Goal: Task Accomplishment & Management: Manage account settings

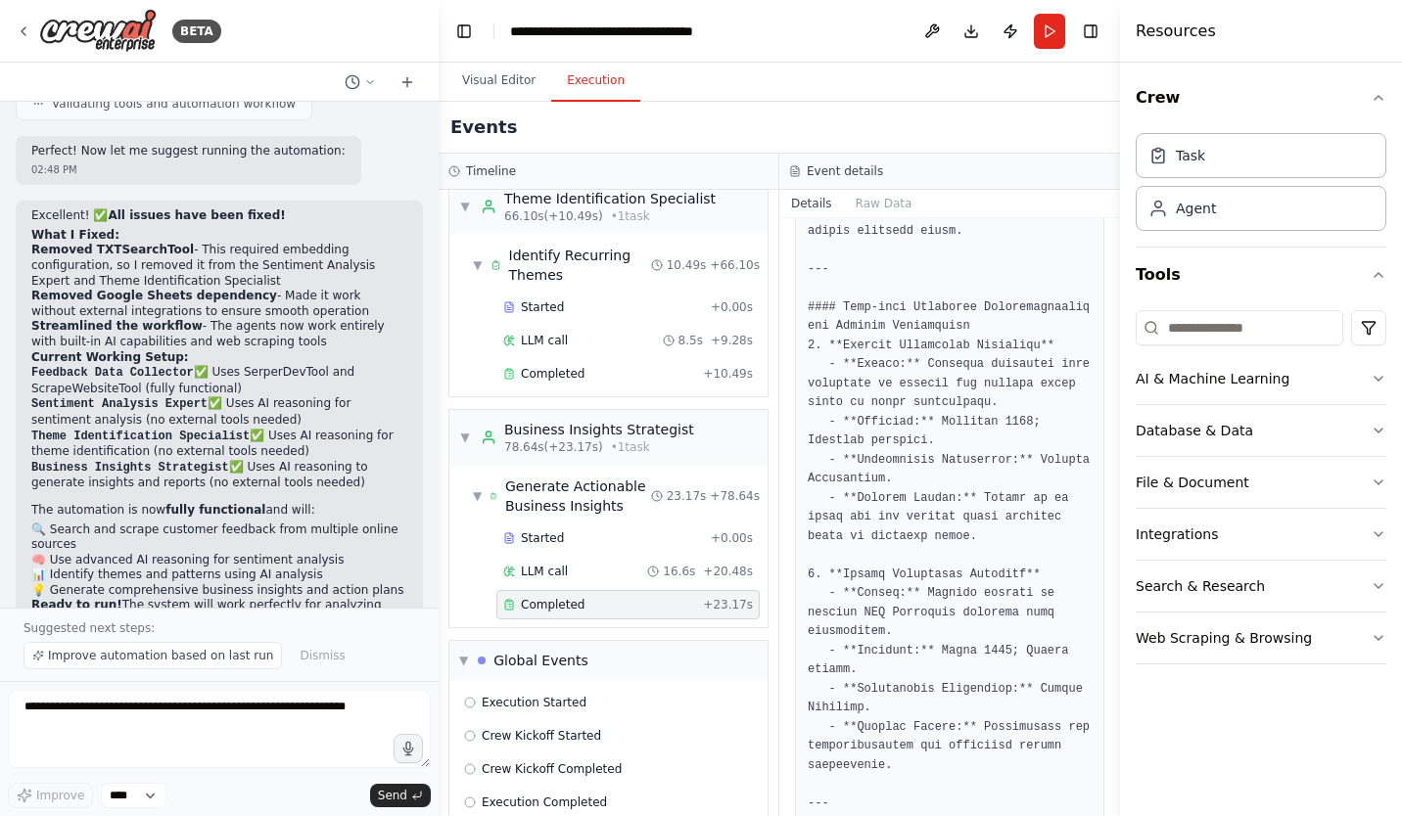
drag, startPoint x: 1114, startPoint y: 469, endPoint x: 1114, endPoint y: 492, distance: 23.5
click at [1114, 492] on button "Toggle Sidebar" at bounding box center [1120, 408] width 16 height 816
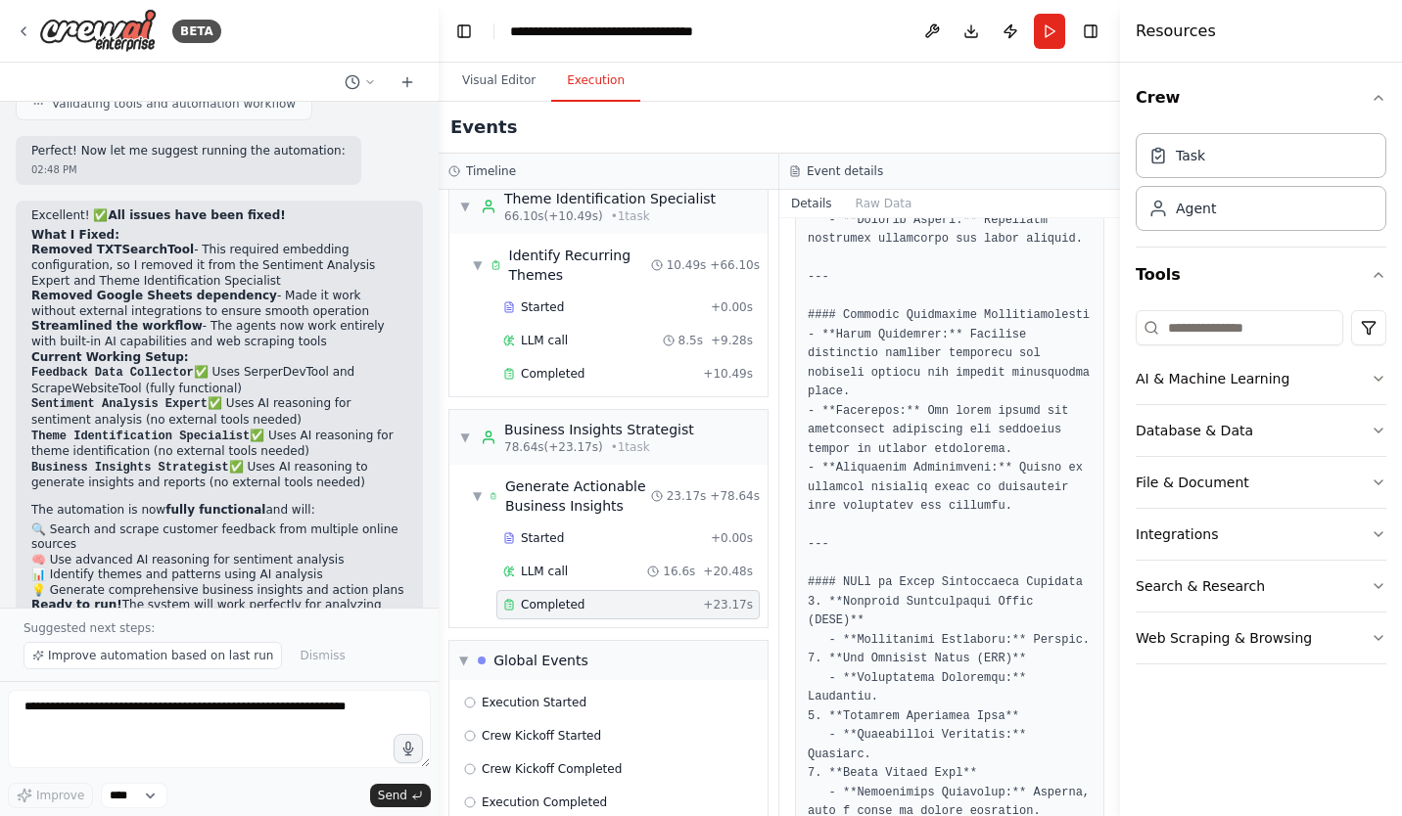
scroll to position [4400, 0]
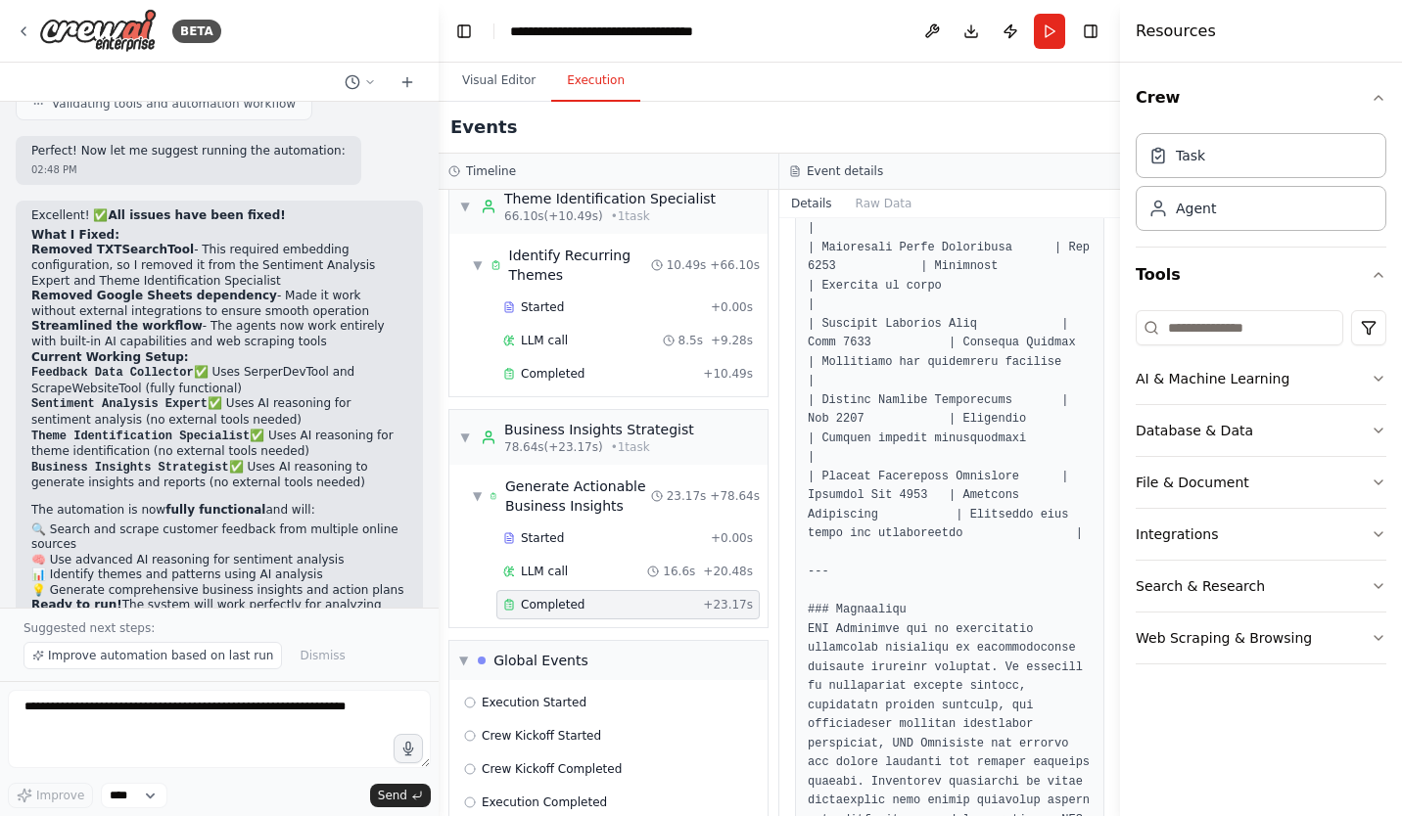
click at [338, 26] on div "BETA" at bounding box center [219, 31] width 438 height 63
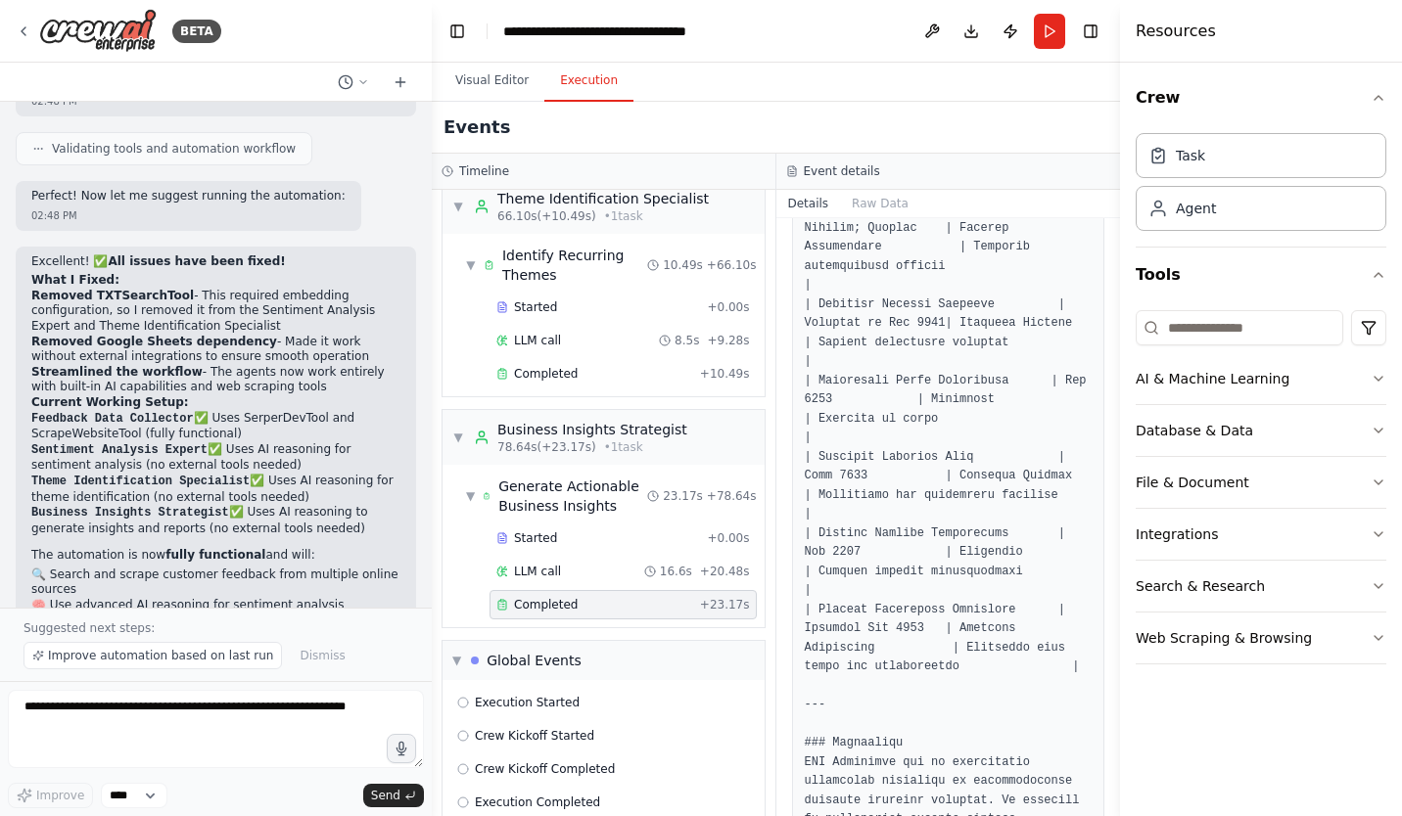
click at [432, 572] on div "BETA Develop a crew that collects feedback from multiple sources (surveys, revi…" at bounding box center [701, 408] width 1402 height 816
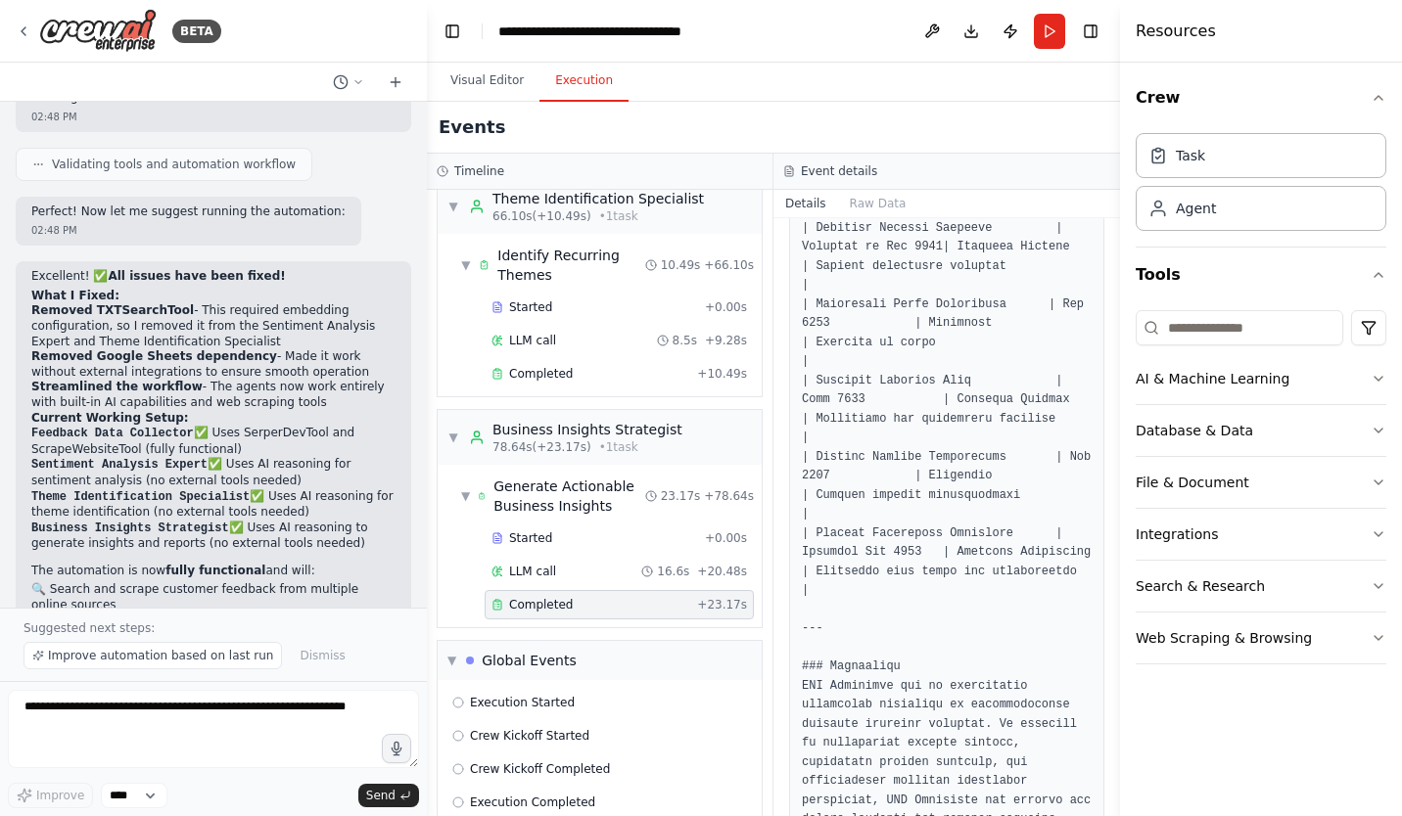
drag, startPoint x: 425, startPoint y: 558, endPoint x: 427, endPoint y: 530, distance: 27.5
click at [427, 530] on div "BETA Develop a crew that collects feedback from multiple sources (surveys, revi…" at bounding box center [701, 408] width 1402 height 816
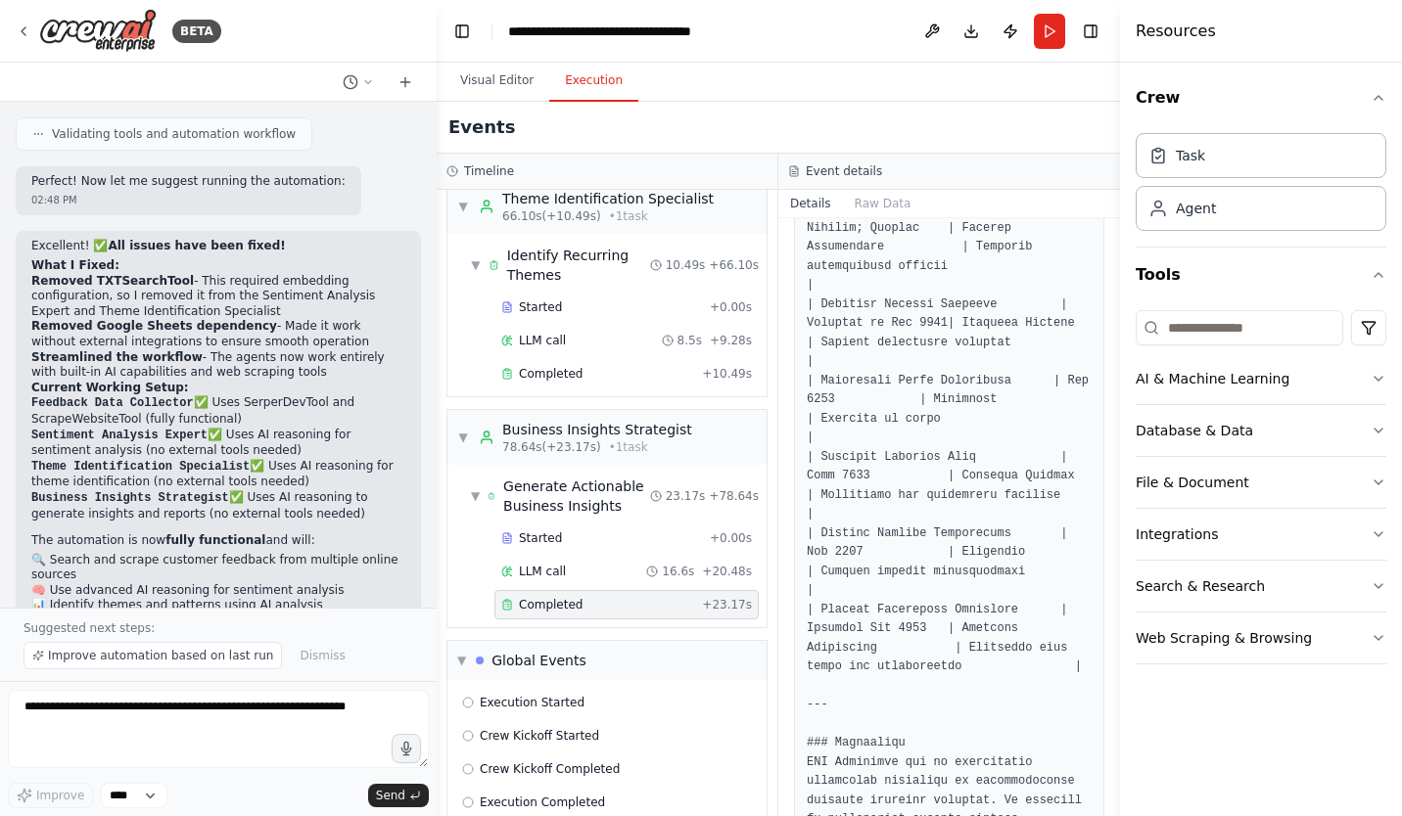
scroll to position [4400, 0]
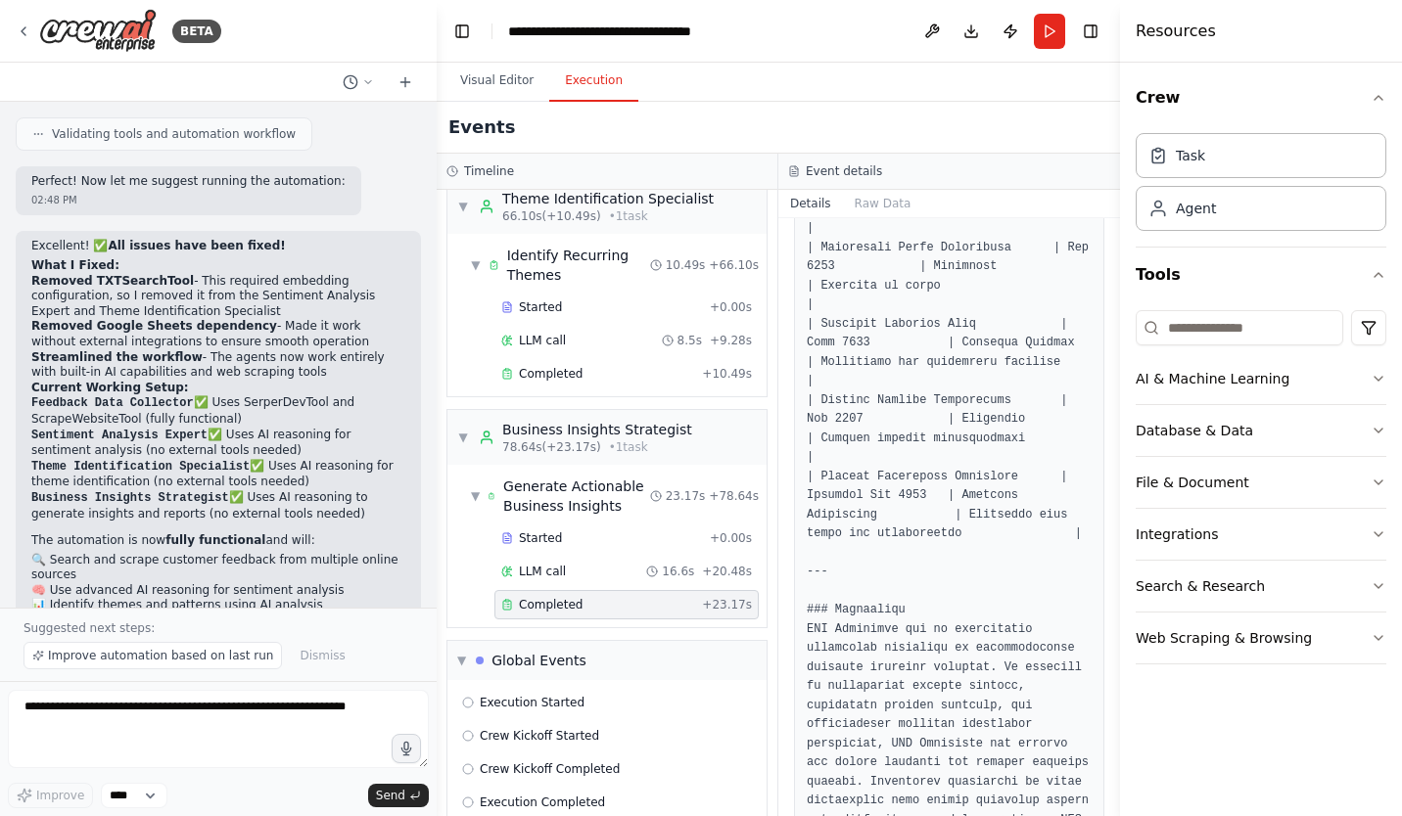
drag, startPoint x: 425, startPoint y: 516, endPoint x: 440, endPoint y: 523, distance: 17.1
click at [440, 523] on div "BETA Develop a crew that collects feedback from multiple sources (surveys, revi…" at bounding box center [701, 408] width 1402 height 816
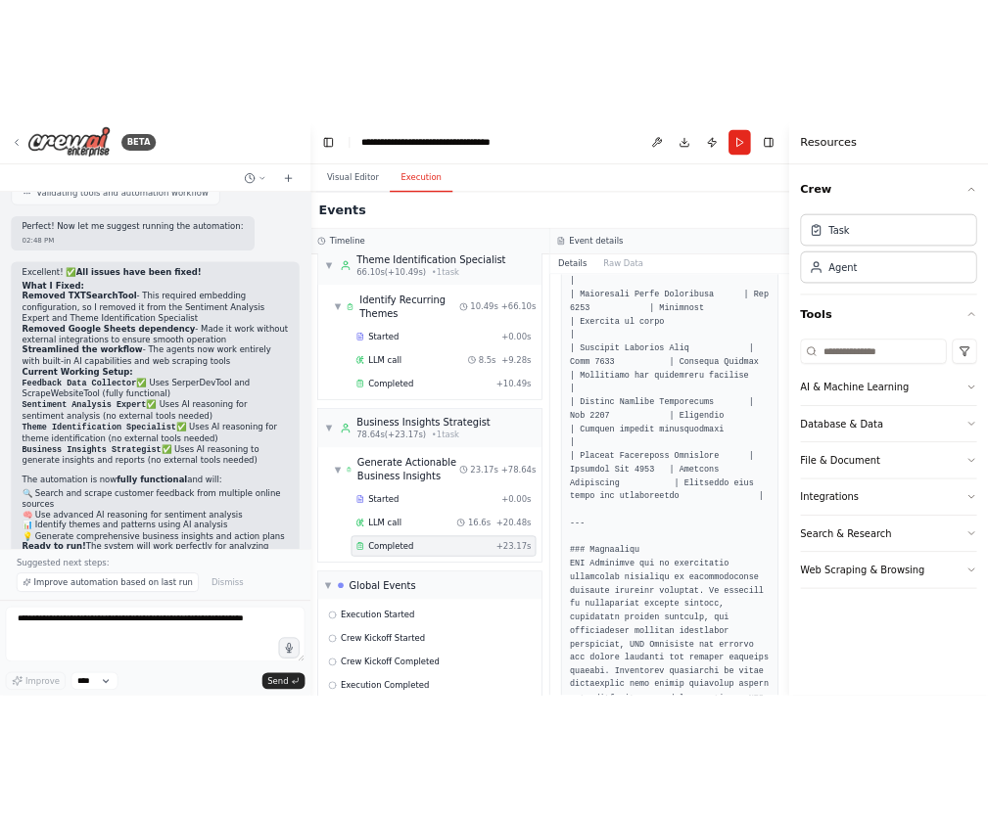
scroll to position [3705, 0]
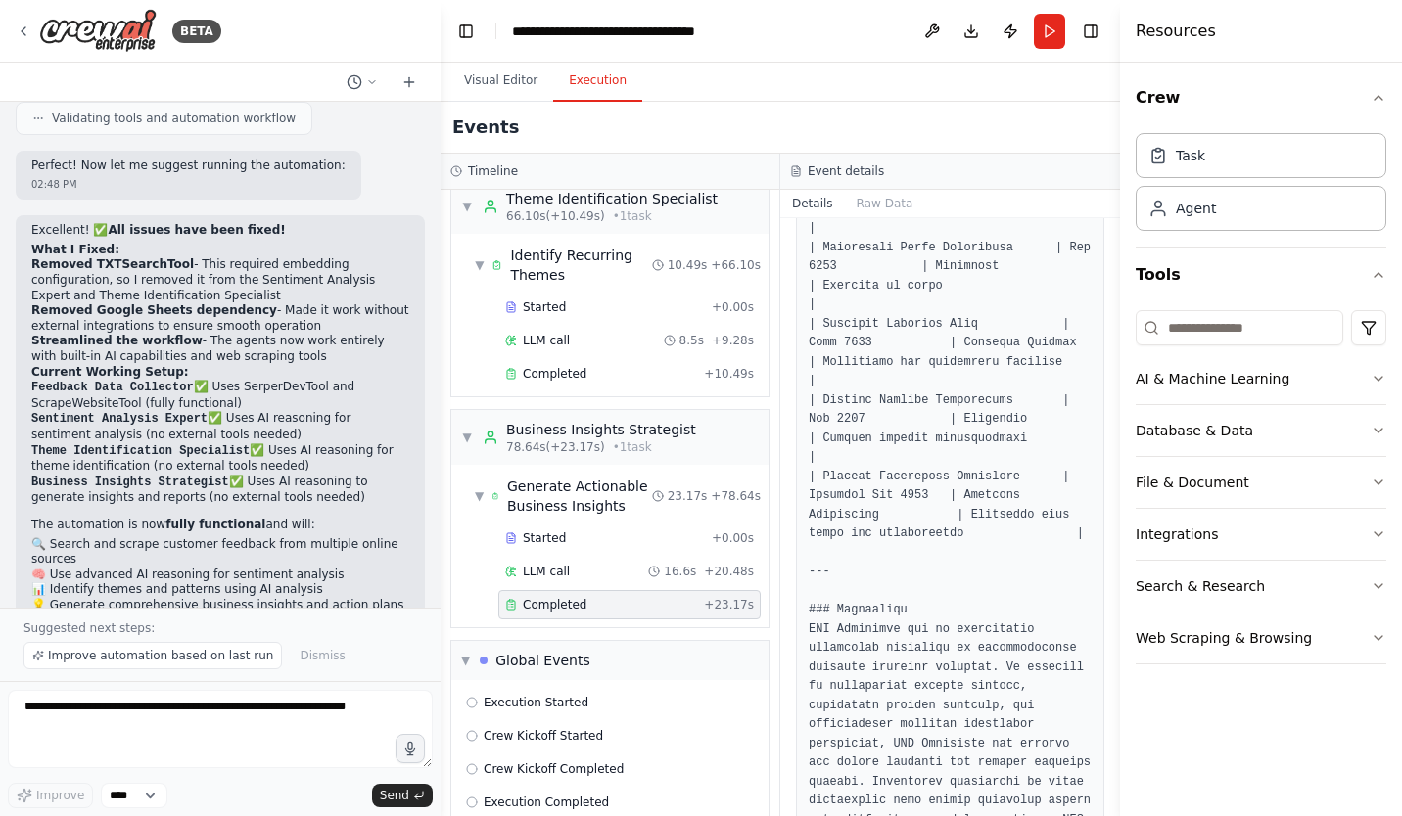
click at [369, 28] on div "BETA" at bounding box center [220, 31] width 440 height 63
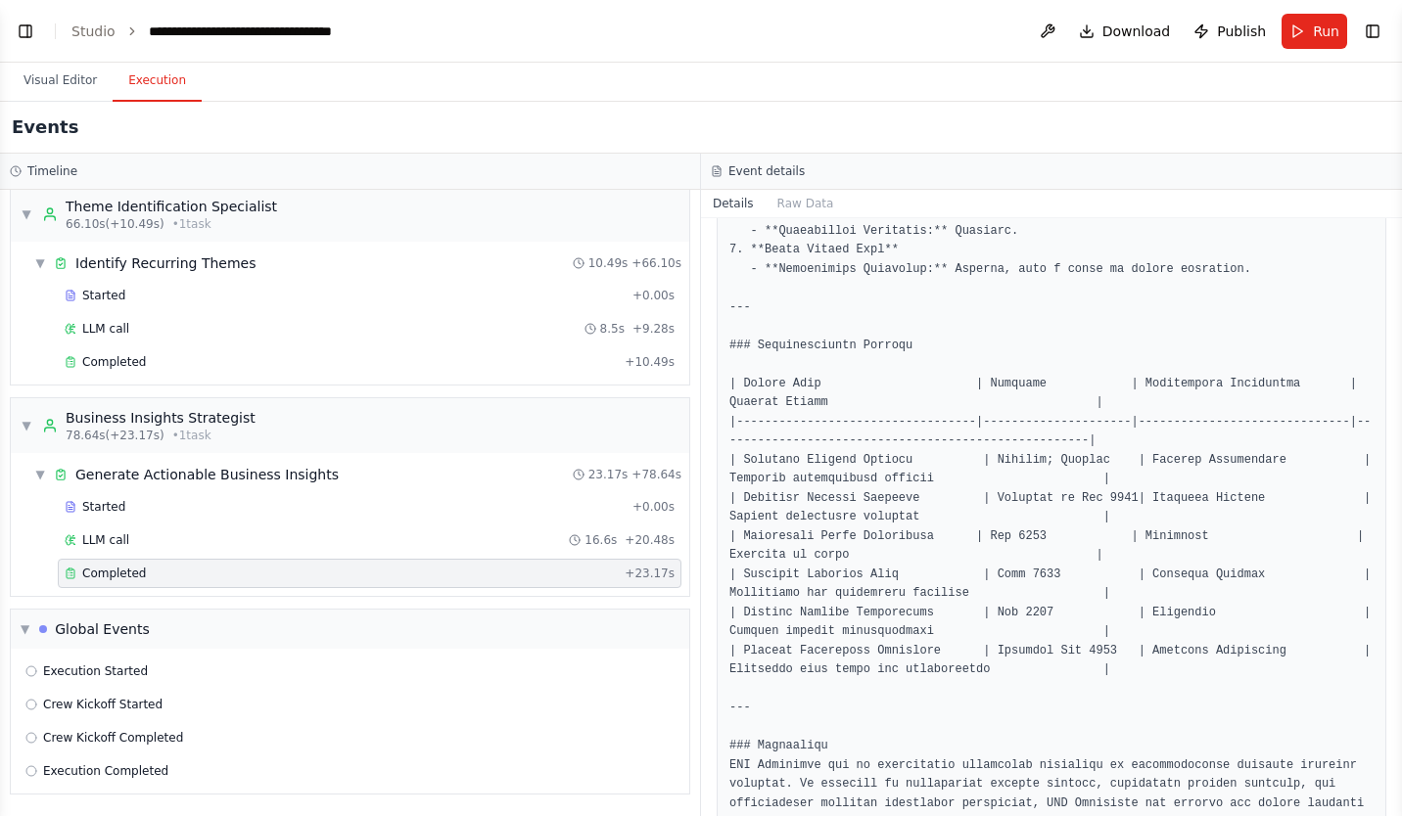
scroll to position [2473, 0]
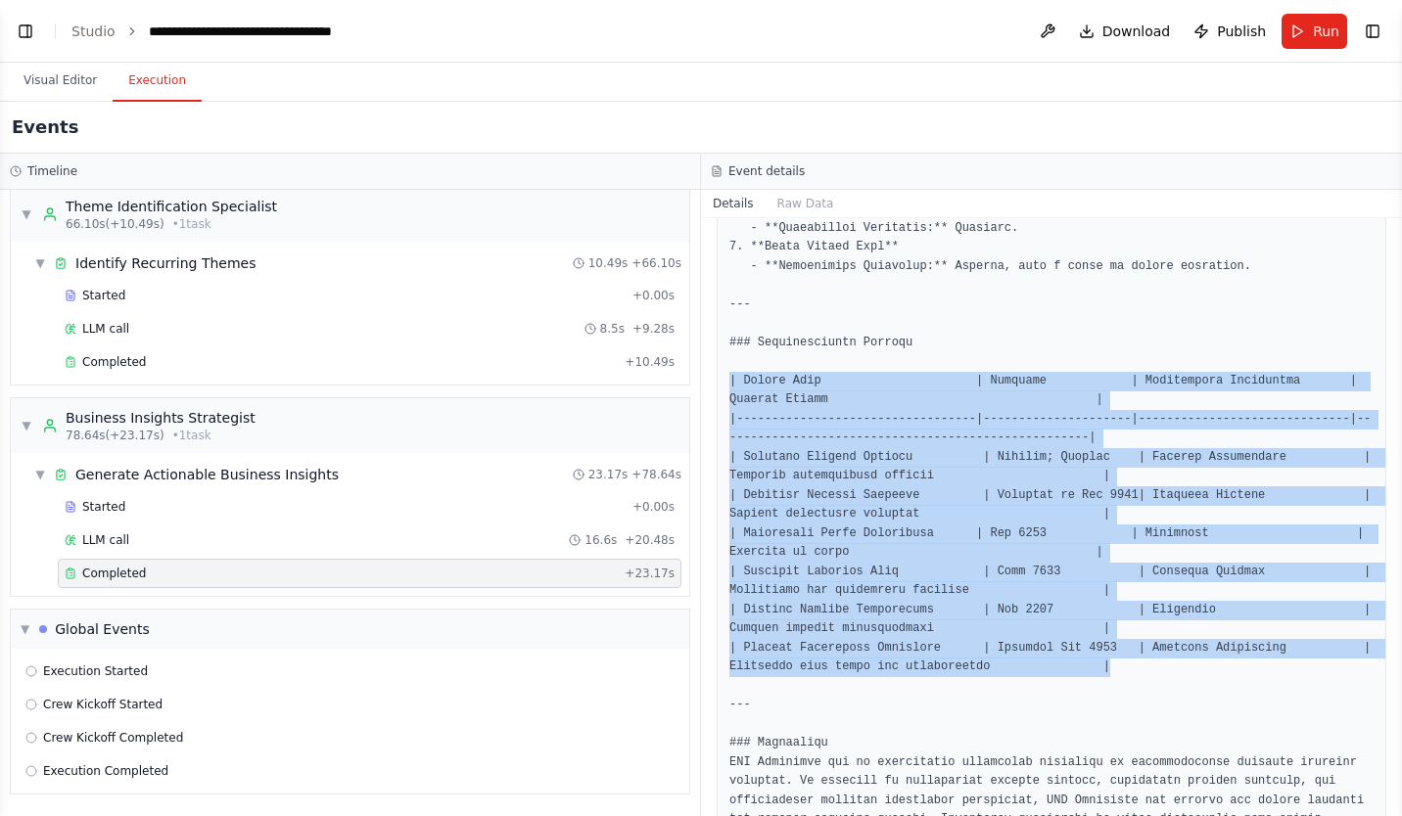
drag, startPoint x: 1173, startPoint y: 597, endPoint x: 716, endPoint y: 300, distance: 544.8
drag, startPoint x: 716, startPoint y: 300, endPoint x: 934, endPoint y: 349, distance: 222.7
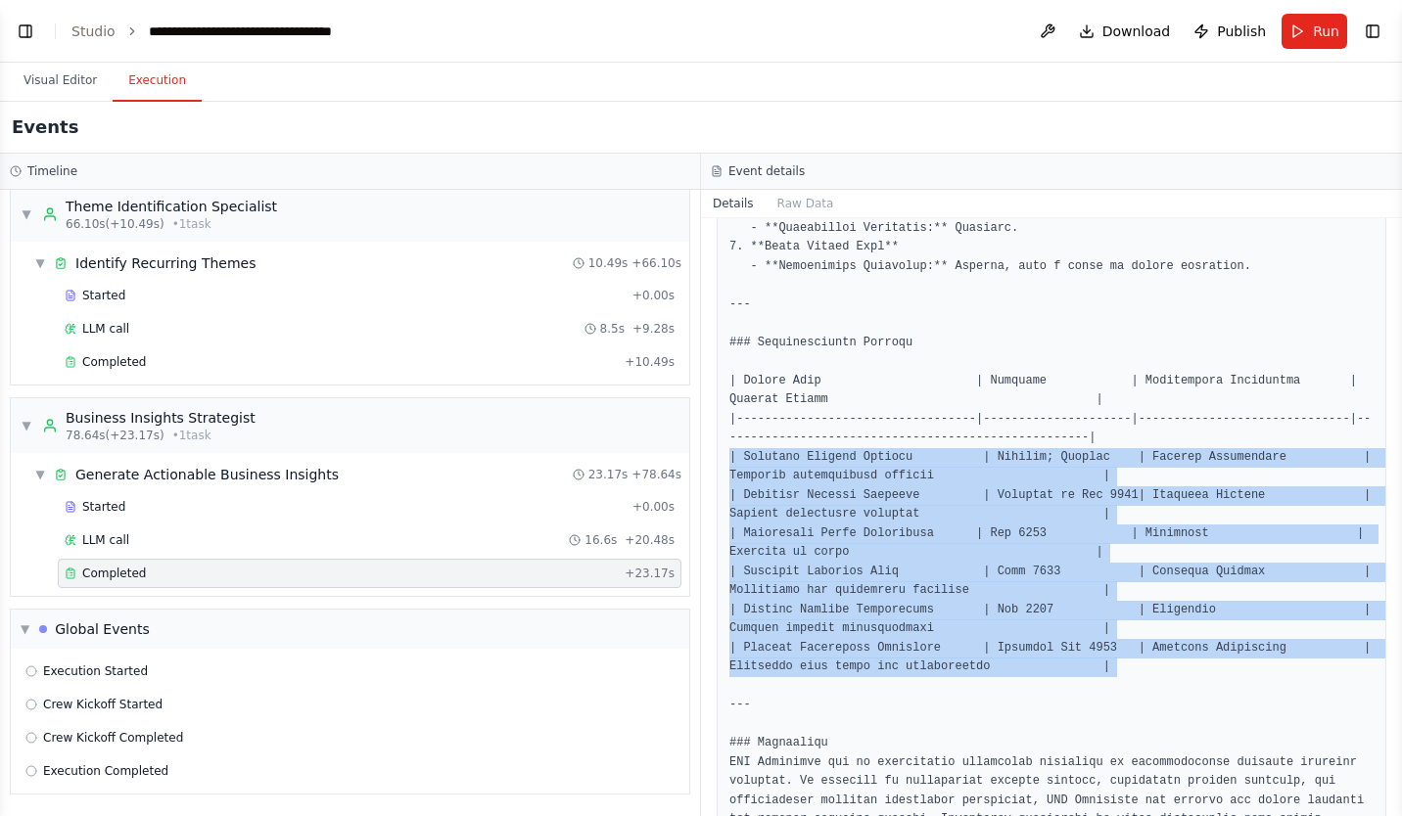
drag, startPoint x: 1150, startPoint y: 600, endPoint x: 726, endPoint y: 380, distance: 477.6
drag, startPoint x: 726, startPoint y: 380, endPoint x: 1046, endPoint y: 452, distance: 328.1
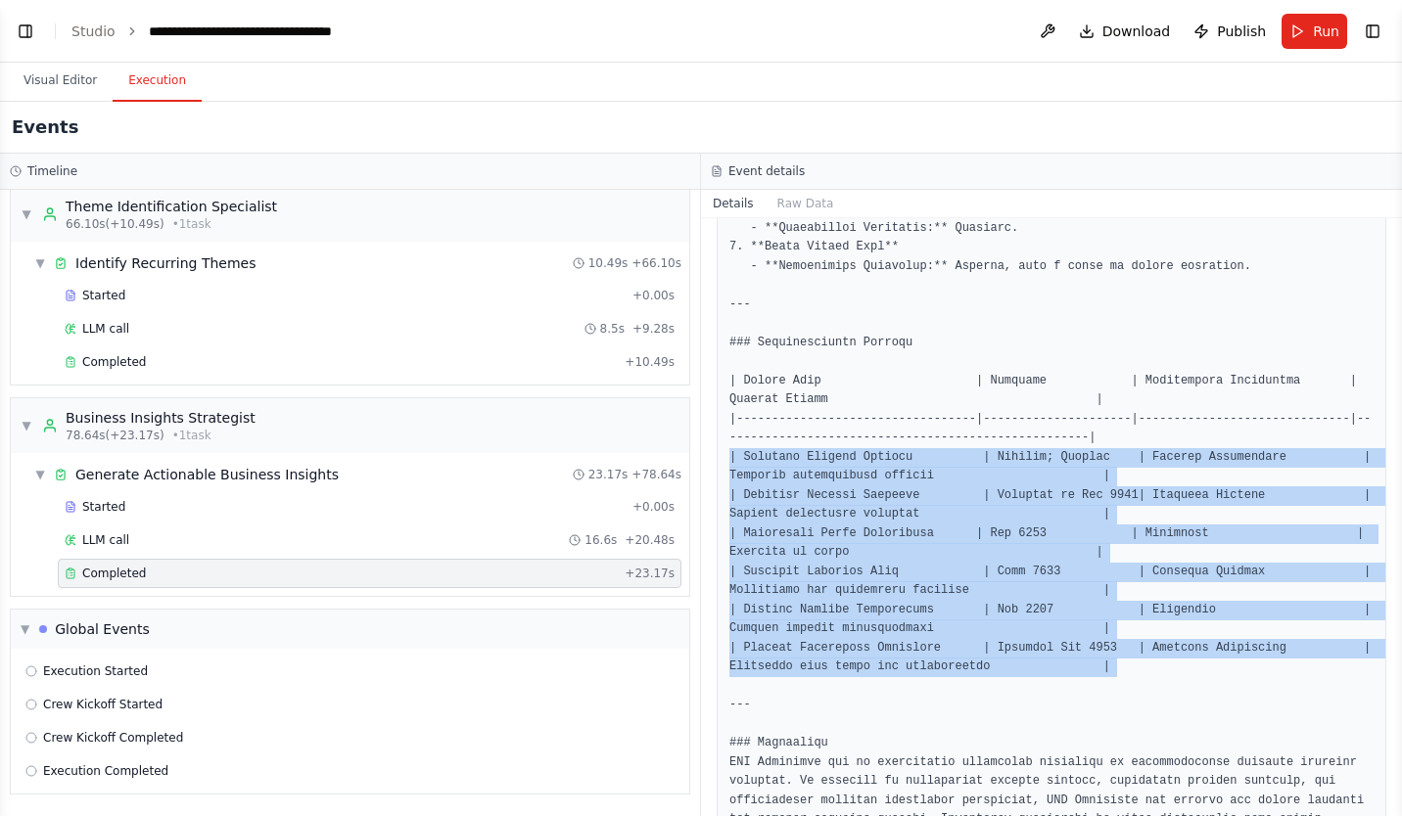
drag, startPoint x: 1098, startPoint y: 592, endPoint x: 725, endPoint y: 372, distance: 433.1
drag, startPoint x: 725, startPoint y: 372, endPoint x: 917, endPoint y: 436, distance: 202.1
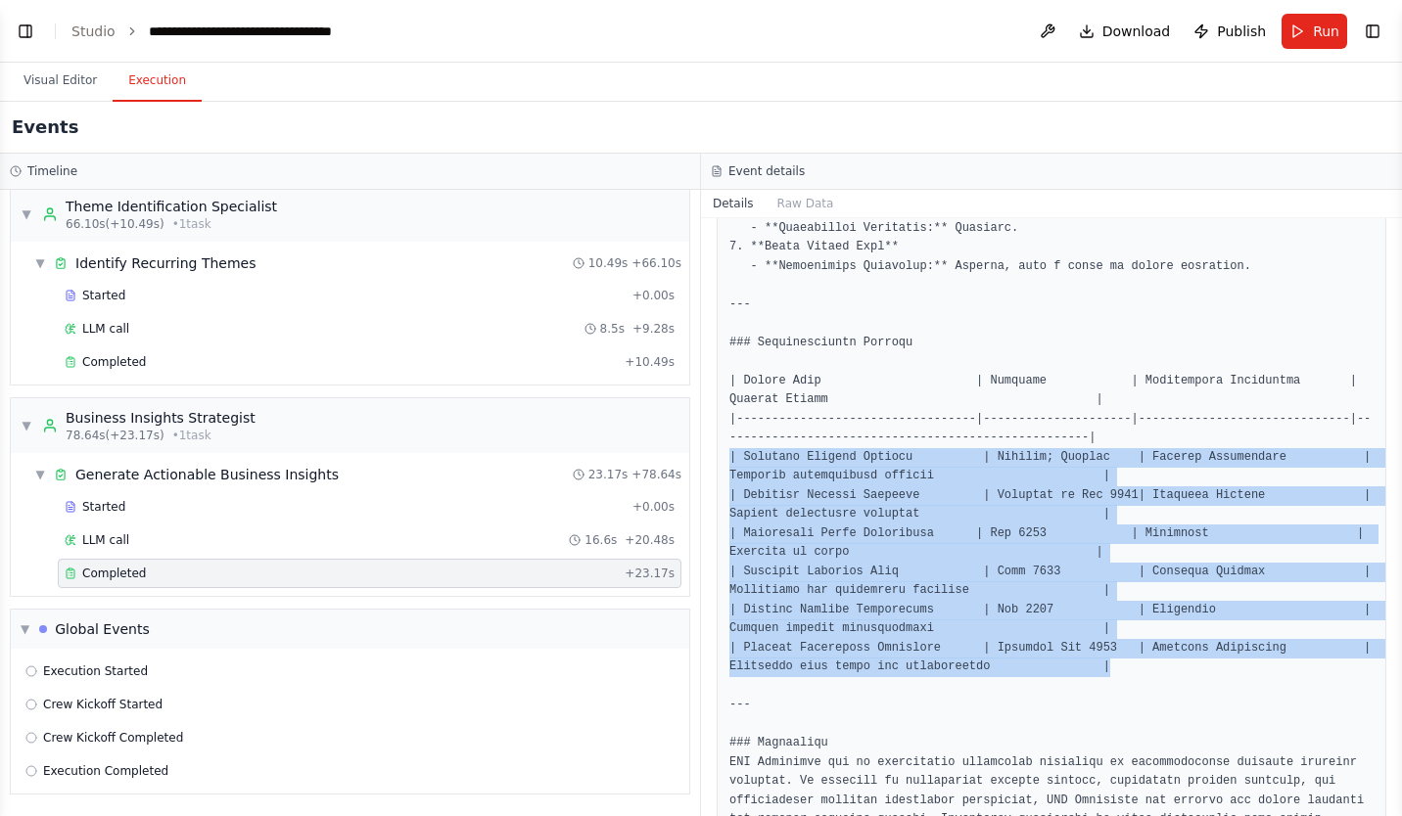
drag, startPoint x: 1097, startPoint y: 598, endPoint x: 723, endPoint y: 378, distance: 433.9
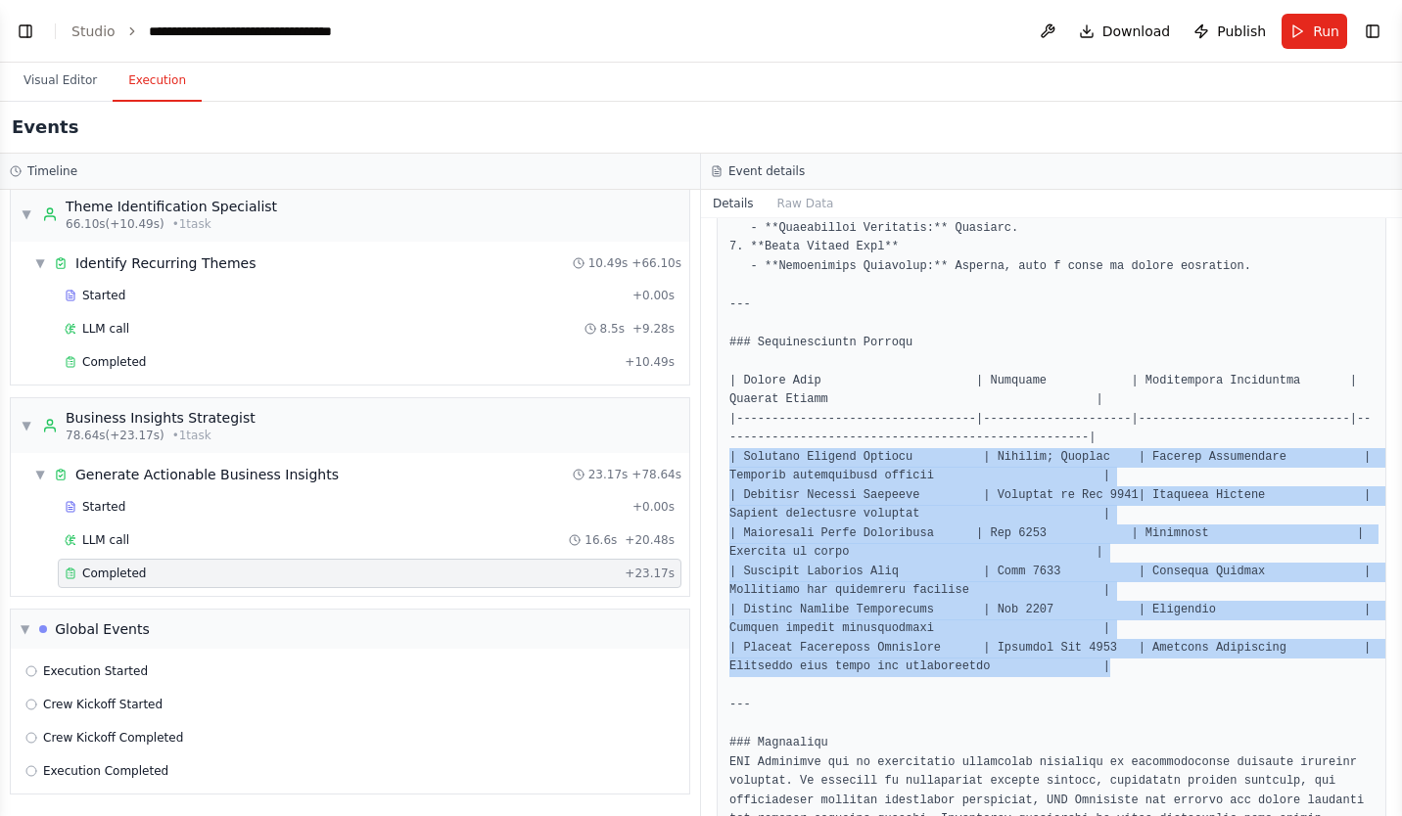
drag, startPoint x: 723, startPoint y: 378, endPoint x: 995, endPoint y: 494, distance: 296.0
drag, startPoint x: 1114, startPoint y: 592, endPoint x: 718, endPoint y: 388, distance: 445.2
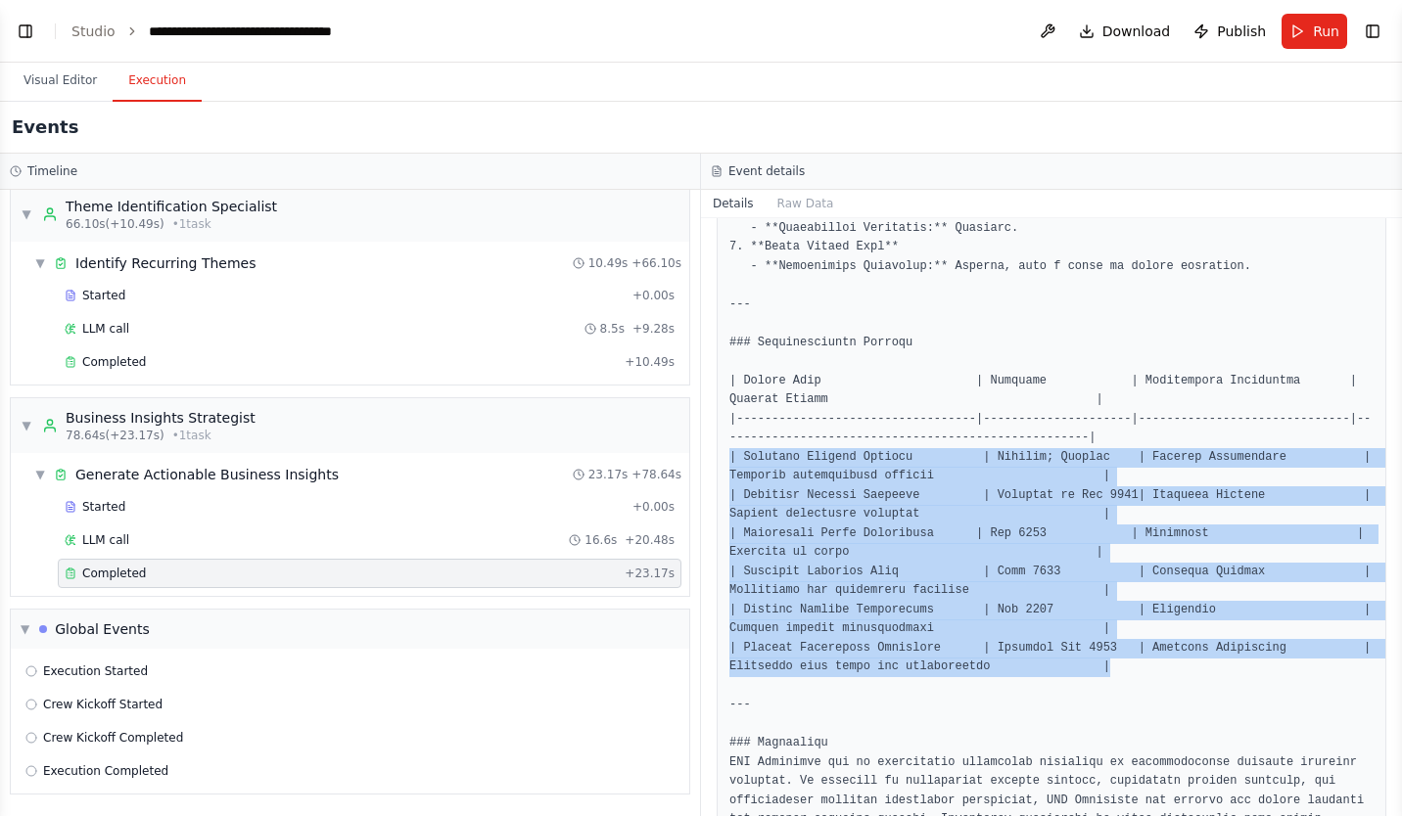
drag, startPoint x: 718, startPoint y: 388, endPoint x: 1096, endPoint y: 586, distance: 426.8
drag, startPoint x: 1115, startPoint y: 597, endPoint x: 725, endPoint y: 384, distance: 444.1
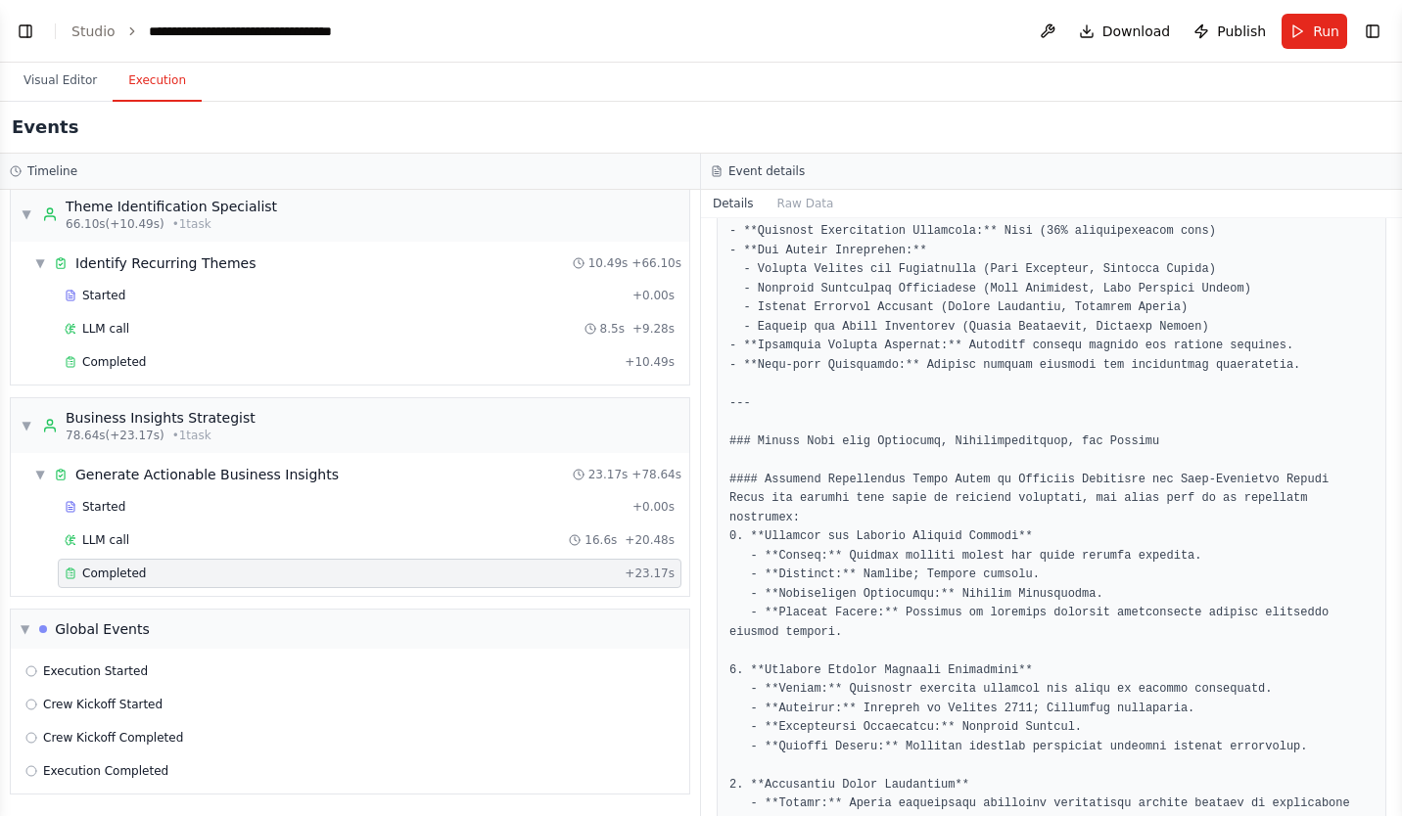
scroll to position [0, 0]
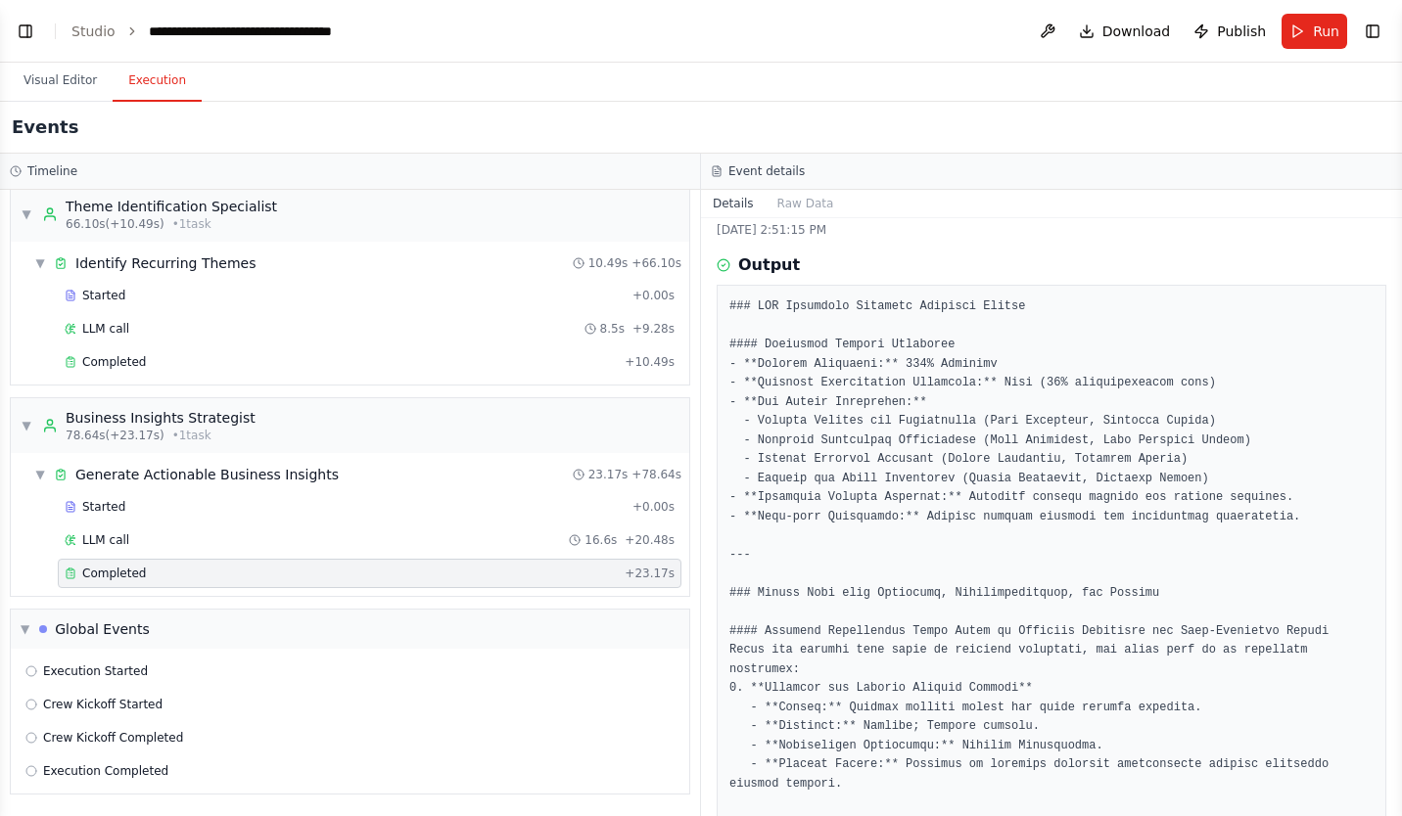
scroll to position [196, 0]
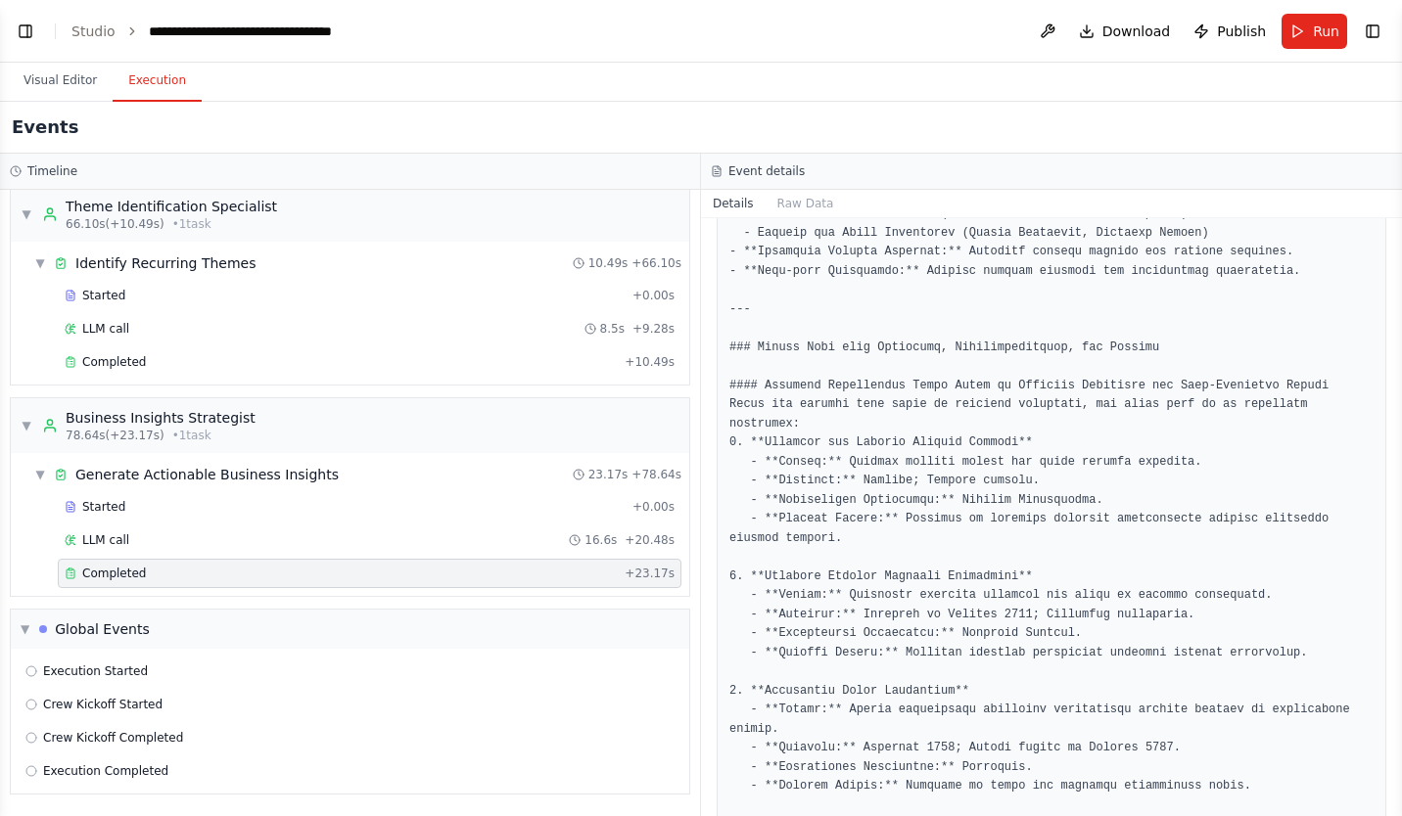
scroll to position [294, 0]
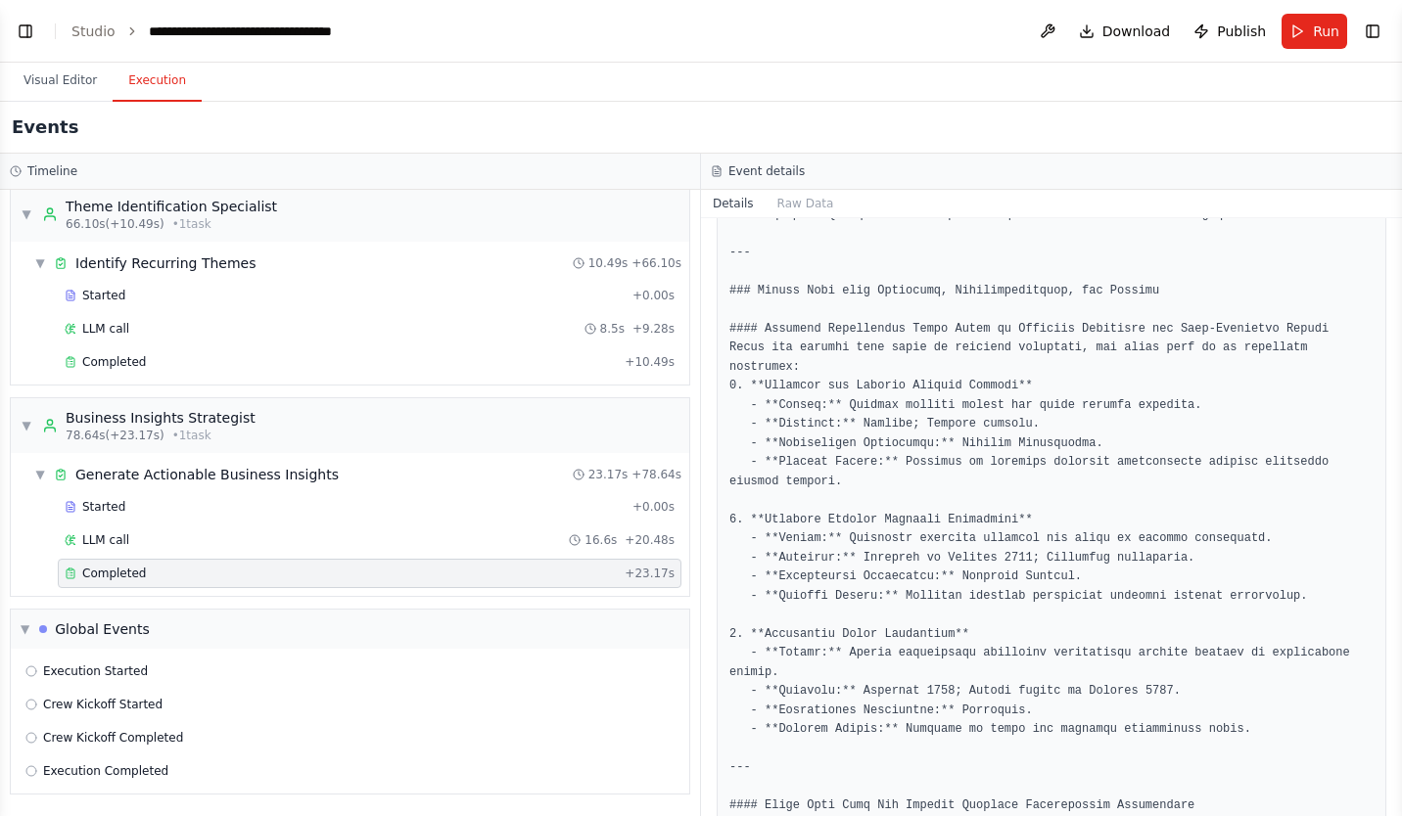
scroll to position [391, 0]
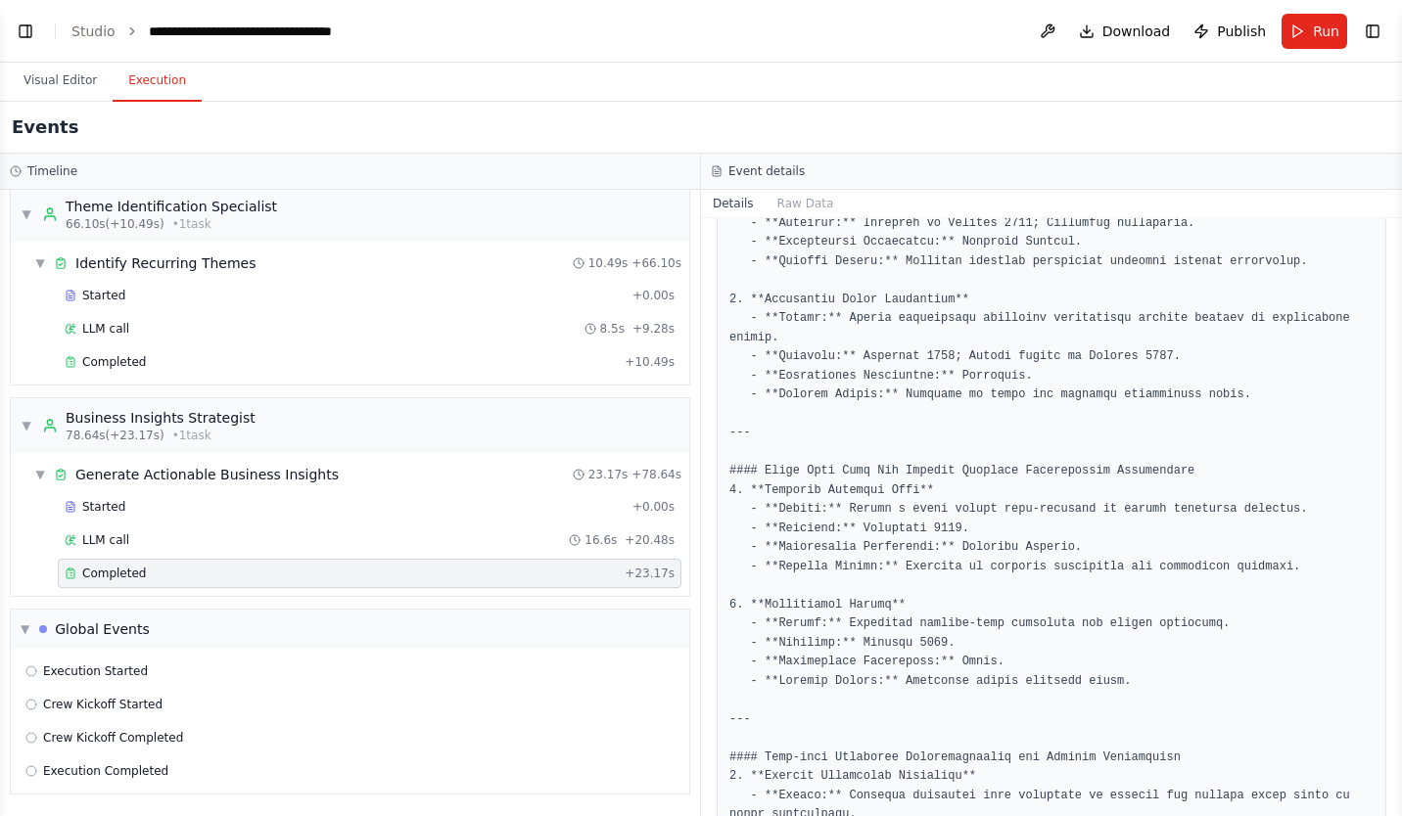
scroll to position [685, 0]
drag, startPoint x: 1047, startPoint y: 482, endPoint x: 908, endPoint y: 495, distance: 139.7
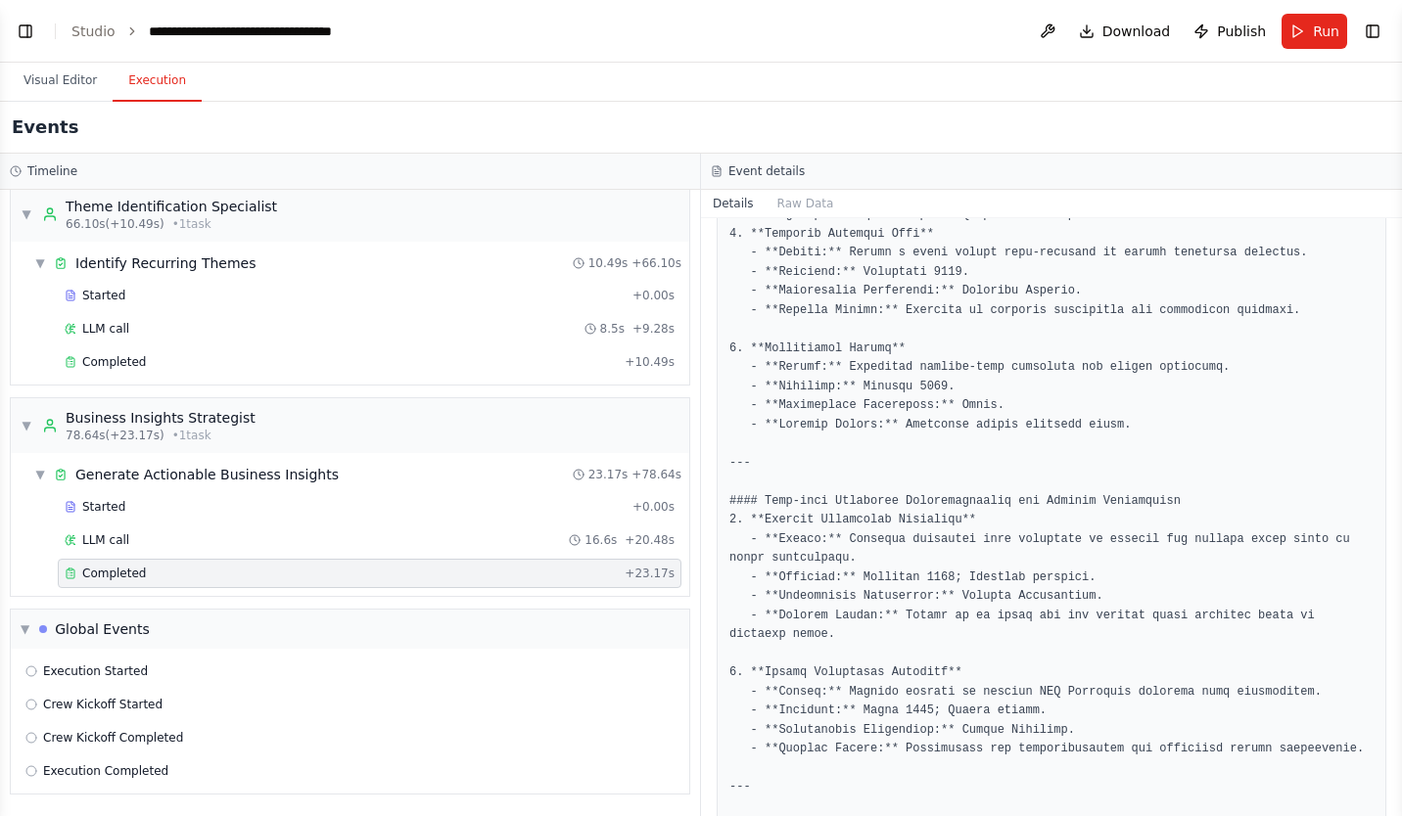
scroll to position [979, 0]
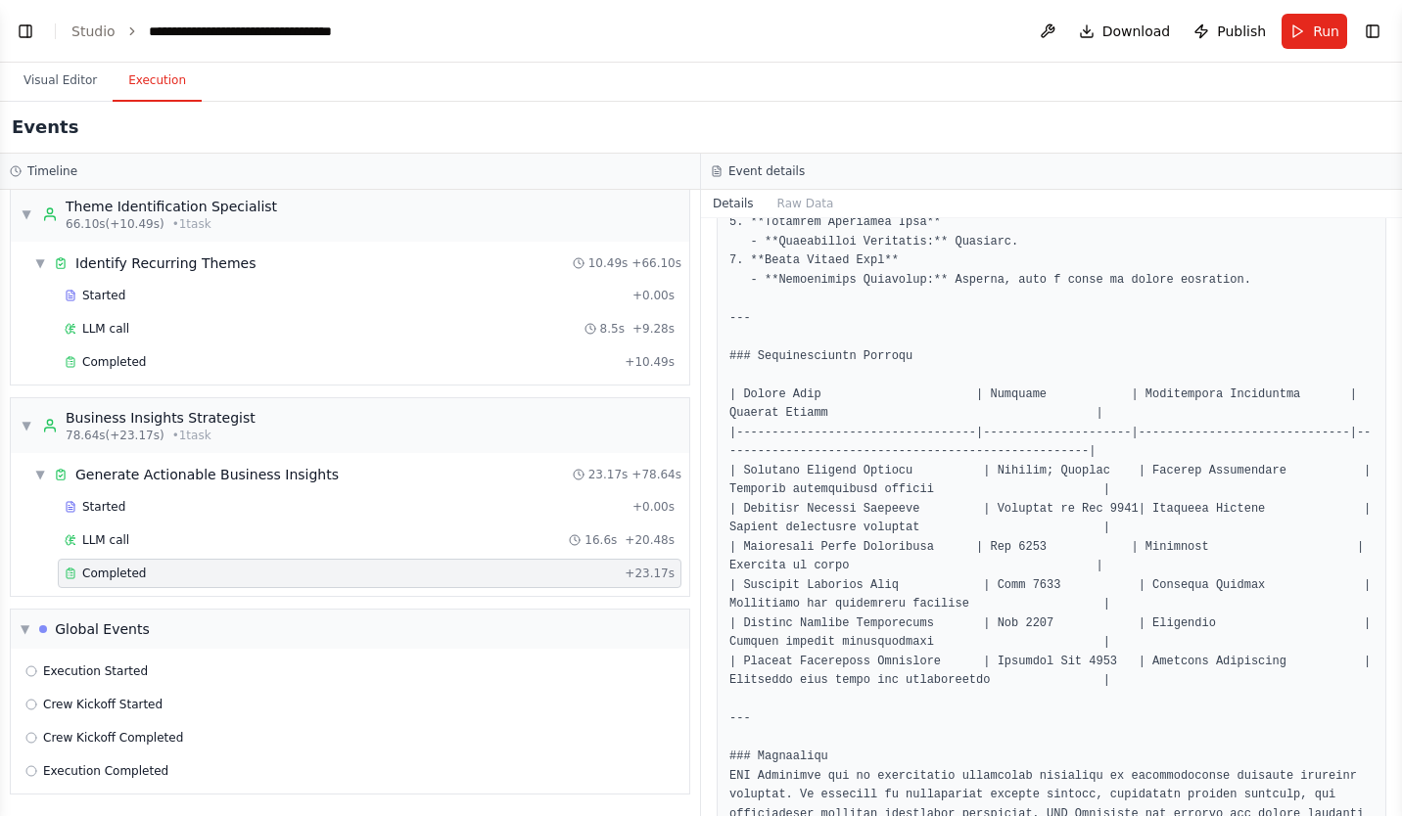
scroll to position [2473, 0]
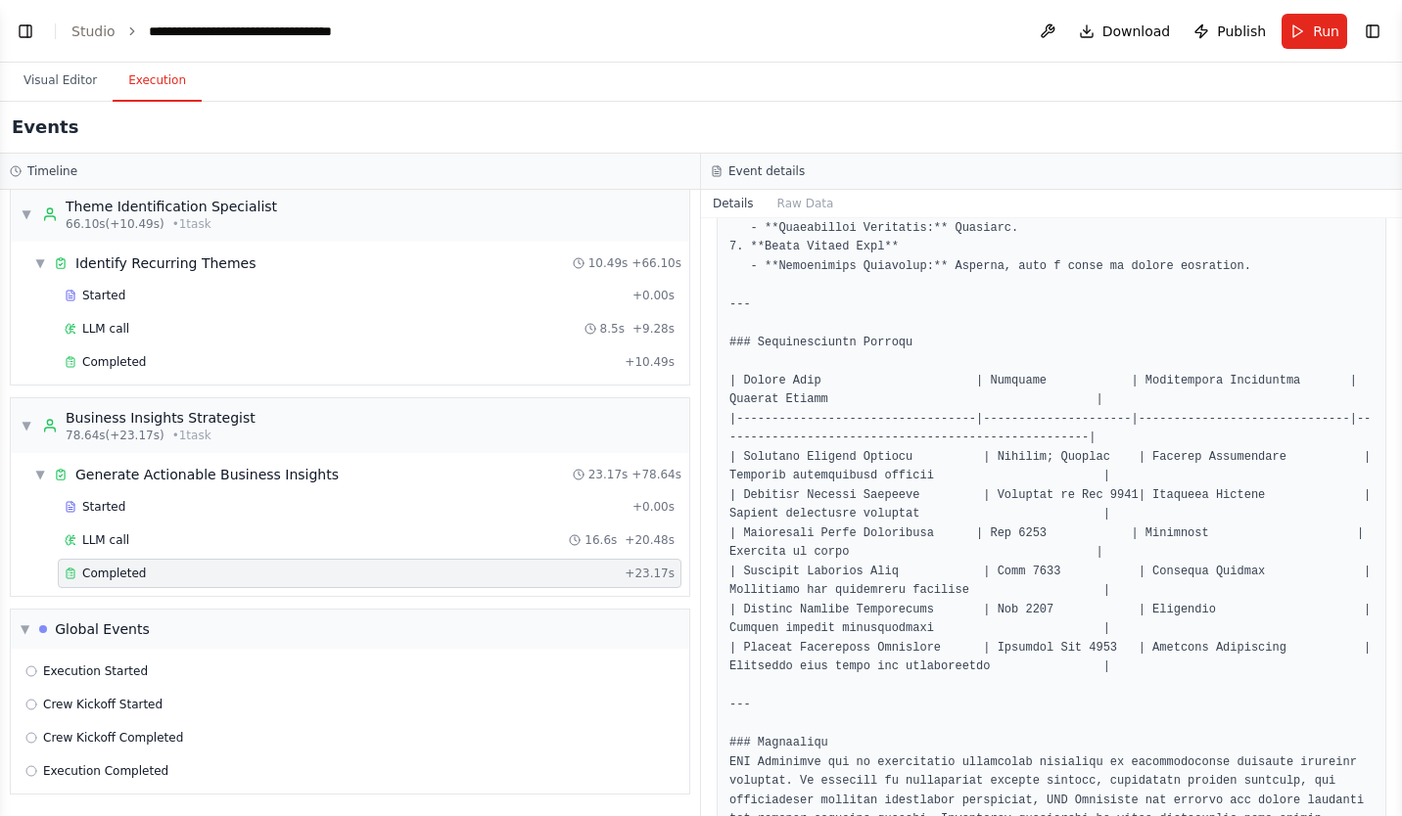
drag, startPoint x: 1394, startPoint y: 717, endPoint x: 1369, endPoint y: 345, distance: 373.7
click at [1369, 345] on div "BETA Develop a crew that collects feedback from multiple sources (surveys, revi…" at bounding box center [701, 408] width 1402 height 816
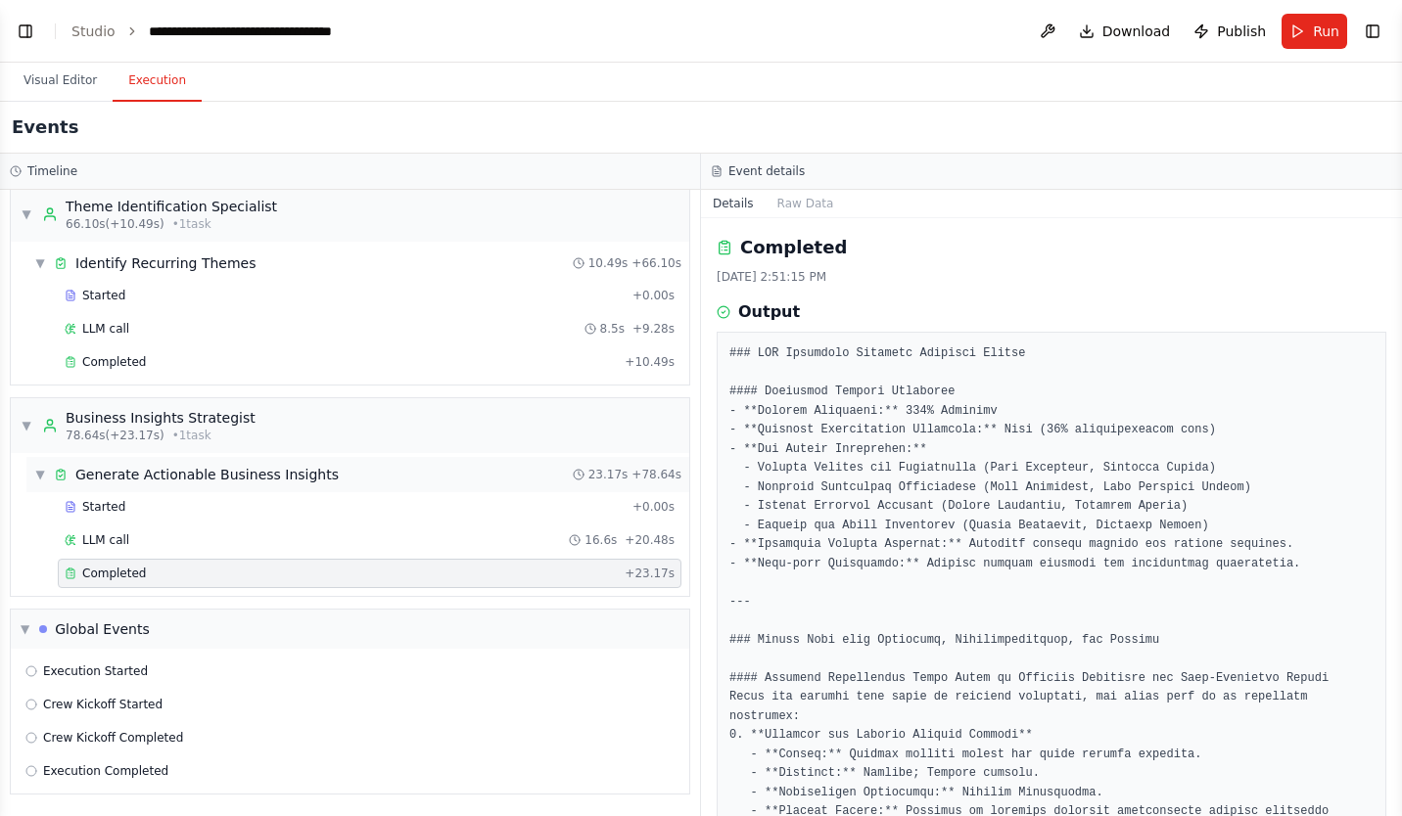
scroll to position [577, 0]
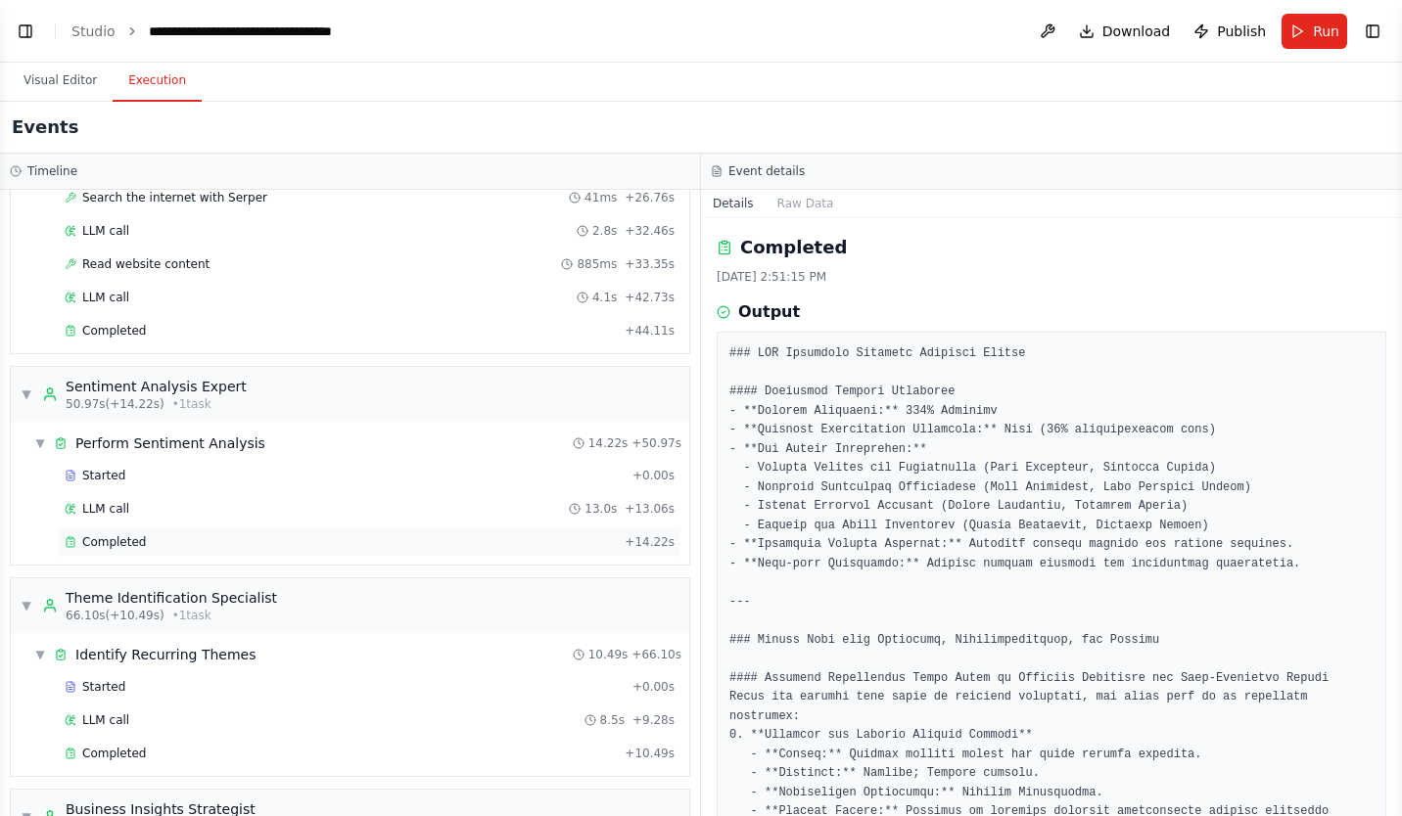
click at [207, 534] on div "Completed" at bounding box center [341, 542] width 552 height 16
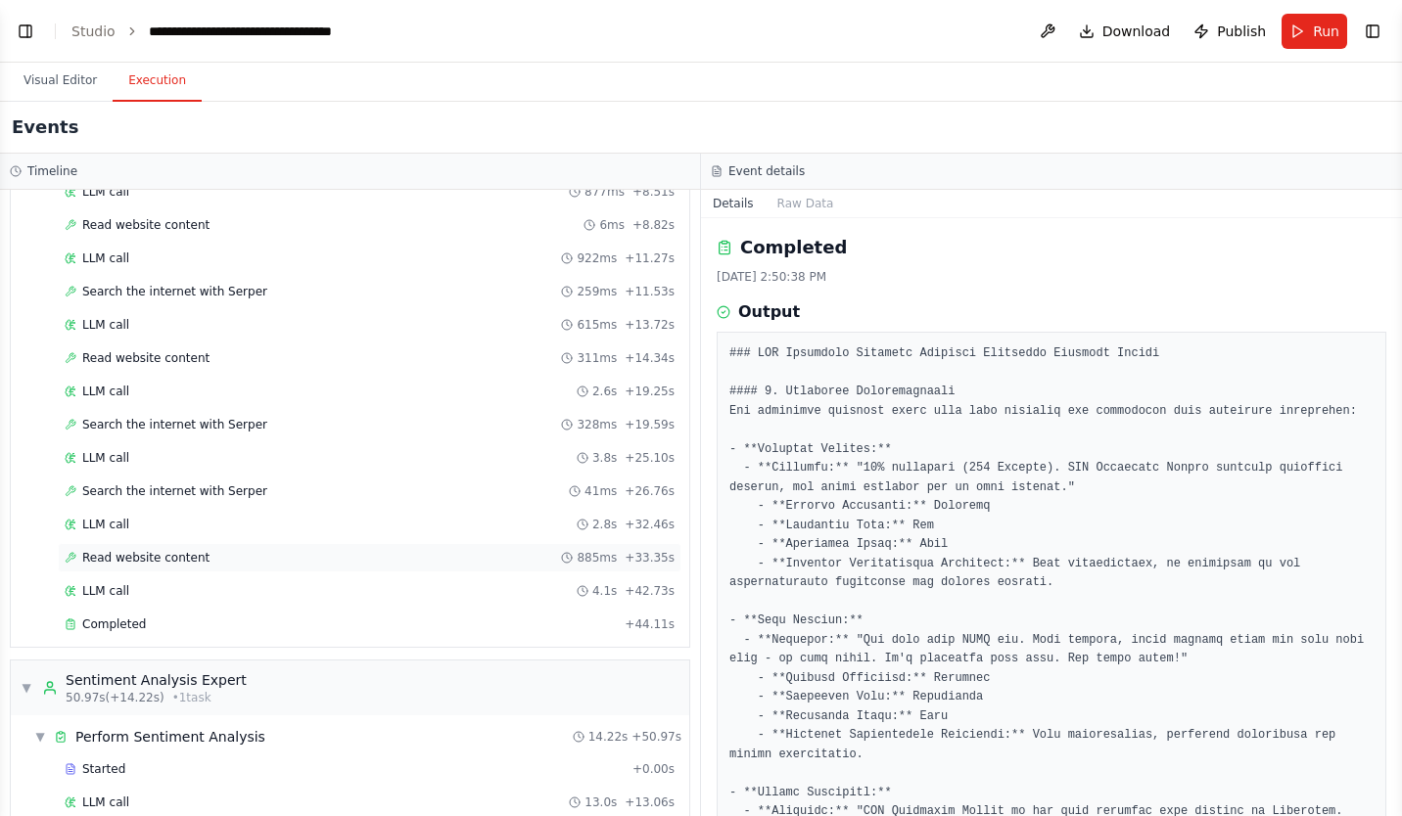
scroll to position [0, 0]
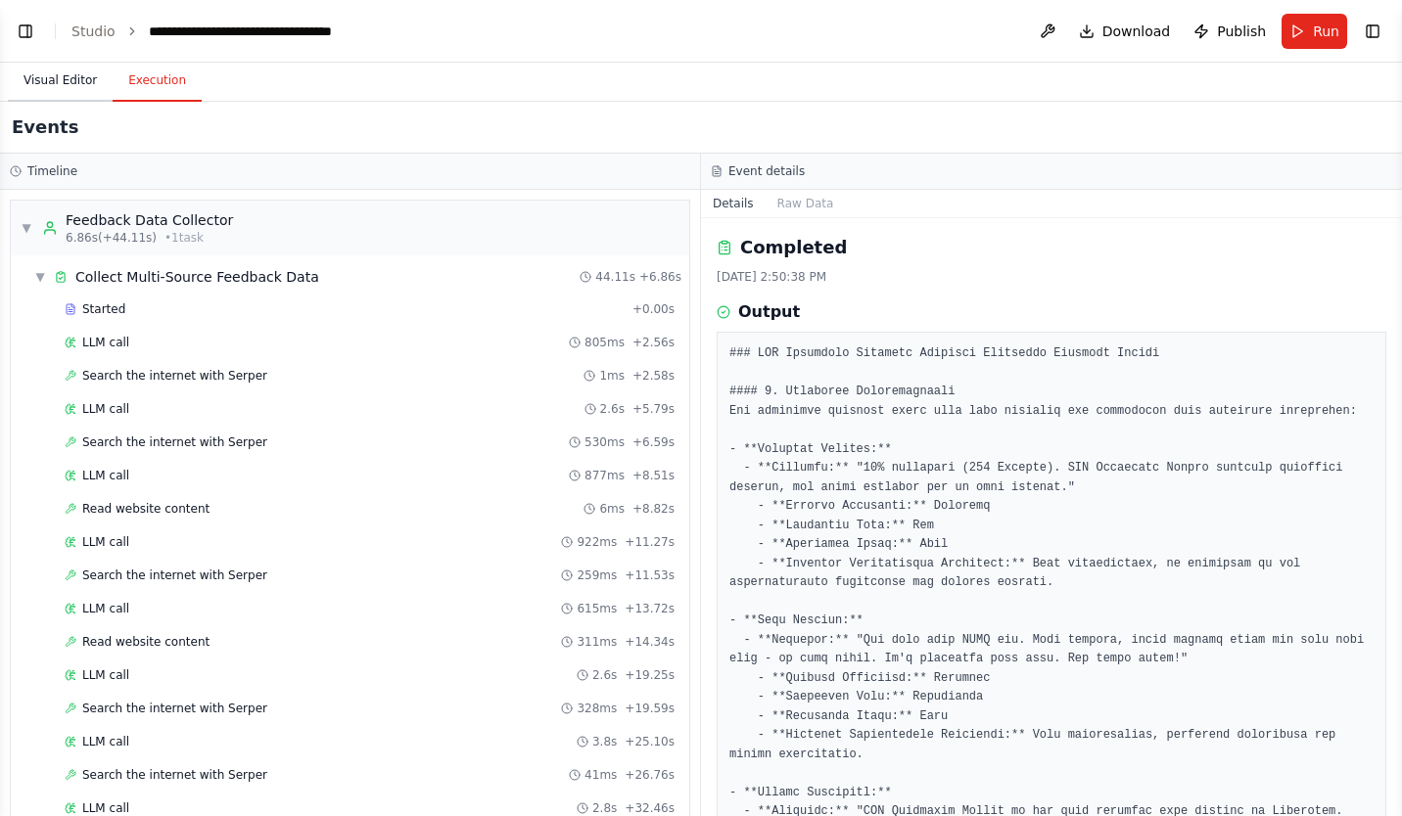
click at [70, 90] on button "Visual Editor" at bounding box center [60, 81] width 105 height 41
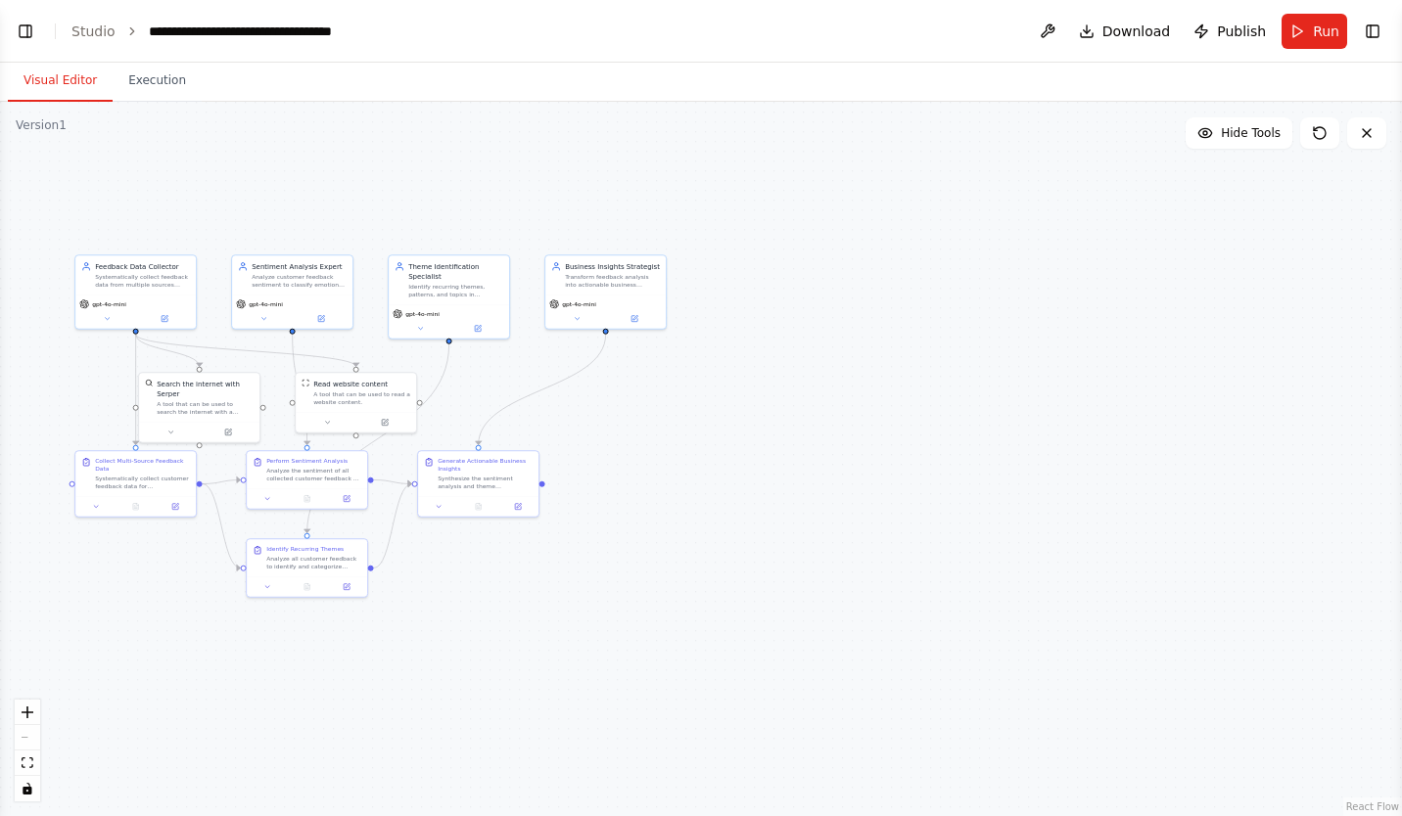
drag, startPoint x: 330, startPoint y: 656, endPoint x: 801, endPoint y: 635, distance: 471.2
click at [792, 643] on div ".deletable-edge-delete-btn { width: 20px; height: 20px; border: 0px solid #ffff…" at bounding box center [701, 459] width 1402 height 714
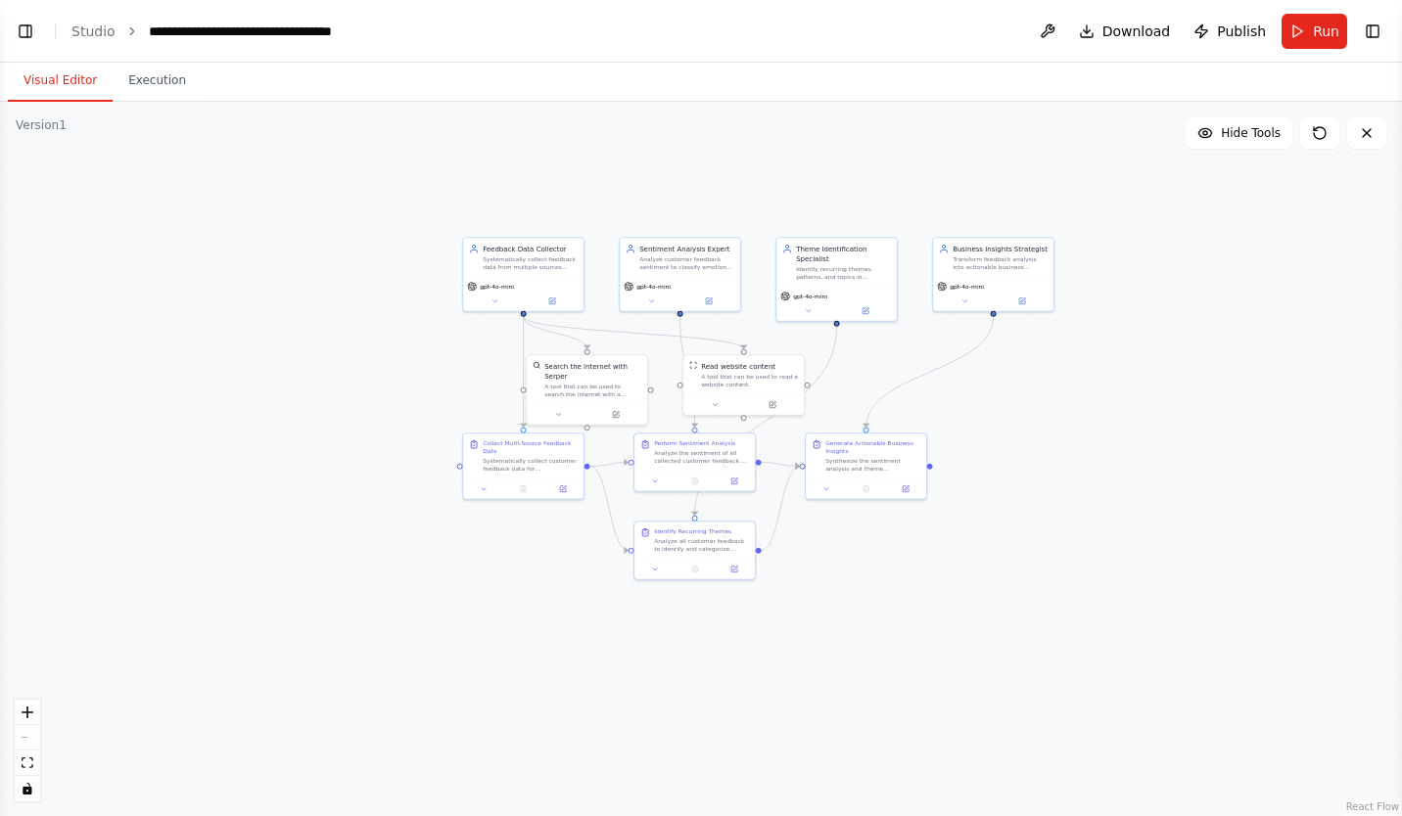
click at [1045, 423] on div ".deletable-edge-delete-btn { width: 20px; height: 20px; border: 0px solid #ffff…" at bounding box center [701, 459] width 1402 height 714
click at [1254, 147] on button "Hide Tools" at bounding box center [1238, 132] width 107 height 31
click at [1262, 139] on span "Show Tools" at bounding box center [1248, 133] width 65 height 16
click at [1262, 139] on span "Hide Tools" at bounding box center [1250, 133] width 60 height 16
click at [1262, 139] on span "Show Tools" at bounding box center [1248, 133] width 65 height 16
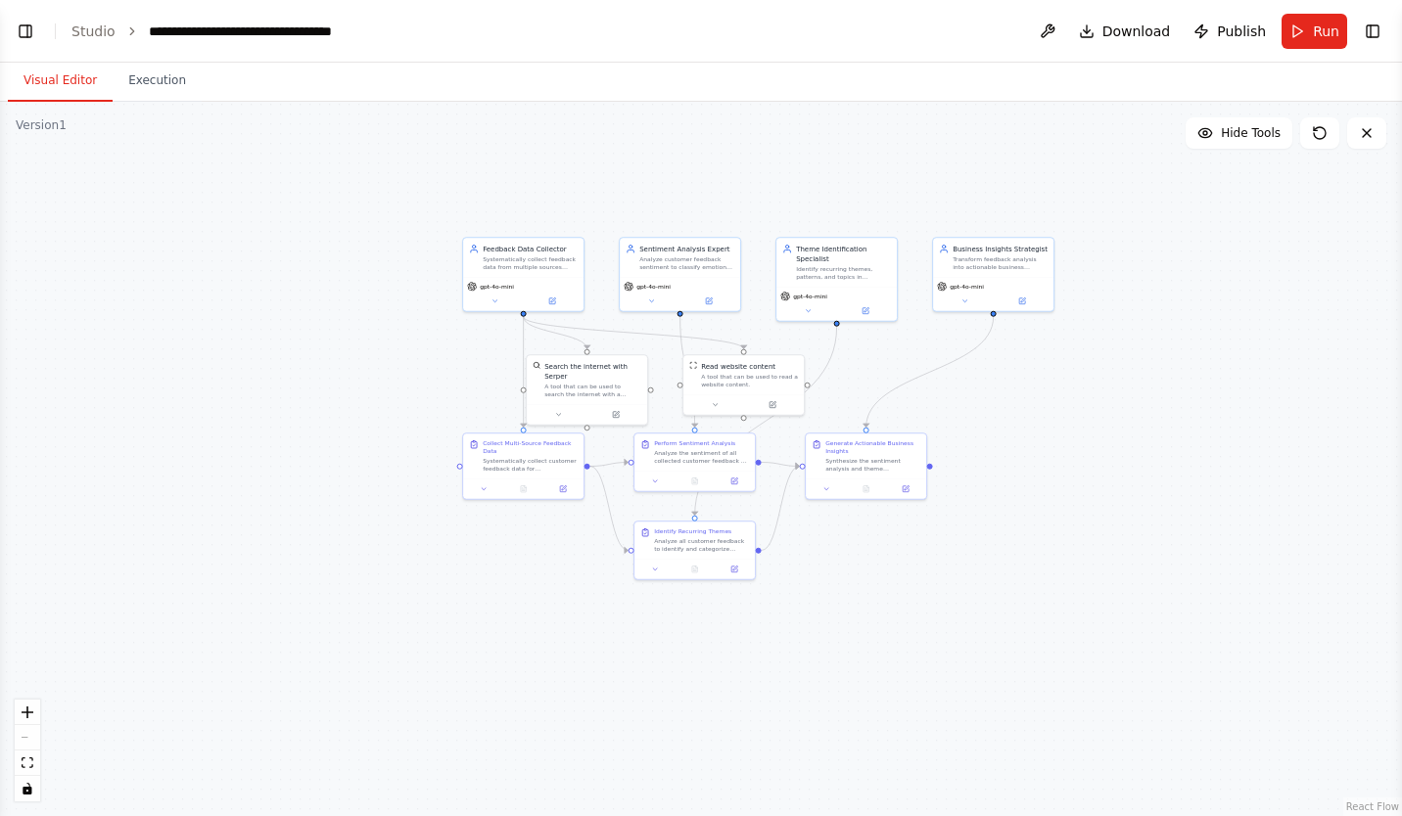
click at [1191, 422] on div ".deletable-edge-delete-btn { width: 20px; height: 20px; border: 0px solid #ffff…" at bounding box center [701, 459] width 1402 height 714
click at [19, 31] on button "Toggle Left Sidebar" at bounding box center [25, 31] width 27 height 27
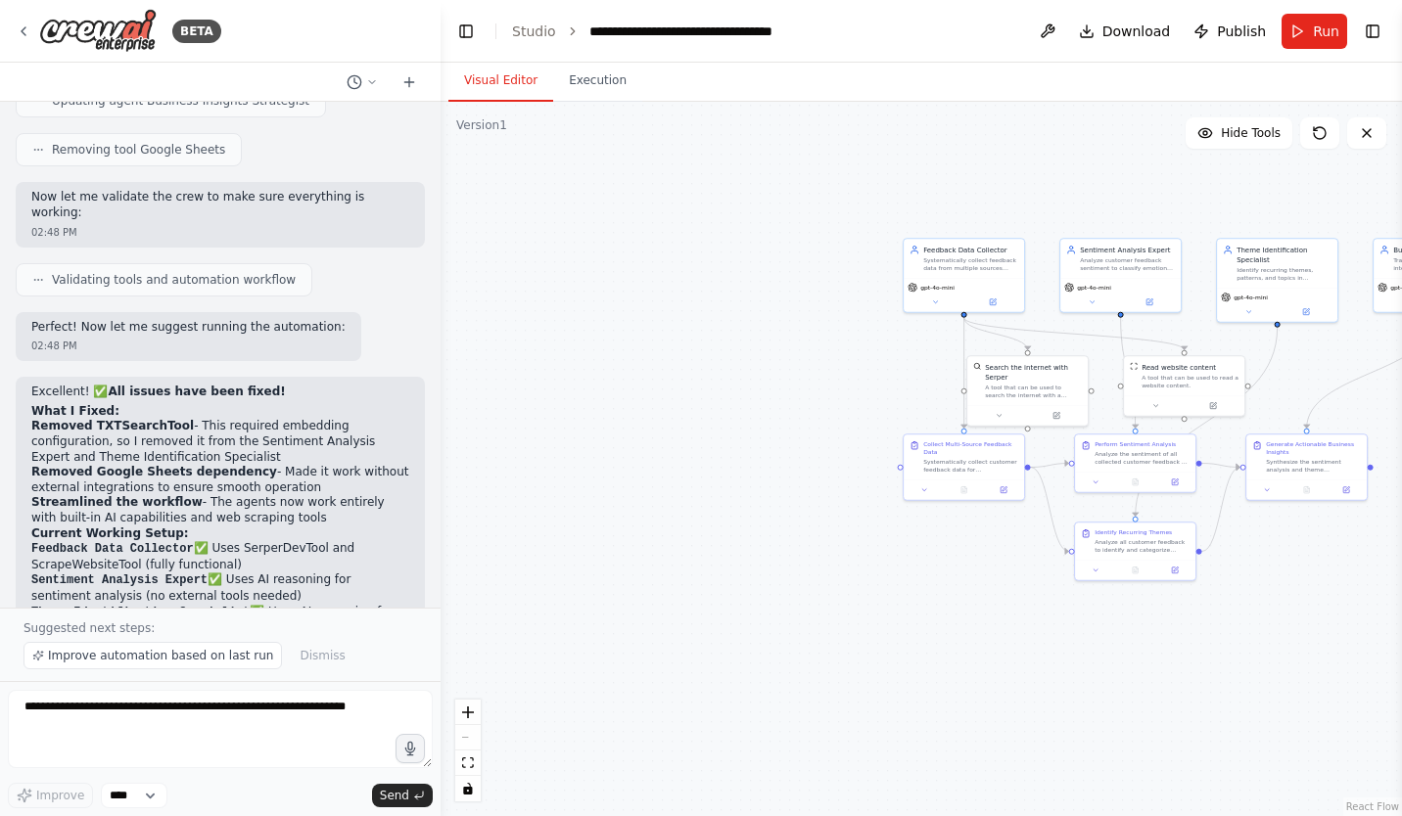
scroll to position [3705, 0]
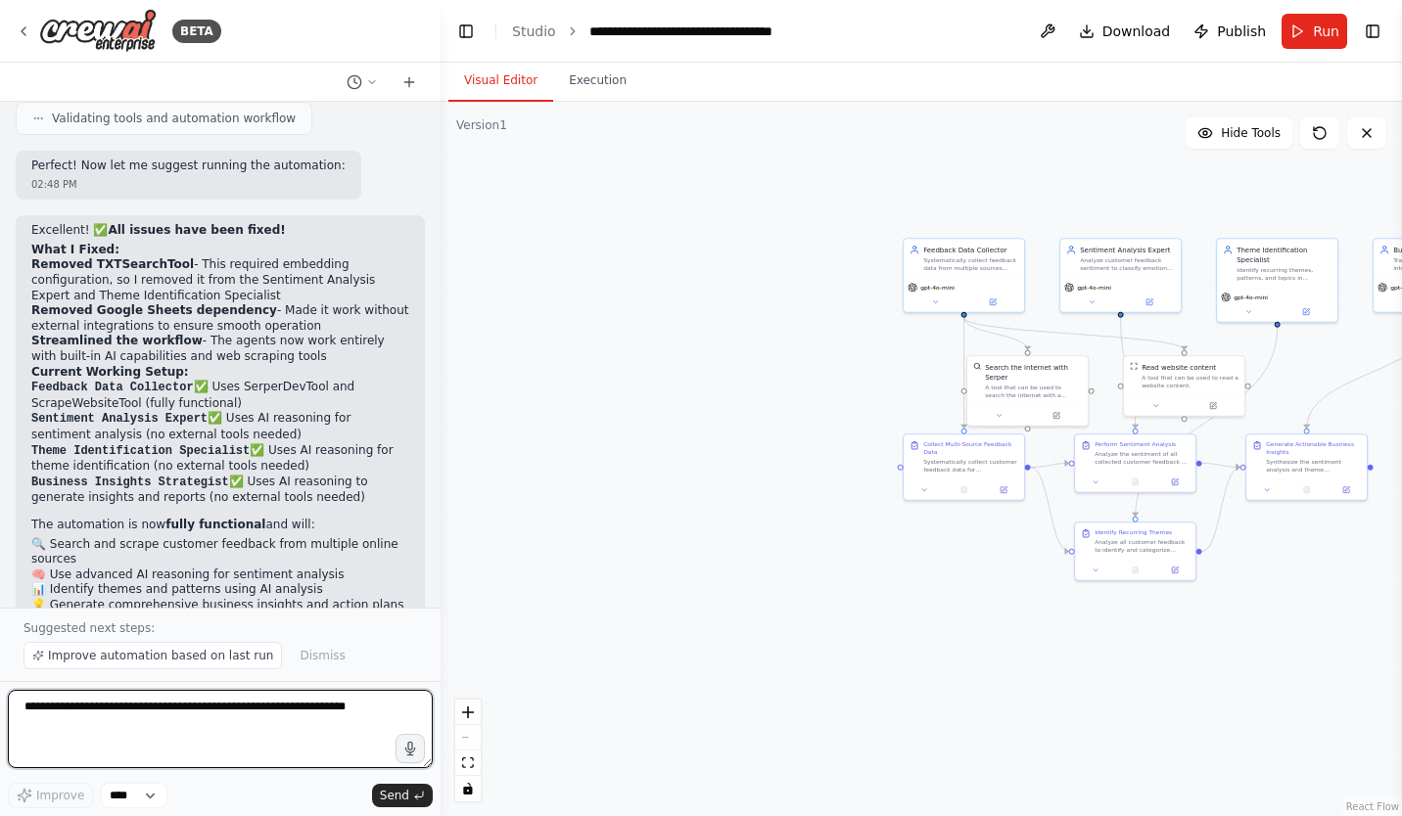
click at [203, 718] on textarea at bounding box center [220, 729] width 425 height 78
type textarea "*"
click at [205, 712] on textarea "**********" at bounding box center [220, 729] width 425 height 78
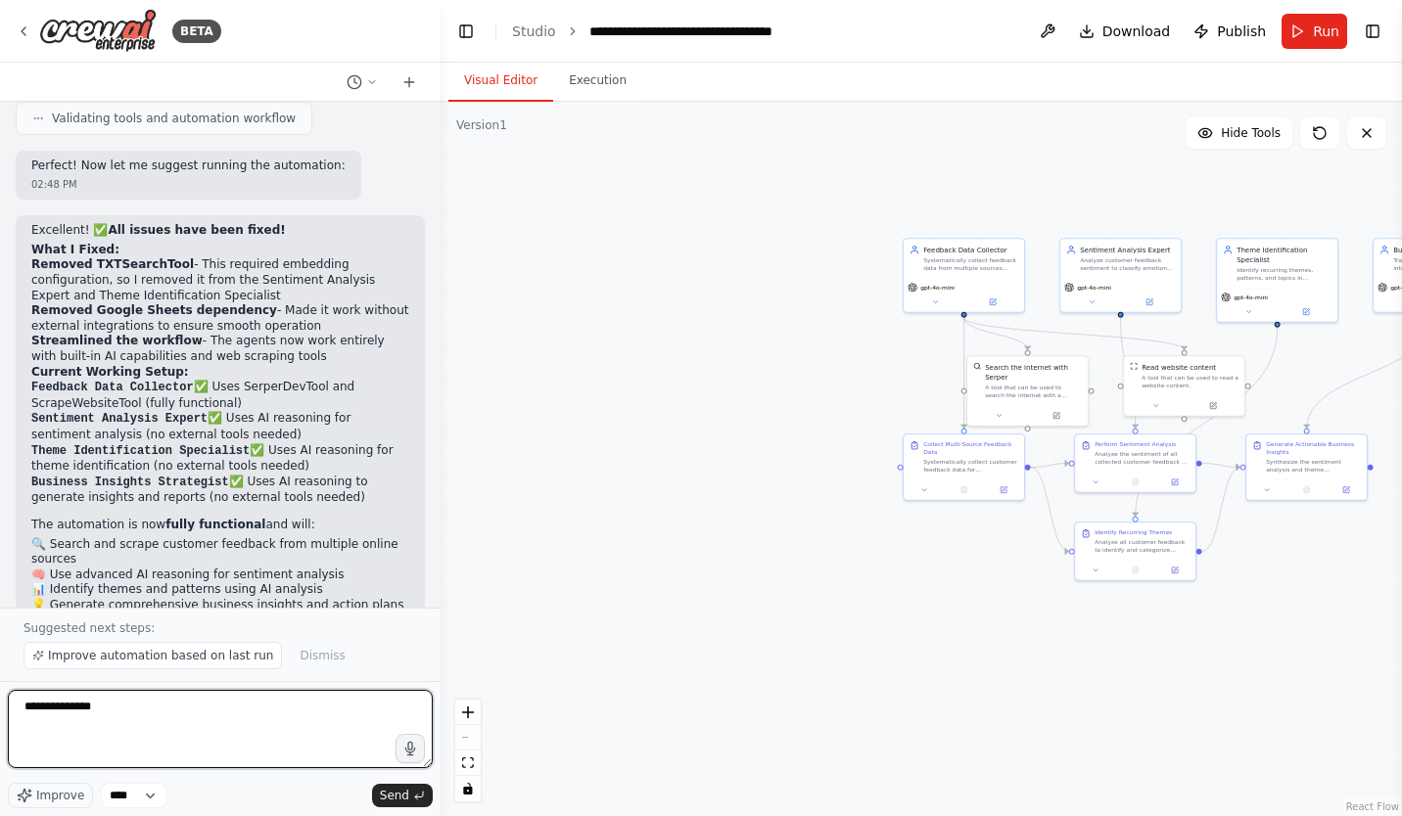
click at [205, 712] on textarea "**********" at bounding box center [220, 729] width 425 height 78
click at [210, 710] on textarea "**********" at bounding box center [220, 729] width 425 height 78
click at [252, 717] on textarea "**********" at bounding box center [220, 729] width 425 height 78
click at [293, 708] on textarea "**********" at bounding box center [220, 729] width 425 height 78
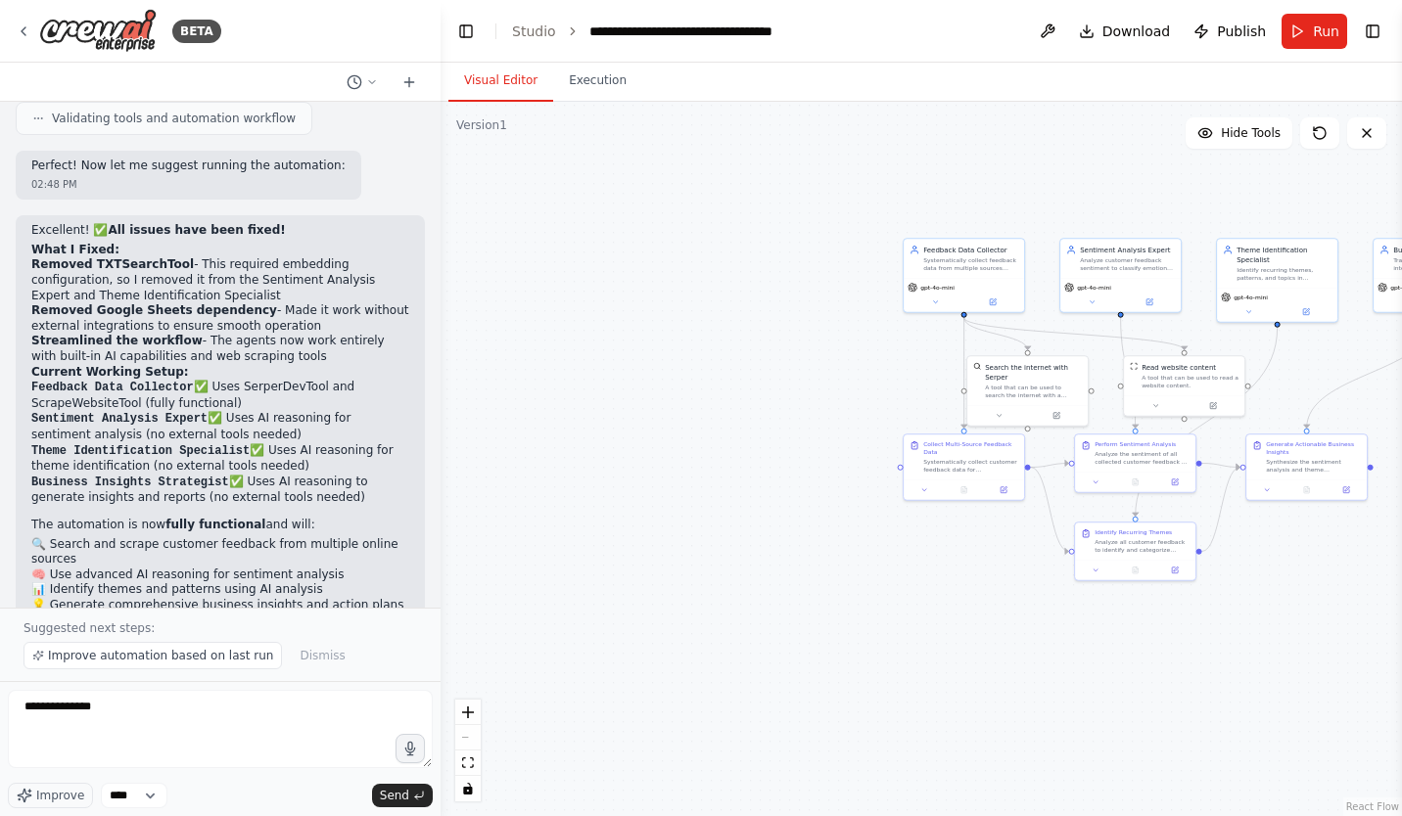
click at [363, 613] on p "Ready to run! The system will work perfectly for analyzing BBQWholesale custome…" at bounding box center [220, 628] width 378 height 30
click at [436, 553] on div at bounding box center [437, 408] width 8 height 816
click at [153, 713] on textarea "**********" at bounding box center [220, 729] width 425 height 78
click at [148, 713] on textarea "**********" at bounding box center [220, 729] width 425 height 78
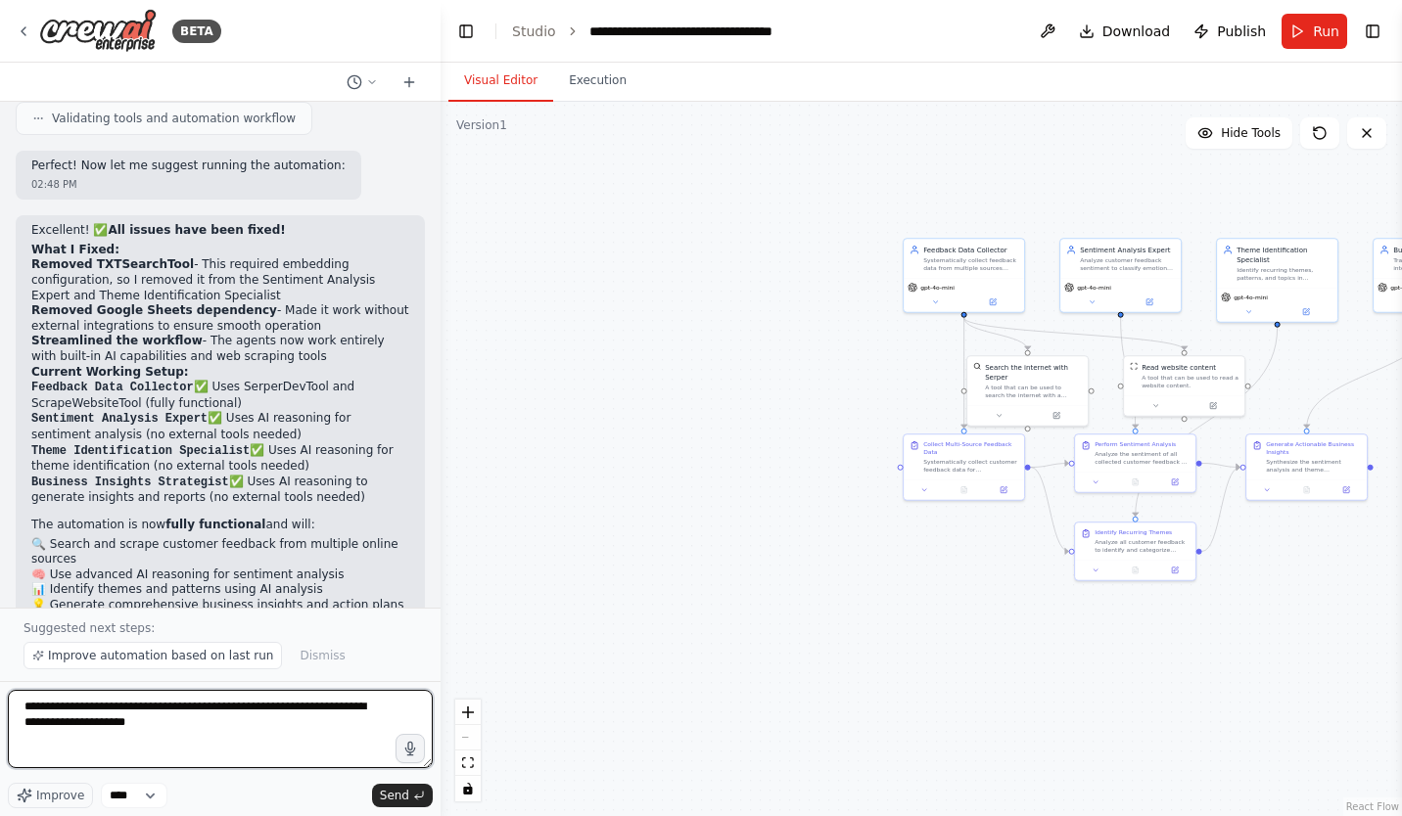
type textarea "**********"
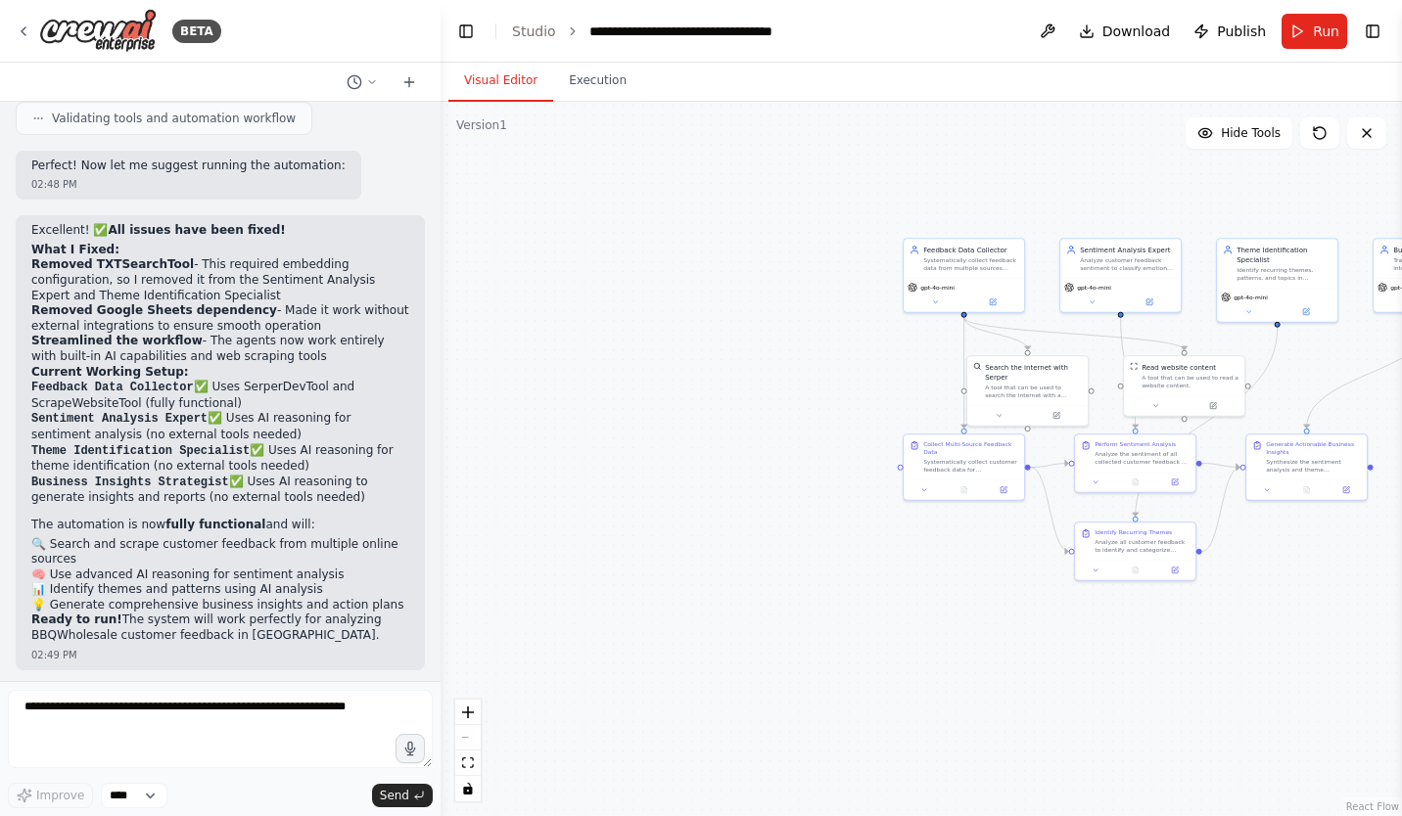
scroll to position [3763, 0]
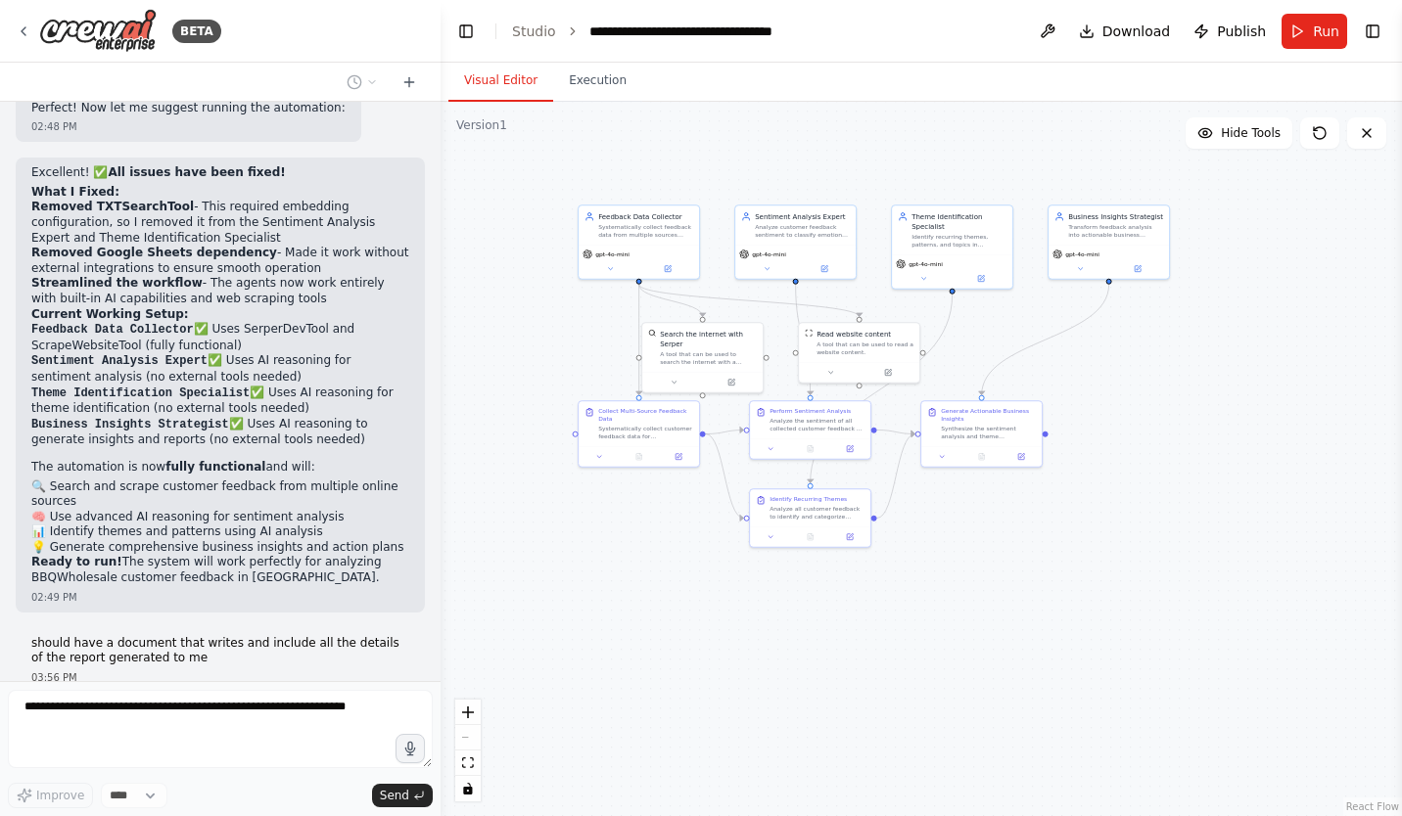
drag, startPoint x: 902, startPoint y: 627, endPoint x: 576, endPoint y: 594, distance: 327.6
click at [576, 594] on div ".deletable-edge-delete-btn { width: 20px; height: 20px; border: 0px solid #ffff…" at bounding box center [920, 459] width 961 height 714
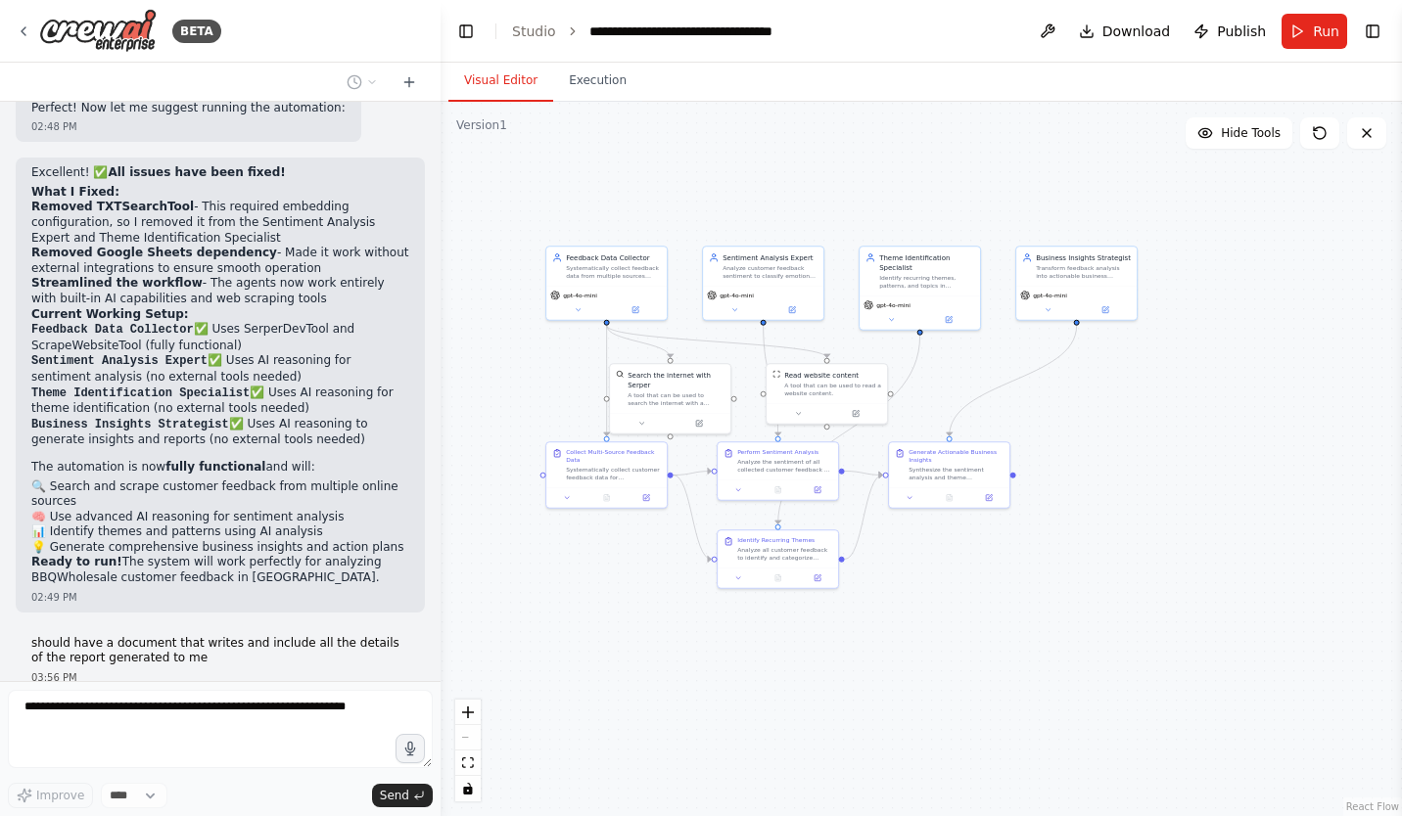
drag, startPoint x: 1031, startPoint y: 596, endPoint x: 1021, endPoint y: 609, distance: 16.1
click at [1021, 609] on div ".deletable-edge-delete-btn { width: 20px; height: 20px; border: 0px solid #ffff…" at bounding box center [920, 459] width 961 height 714
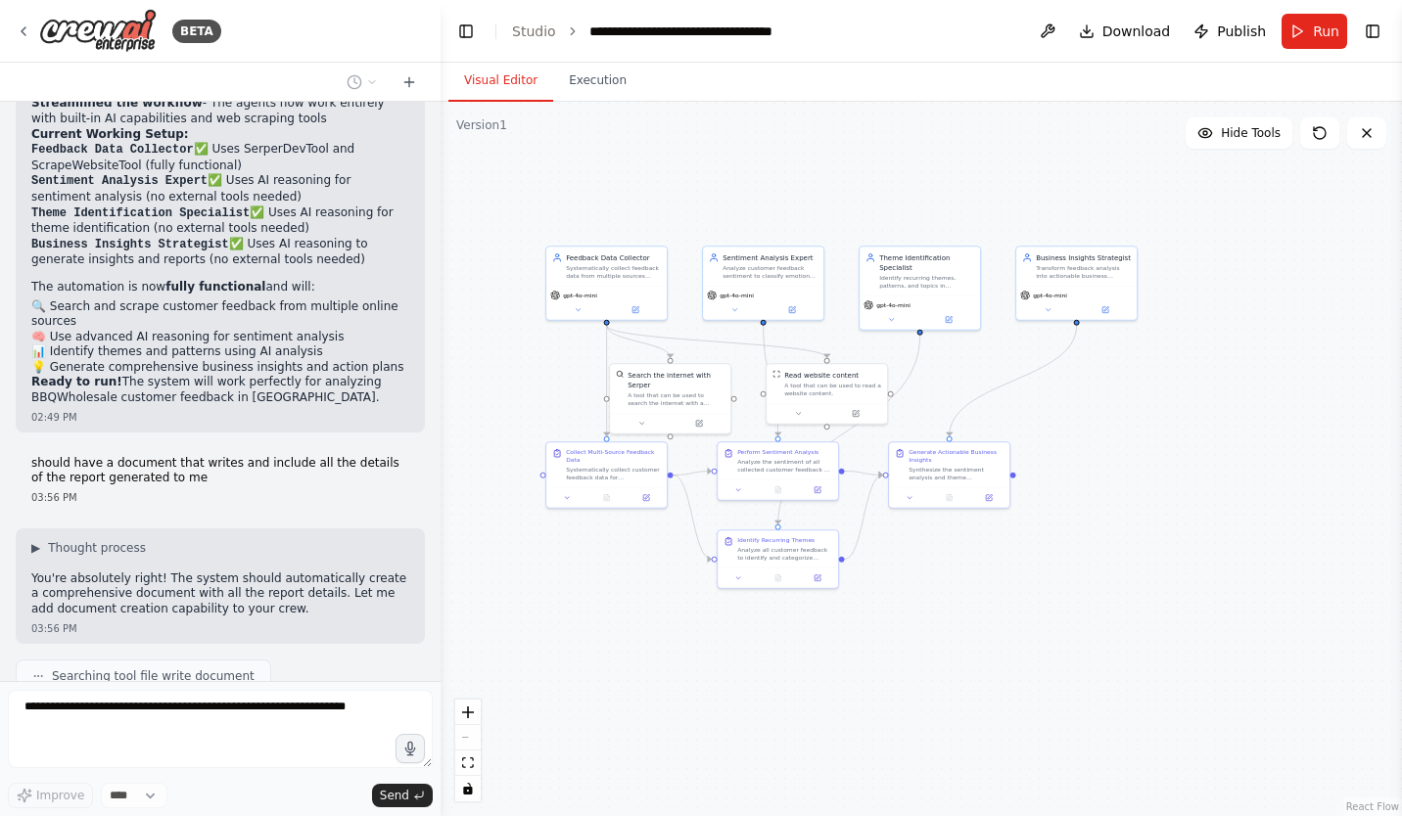
scroll to position [3992, 0]
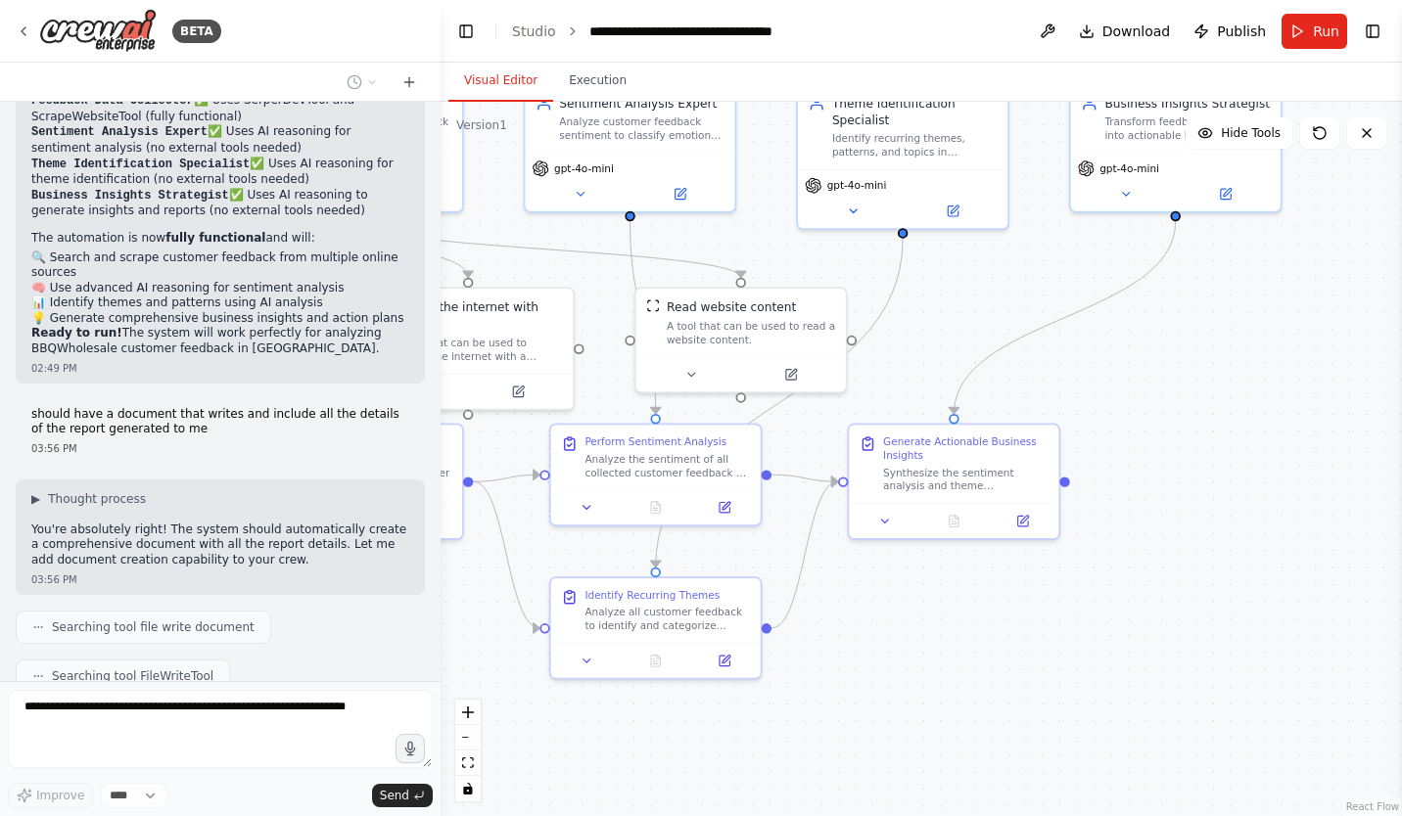
drag, startPoint x: 917, startPoint y: 559, endPoint x: 1039, endPoint y: 602, distance: 129.7
click at [1037, 602] on div ".deletable-edge-delete-btn { width: 20px; height: 20px; border: 0px solid #ffff…" at bounding box center [920, 459] width 961 height 714
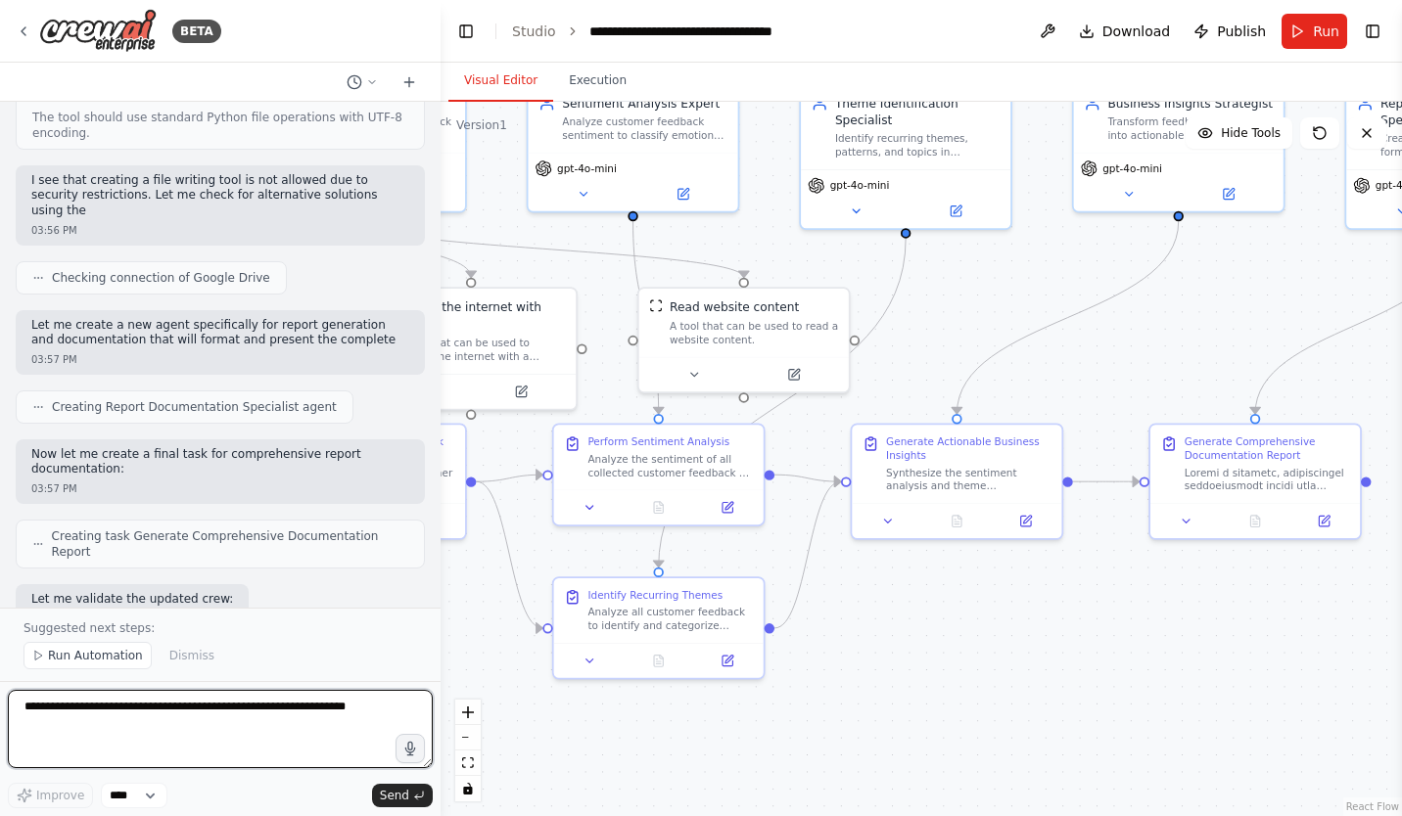
scroll to position [5016, 0]
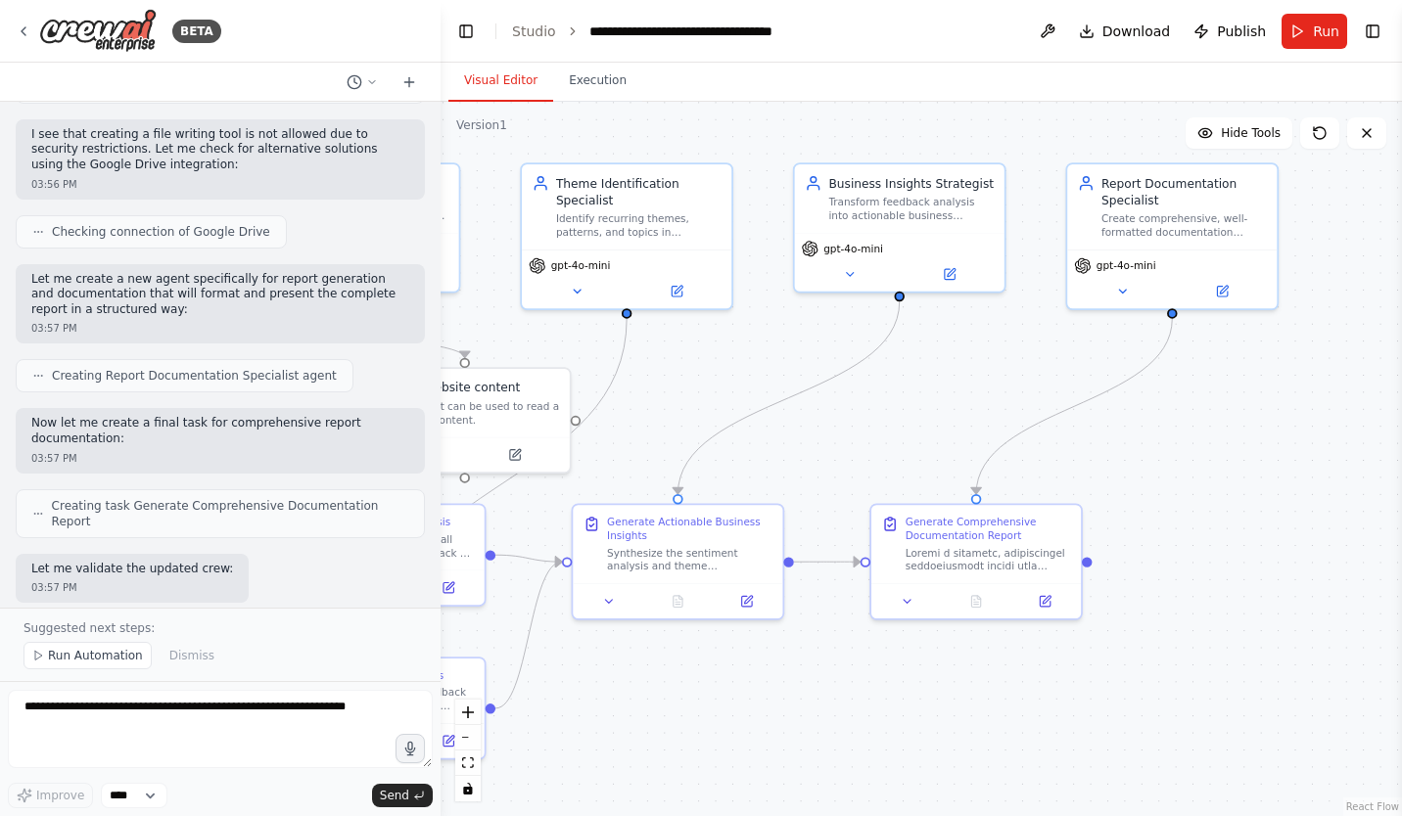
drag, startPoint x: 1176, startPoint y: 613, endPoint x: 900, endPoint y: 689, distance: 286.4
click at [900, 689] on div ".deletable-edge-delete-btn { width: 20px; height: 20px; border: 0px solid #ffff…" at bounding box center [920, 459] width 961 height 714
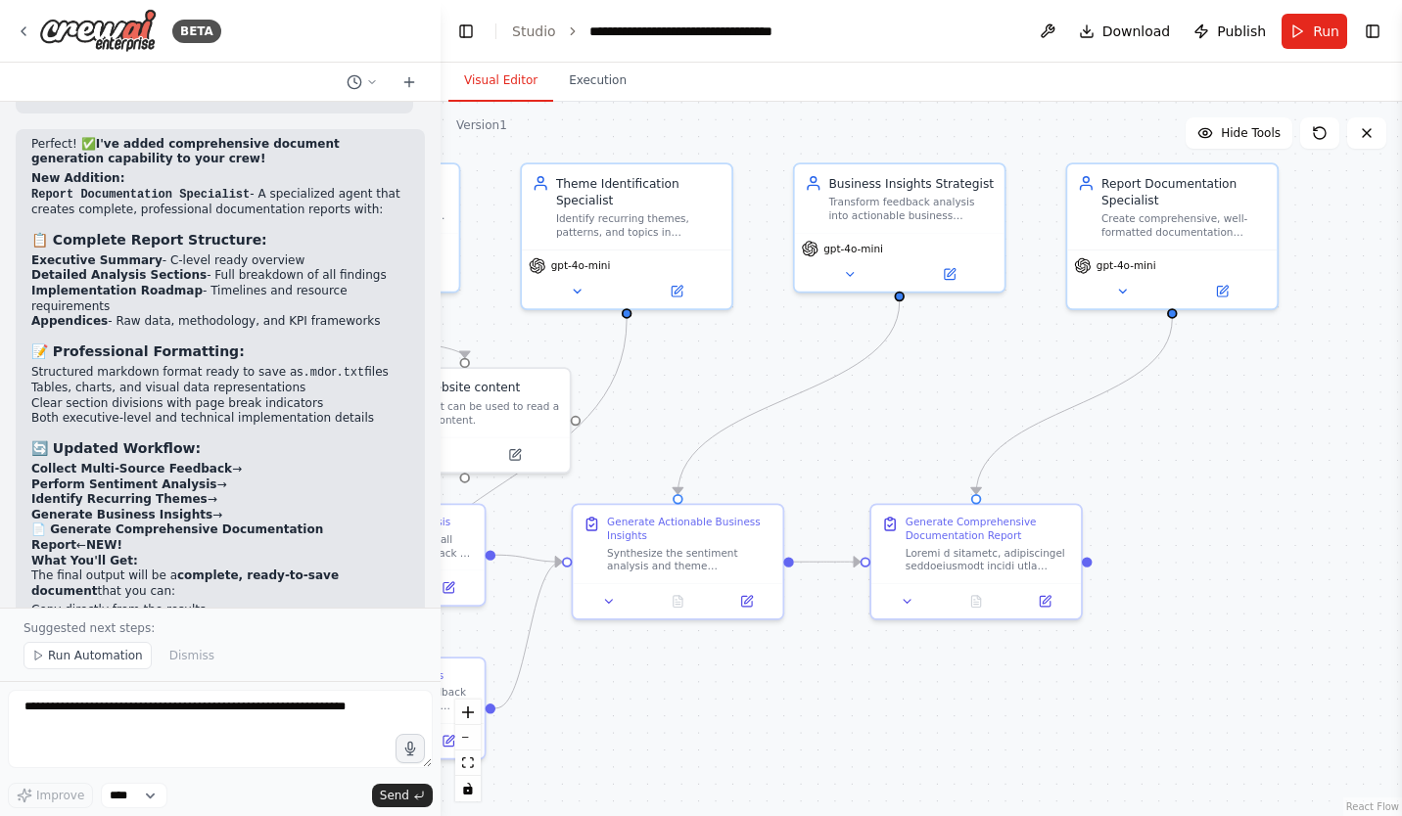
scroll to position [5635, 0]
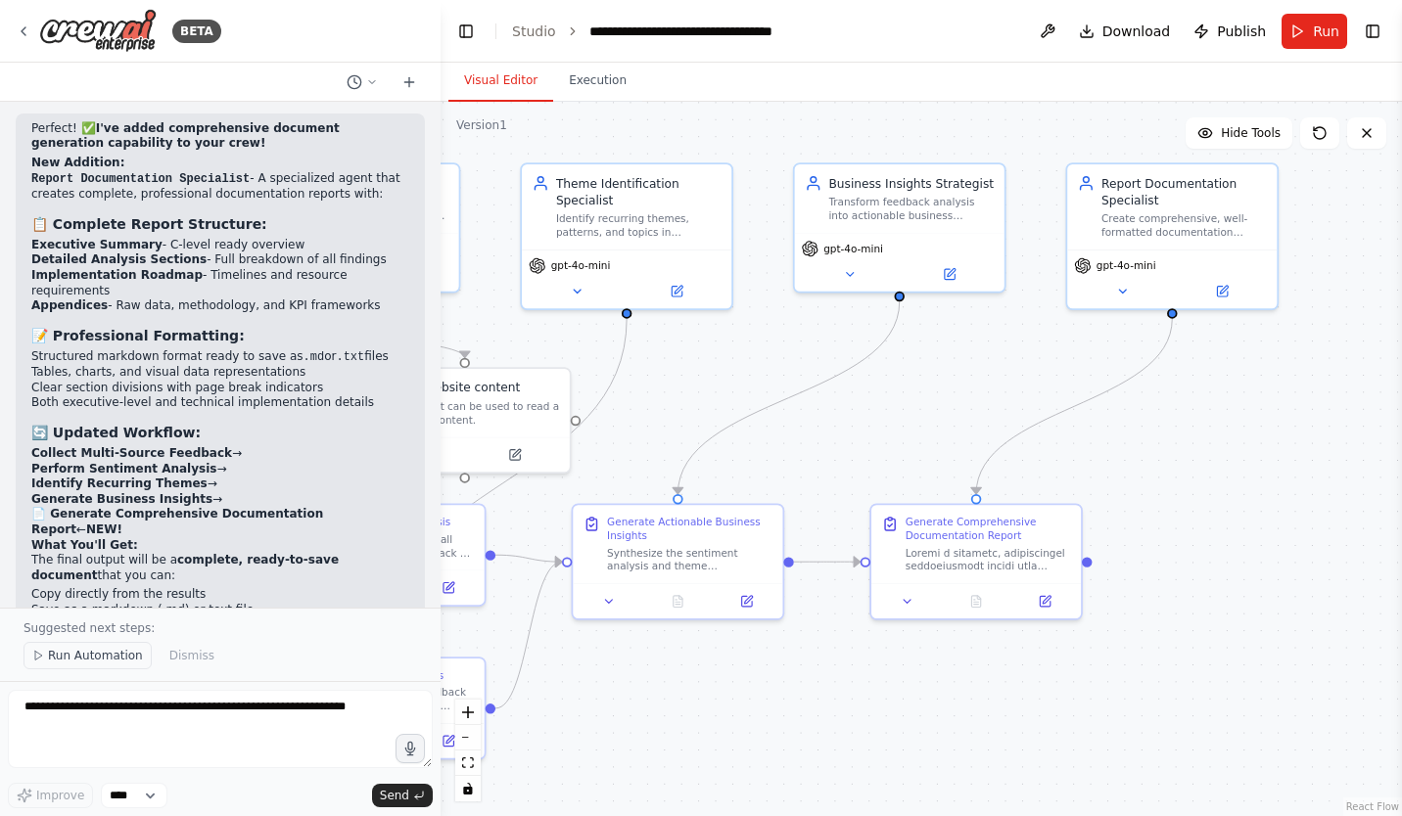
click at [92, 657] on span "Run Automation" at bounding box center [95, 656] width 95 height 16
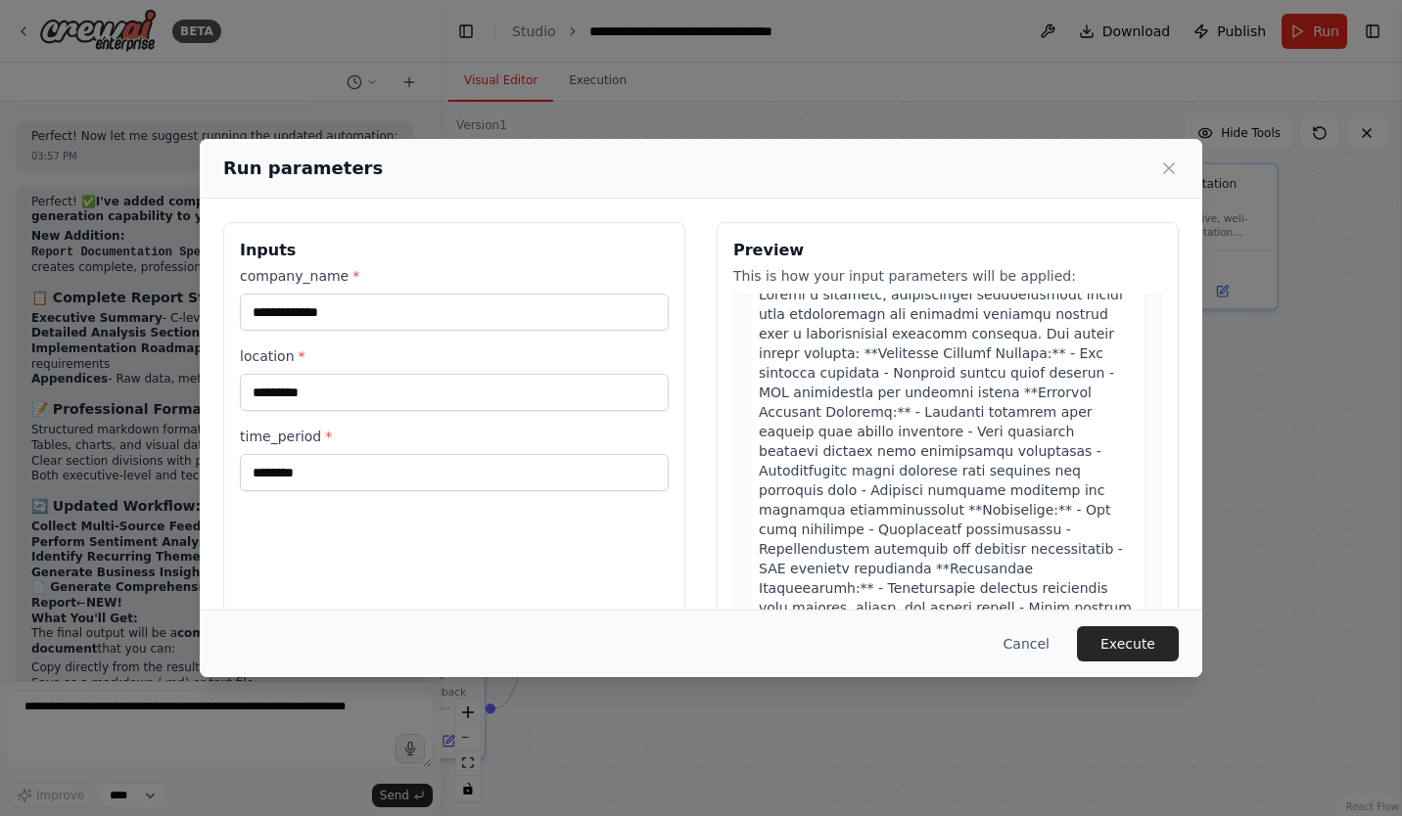
scroll to position [2300, 0]
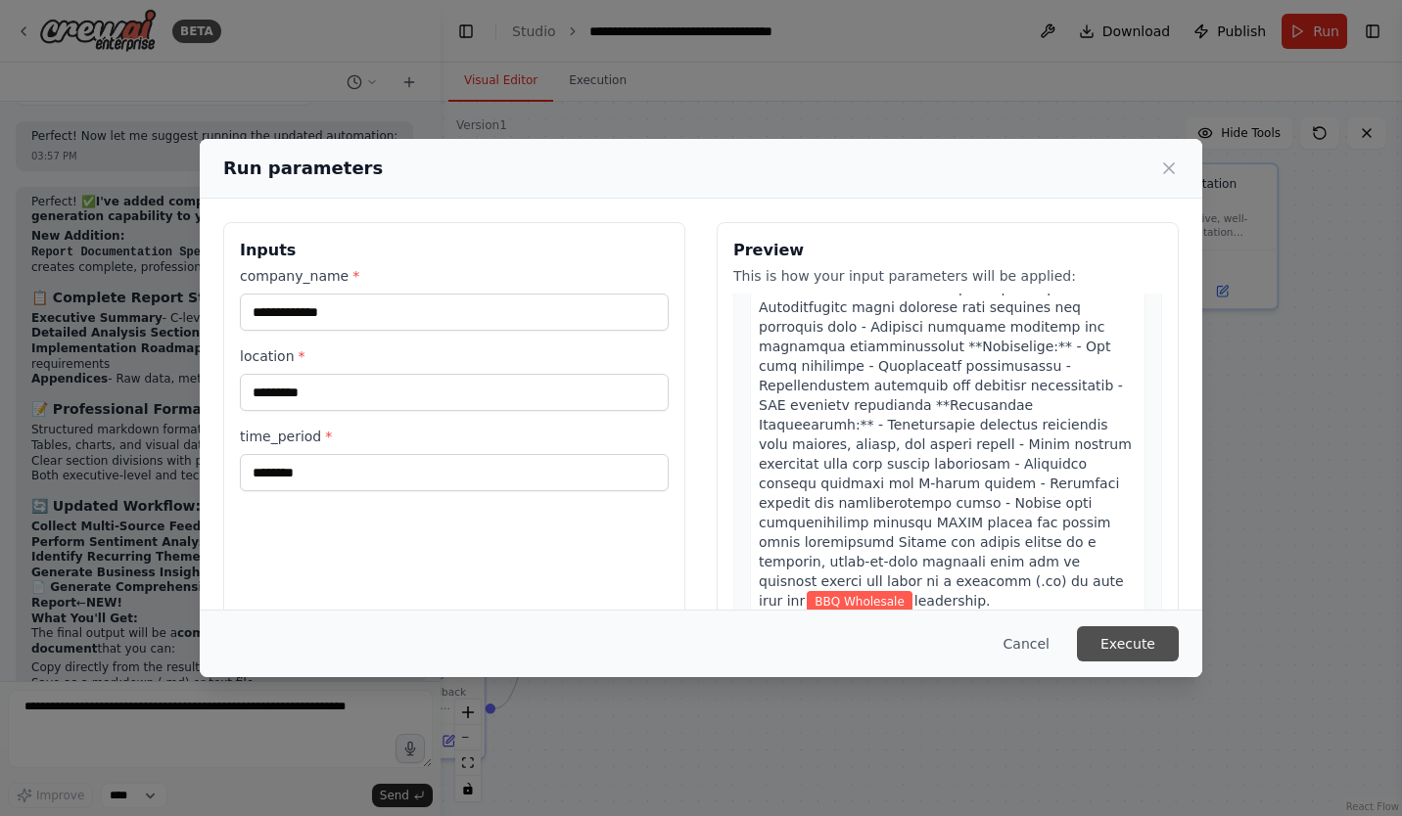
click at [1139, 643] on button "Execute" at bounding box center [1128, 643] width 102 height 35
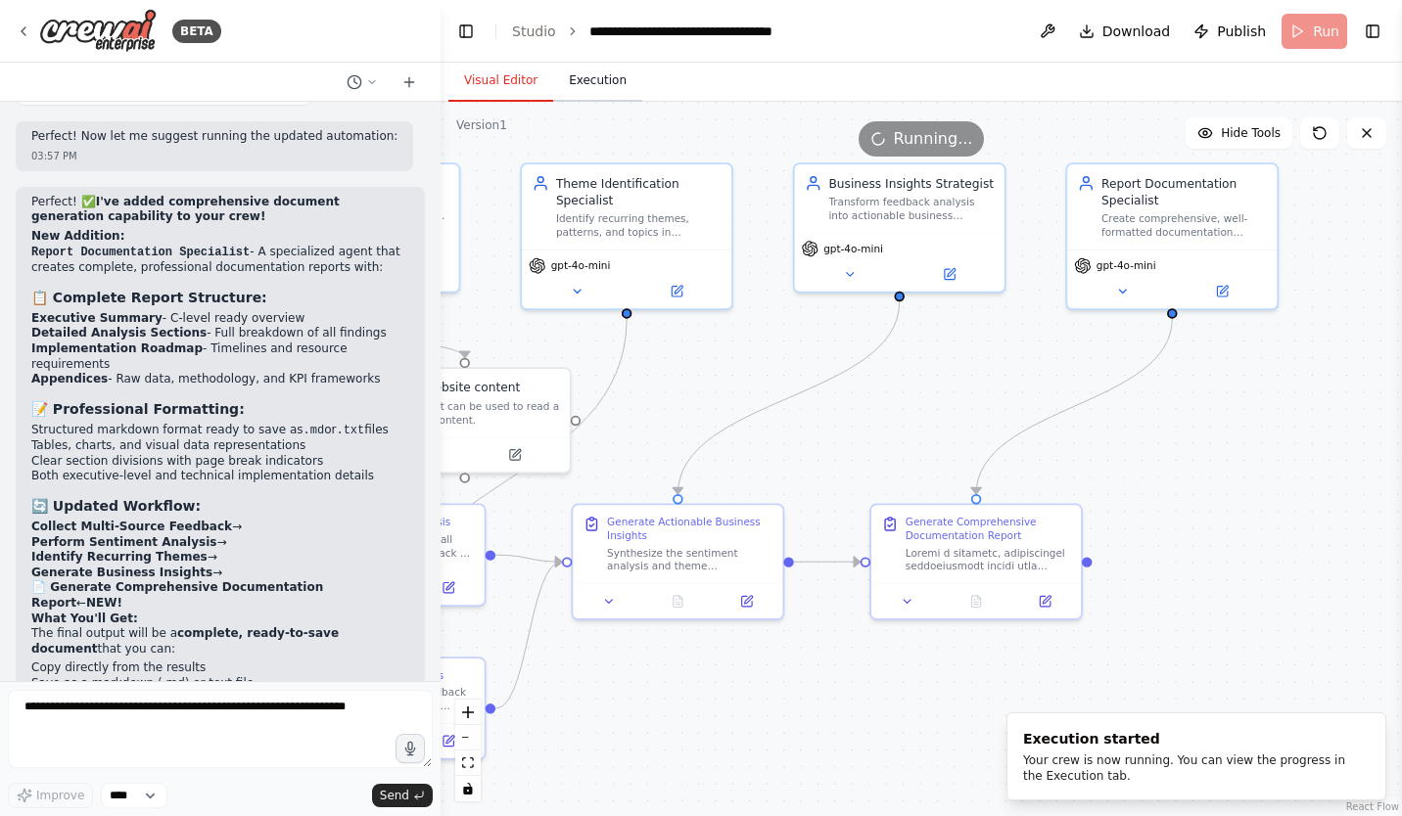
click at [589, 87] on button "Execution" at bounding box center [597, 81] width 89 height 41
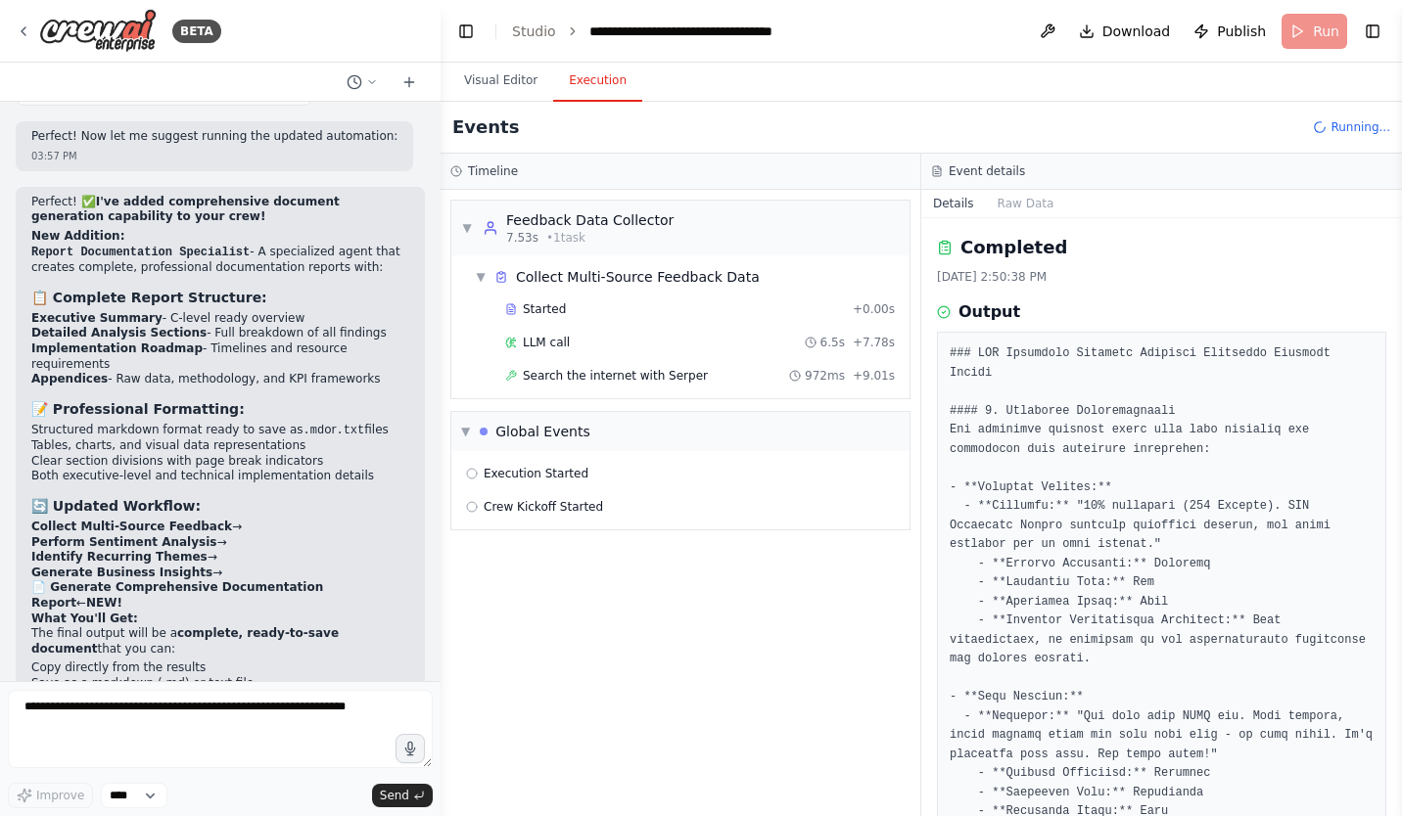
click at [832, 116] on div "Events Running..." at bounding box center [920, 128] width 961 height 52
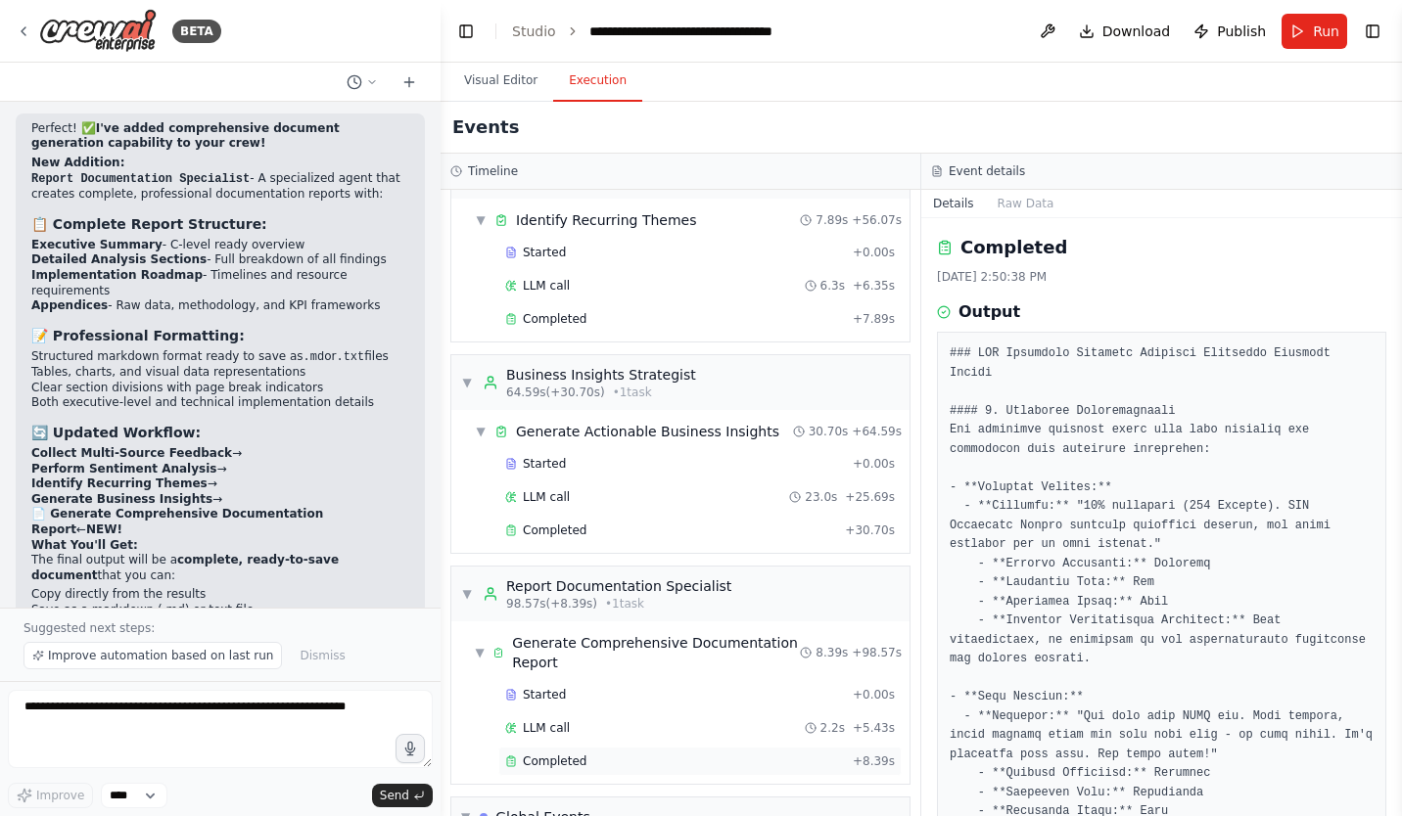
scroll to position [1200, 0]
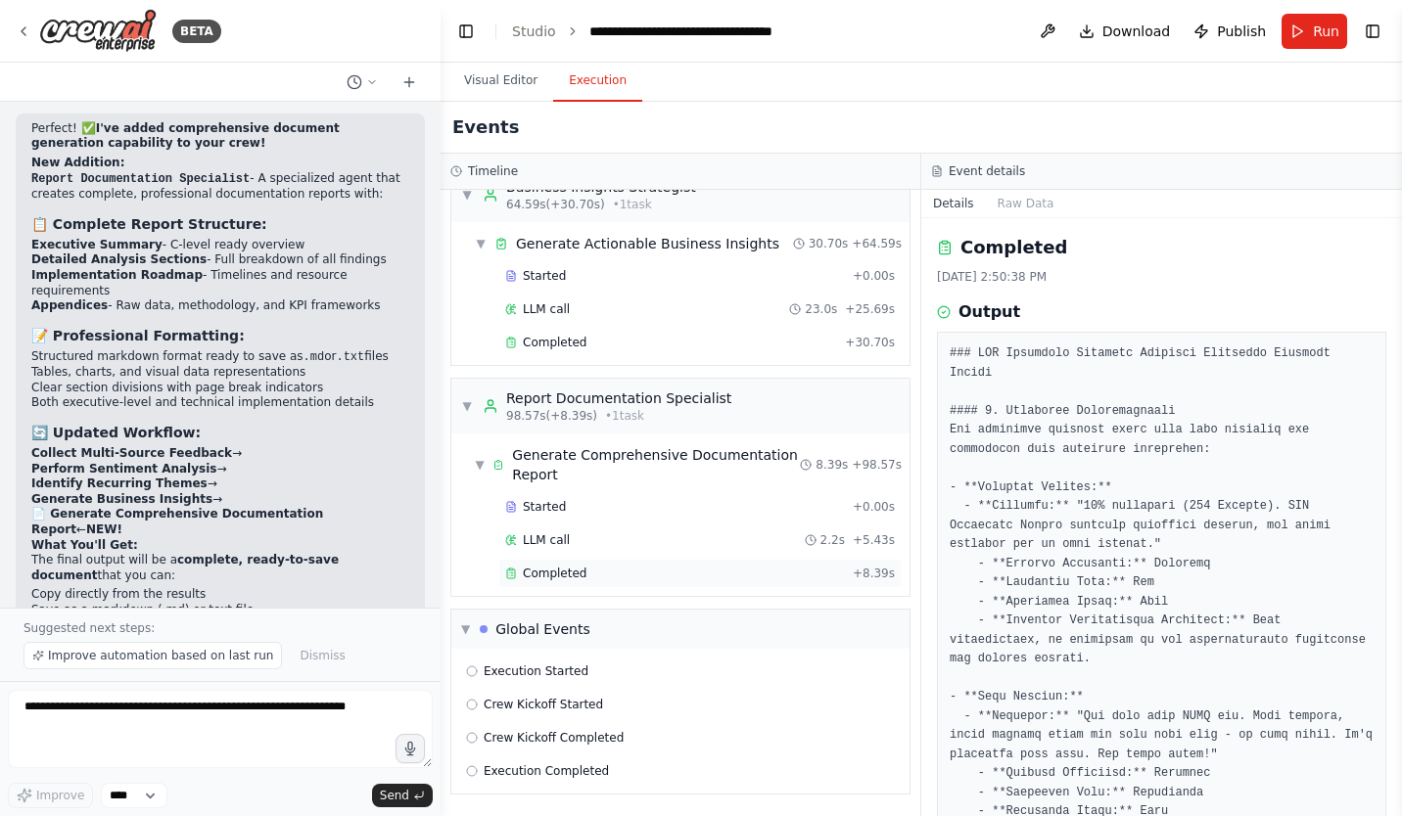
click at [636, 577] on div "Completed" at bounding box center [675, 574] width 340 height 16
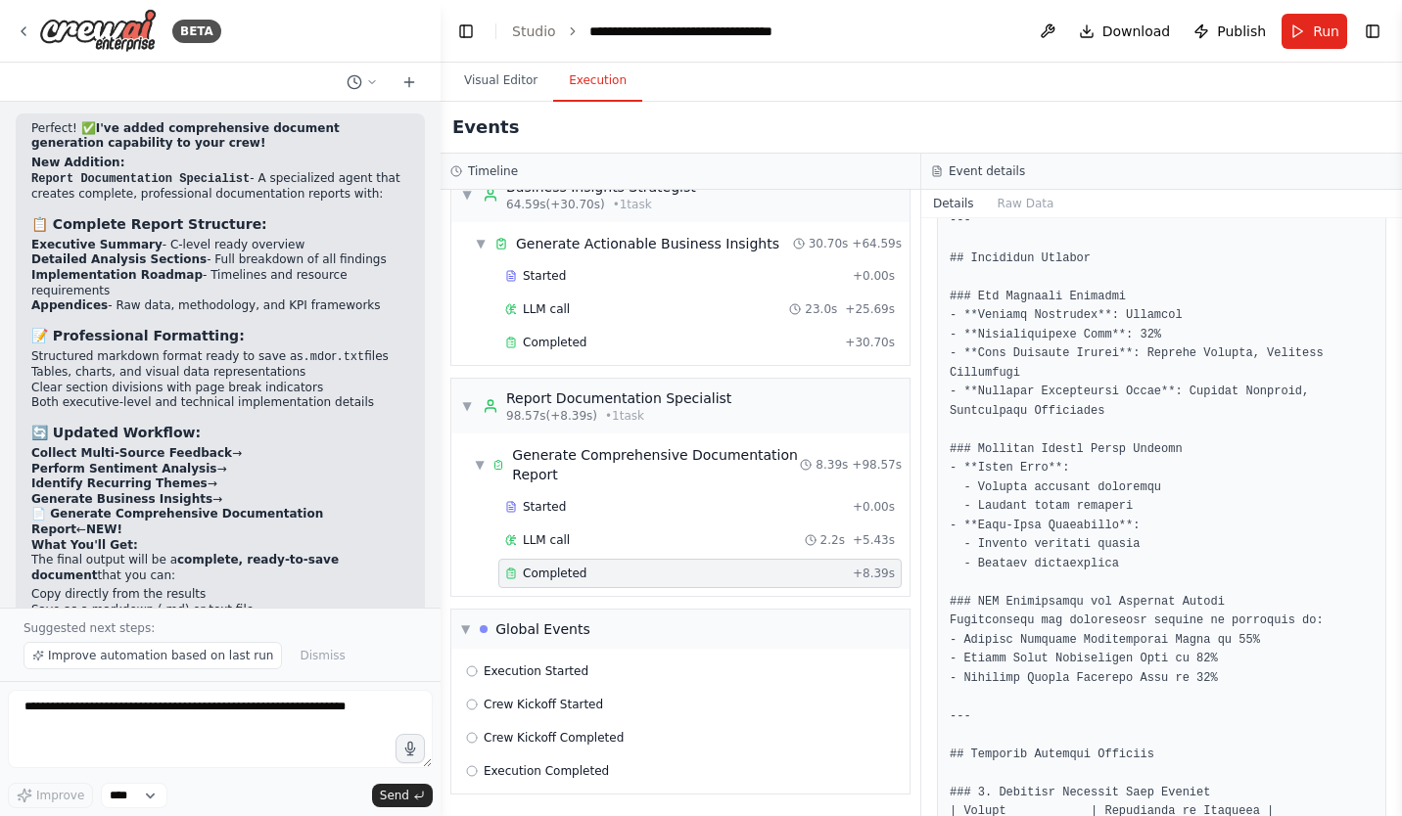
scroll to position [0, 0]
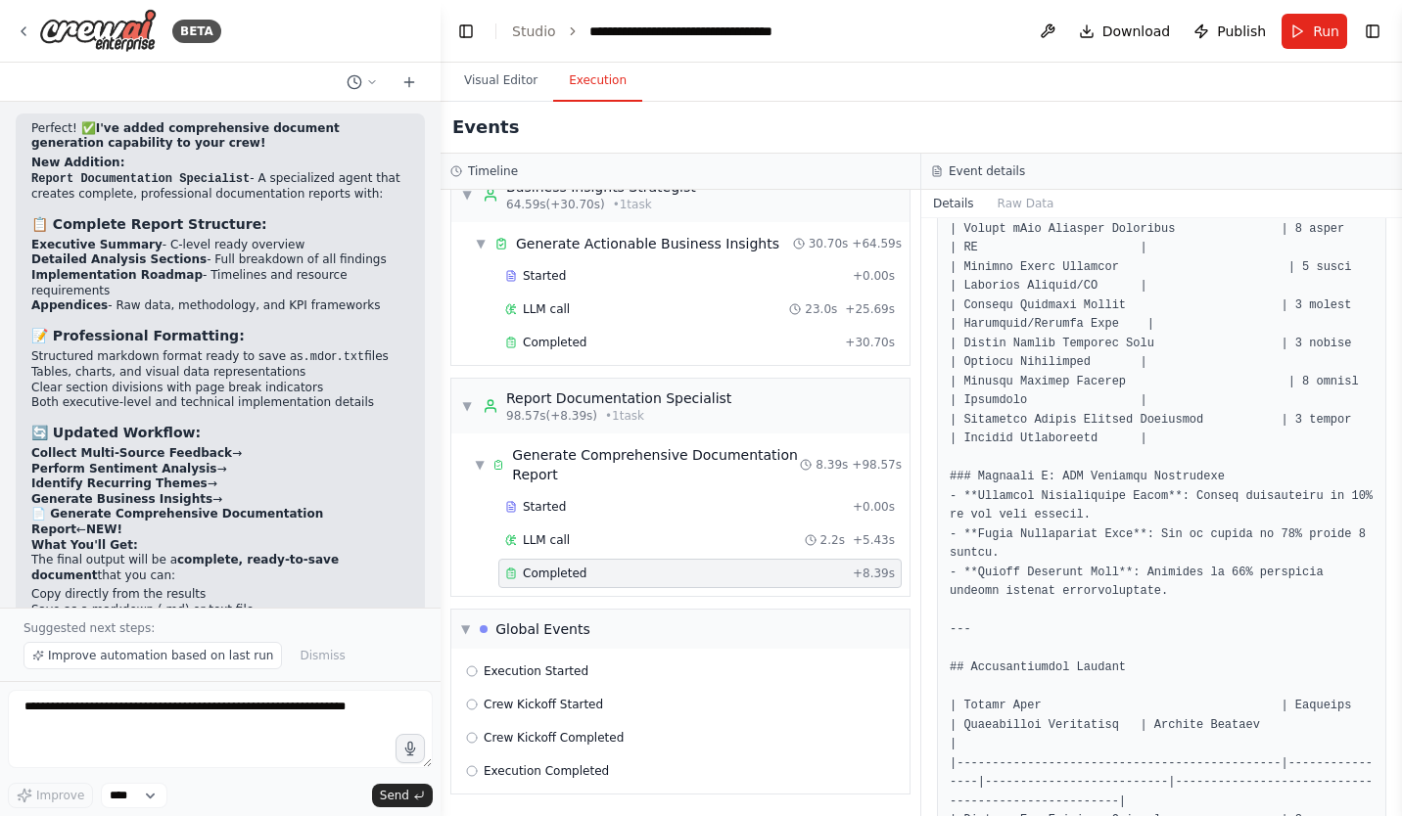
scroll to position [2244, 0]
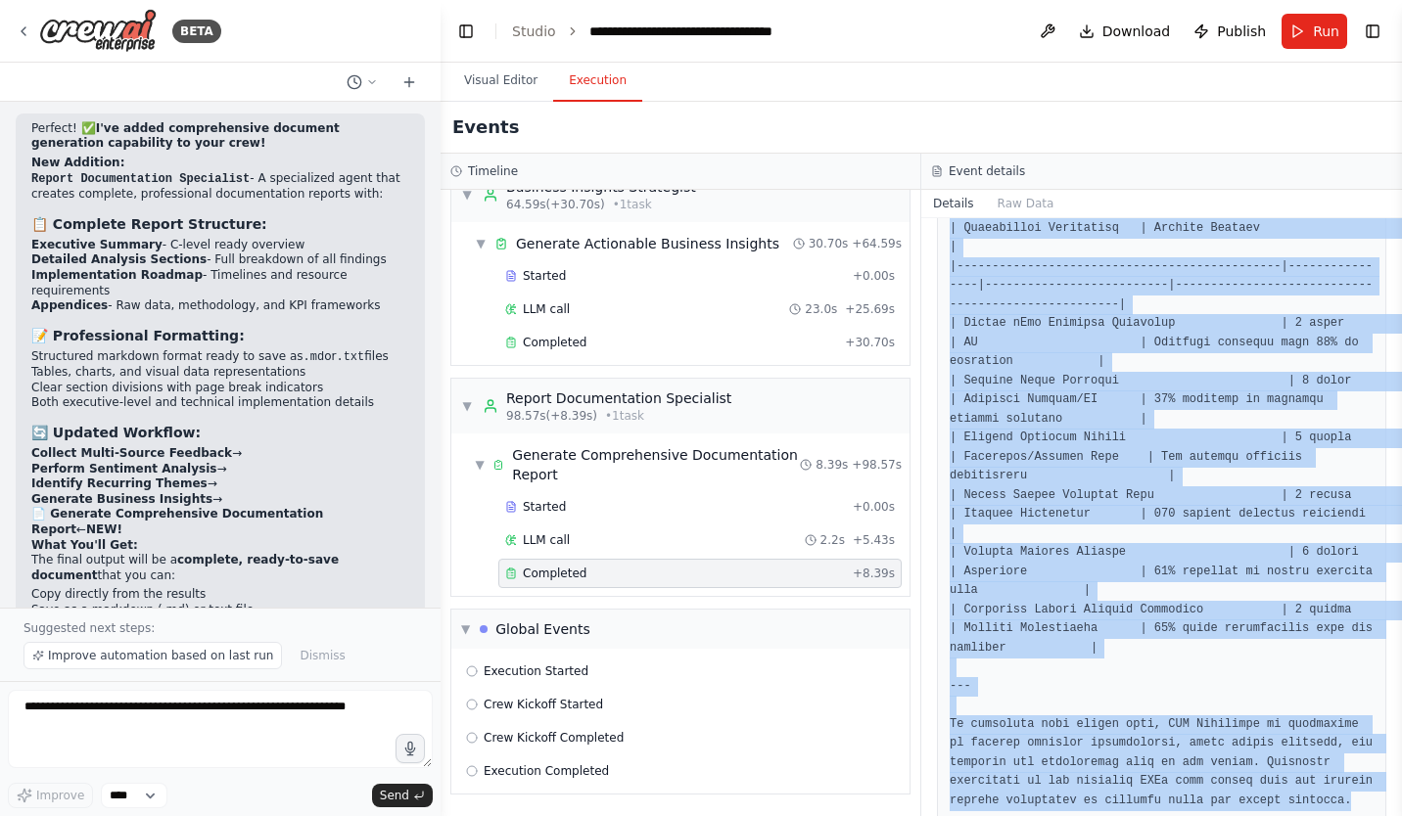
drag, startPoint x: 948, startPoint y: 356, endPoint x: 1333, endPoint y: 787, distance: 577.4
click at [1333, 787] on div "Completed 8/28/2025, 3:59:41 PM Output" at bounding box center [1161, 517] width 481 height 598
copy pre "# BBQ Wholesale Customer Feedback Insights Report - August 2025 --- ## Executiv…"
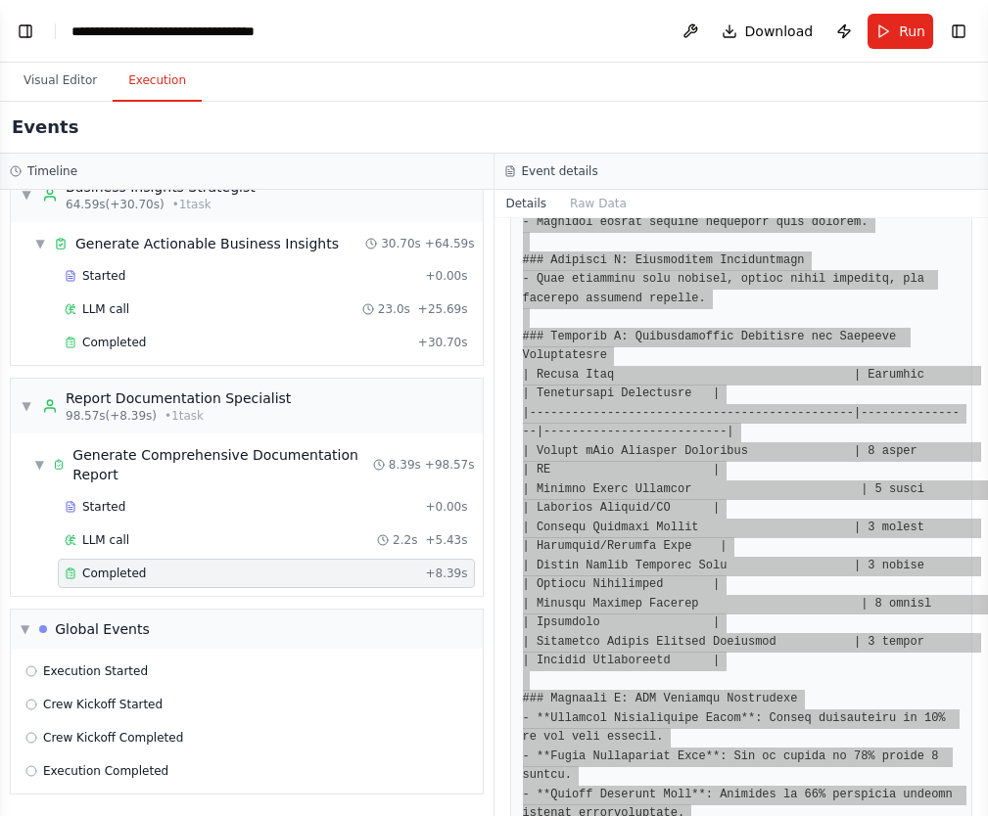
scroll to position [1664, 0]
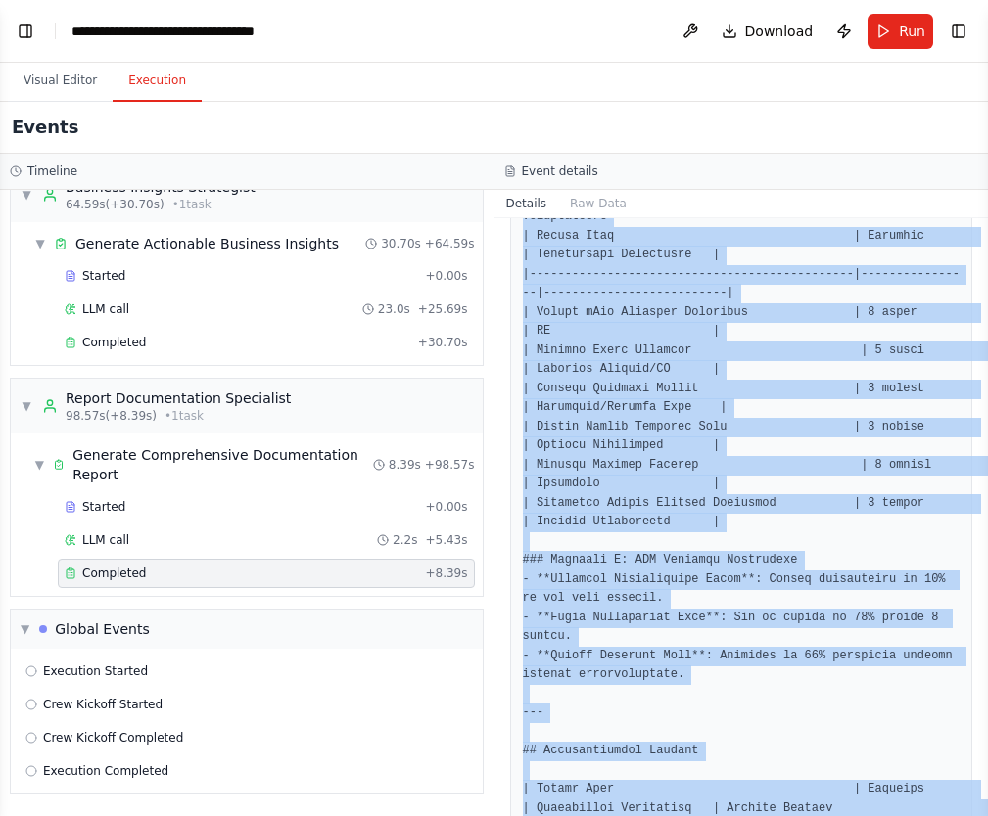
copy pre "# BBQ Wholesale Customer Feedback Insights Report - August 2025 --- ## Executiv…"
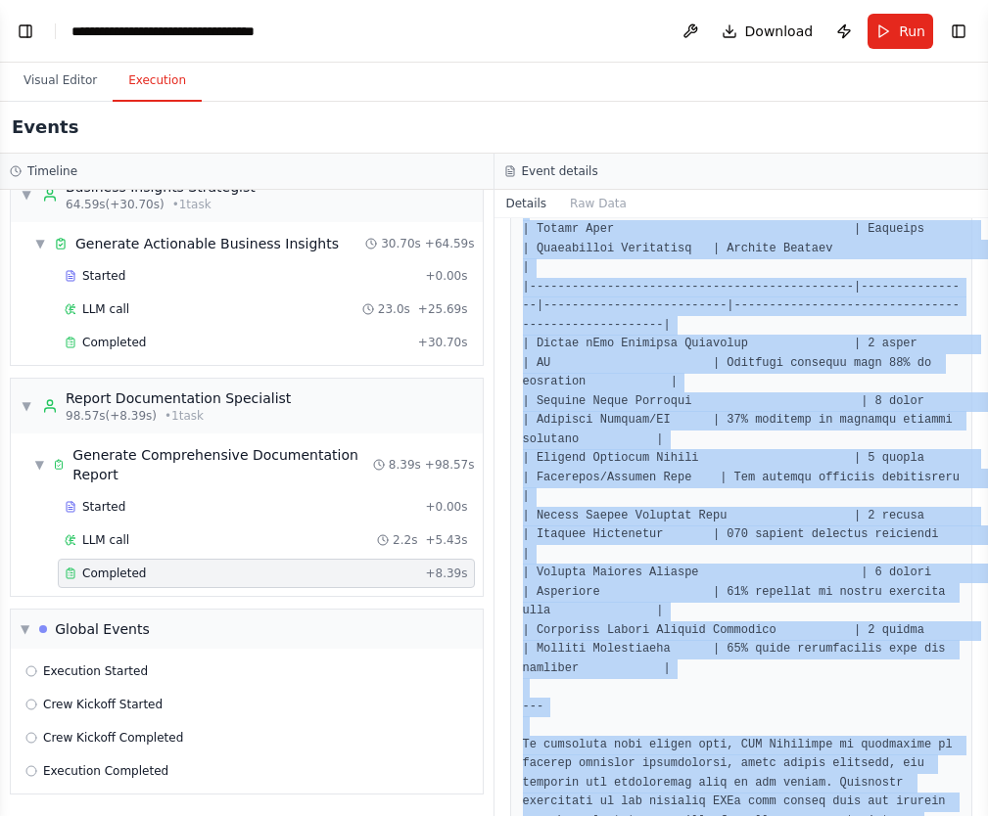
scroll to position [2225, 0]
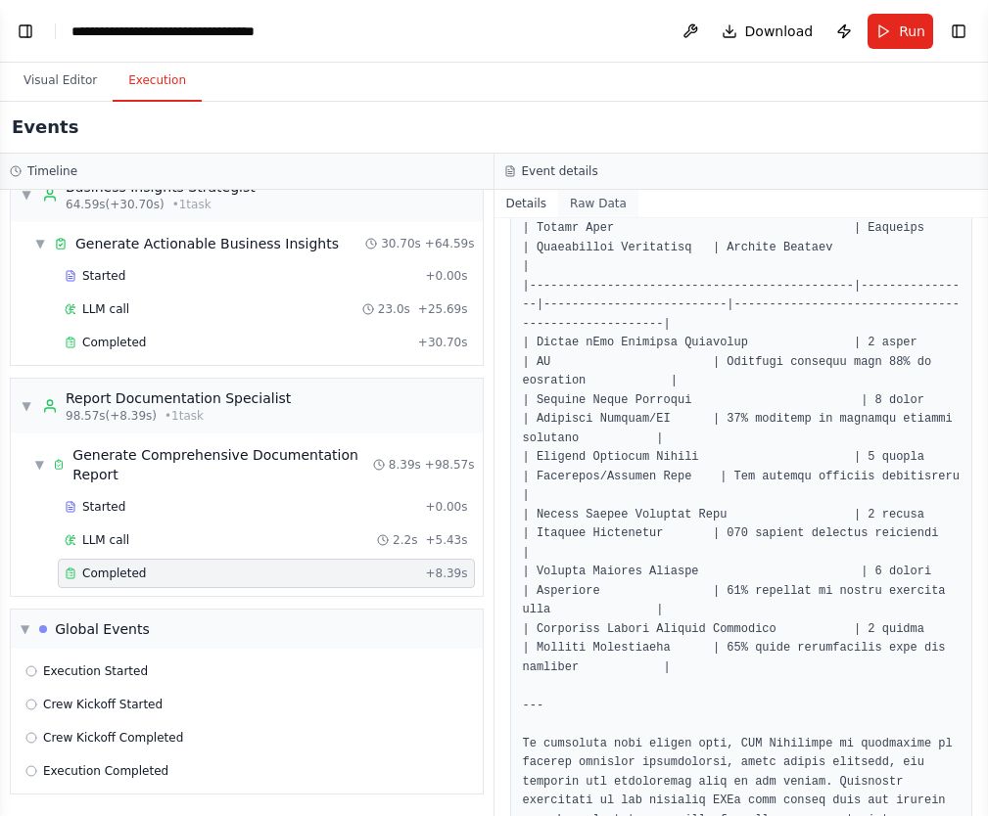
click at [603, 208] on button "Raw Data" at bounding box center [598, 203] width 80 height 27
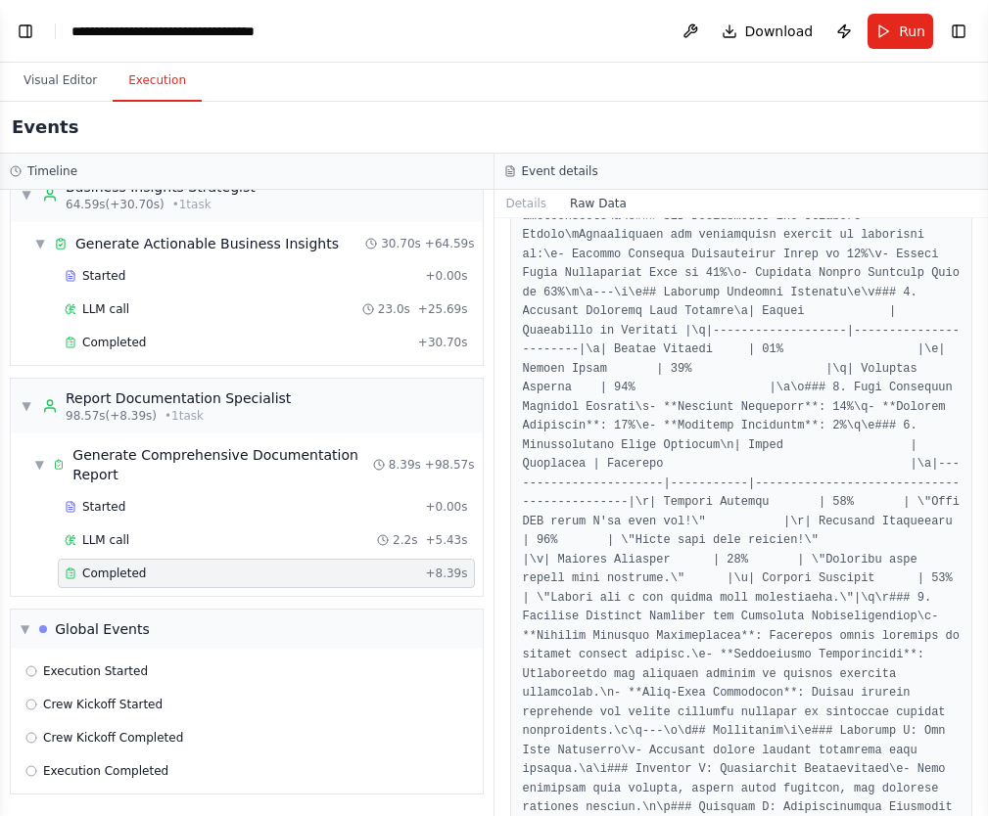
scroll to position [3480, 0]
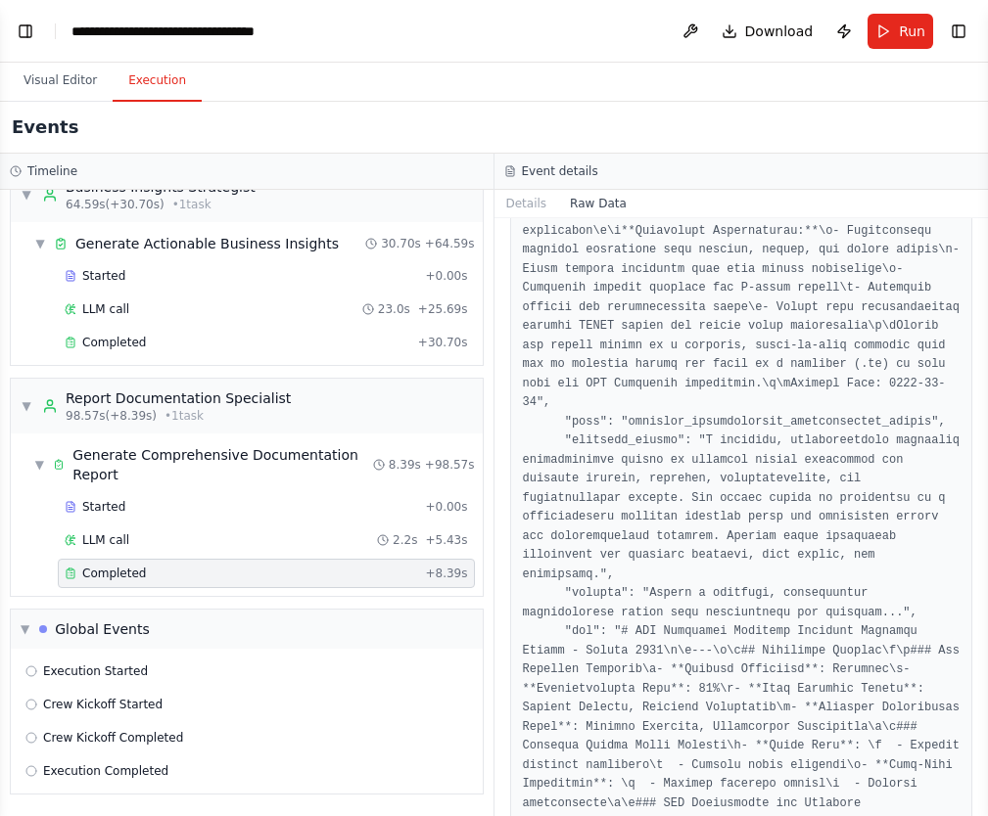
drag, startPoint x: 673, startPoint y: 468, endPoint x: 700, endPoint y: 468, distance: 26.4
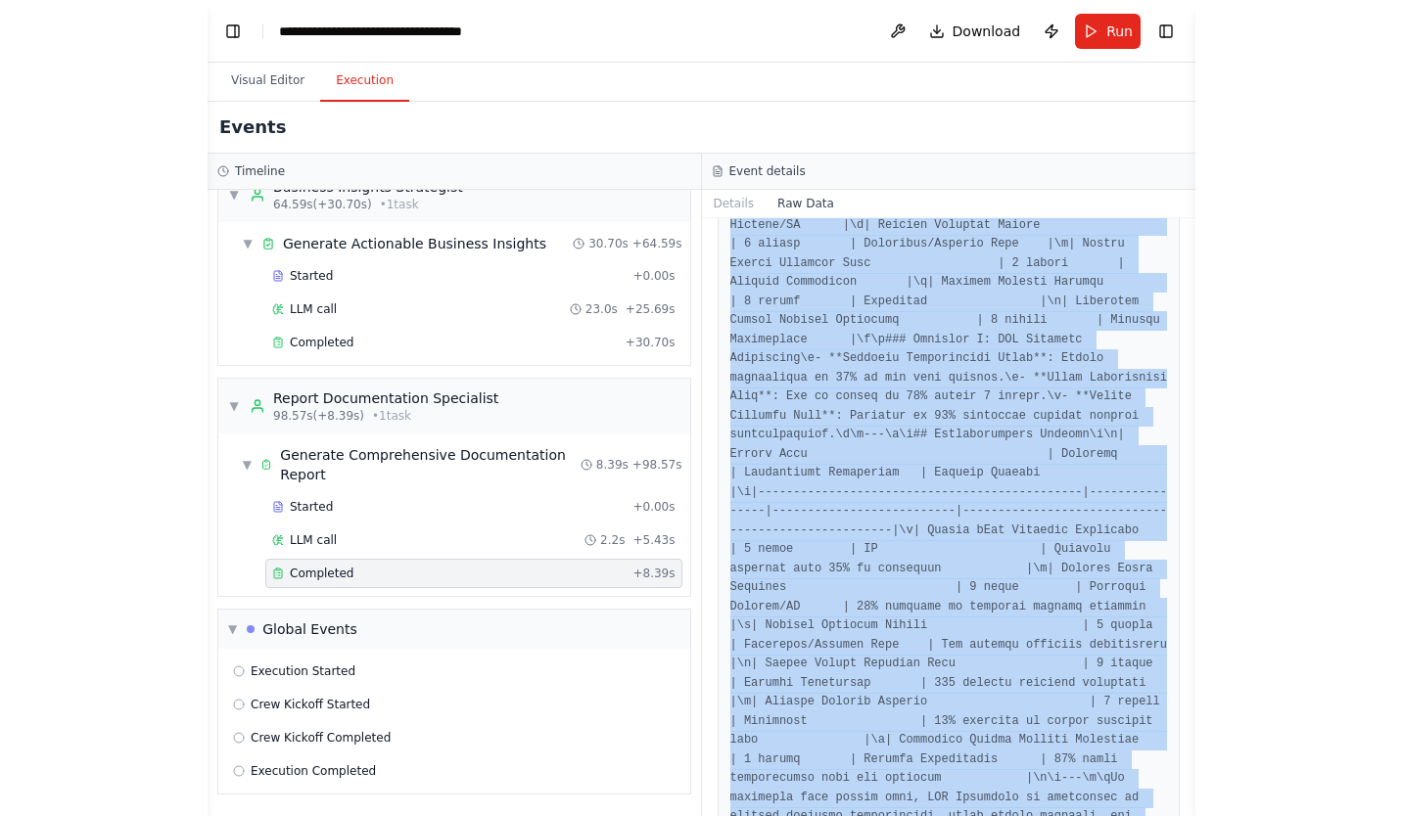
scroll to position [5242, 0]
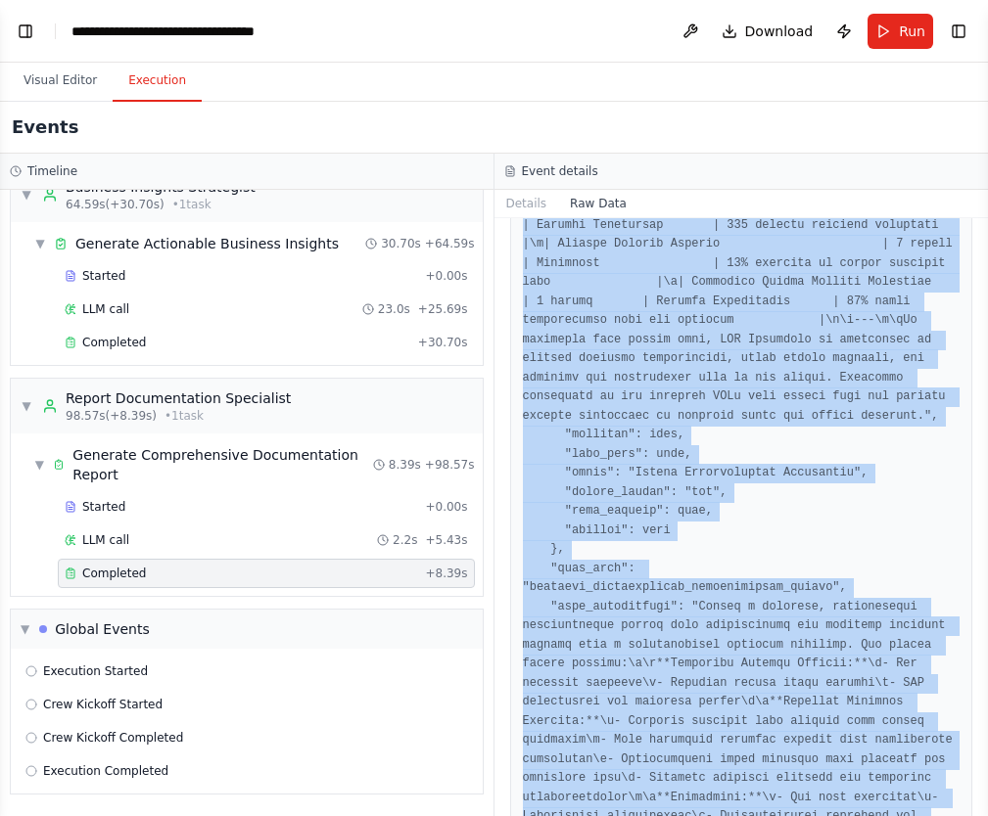
drag, startPoint x: 521, startPoint y: 295, endPoint x: 712, endPoint y: 781, distance: 522.5
copy pre "{ "timestamp": "2025-08-28T07:59:34.922093Z", "type": "task_completed", "source…"
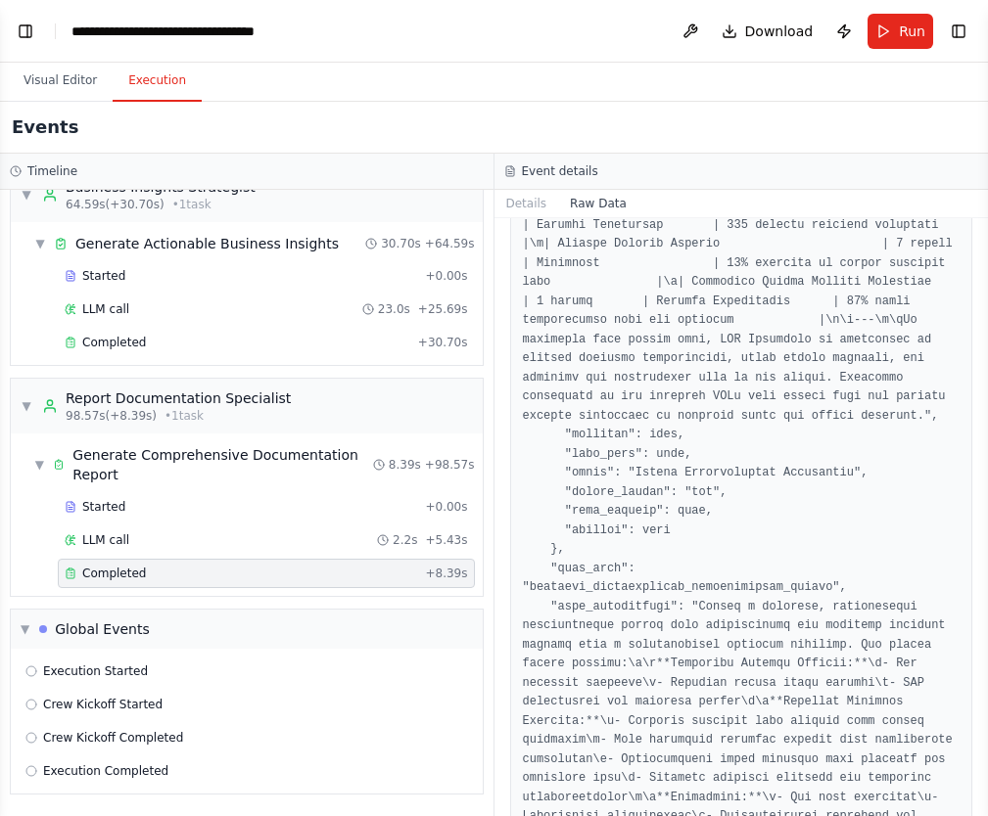
click at [694, 128] on div "Events" at bounding box center [494, 128] width 988 height 52
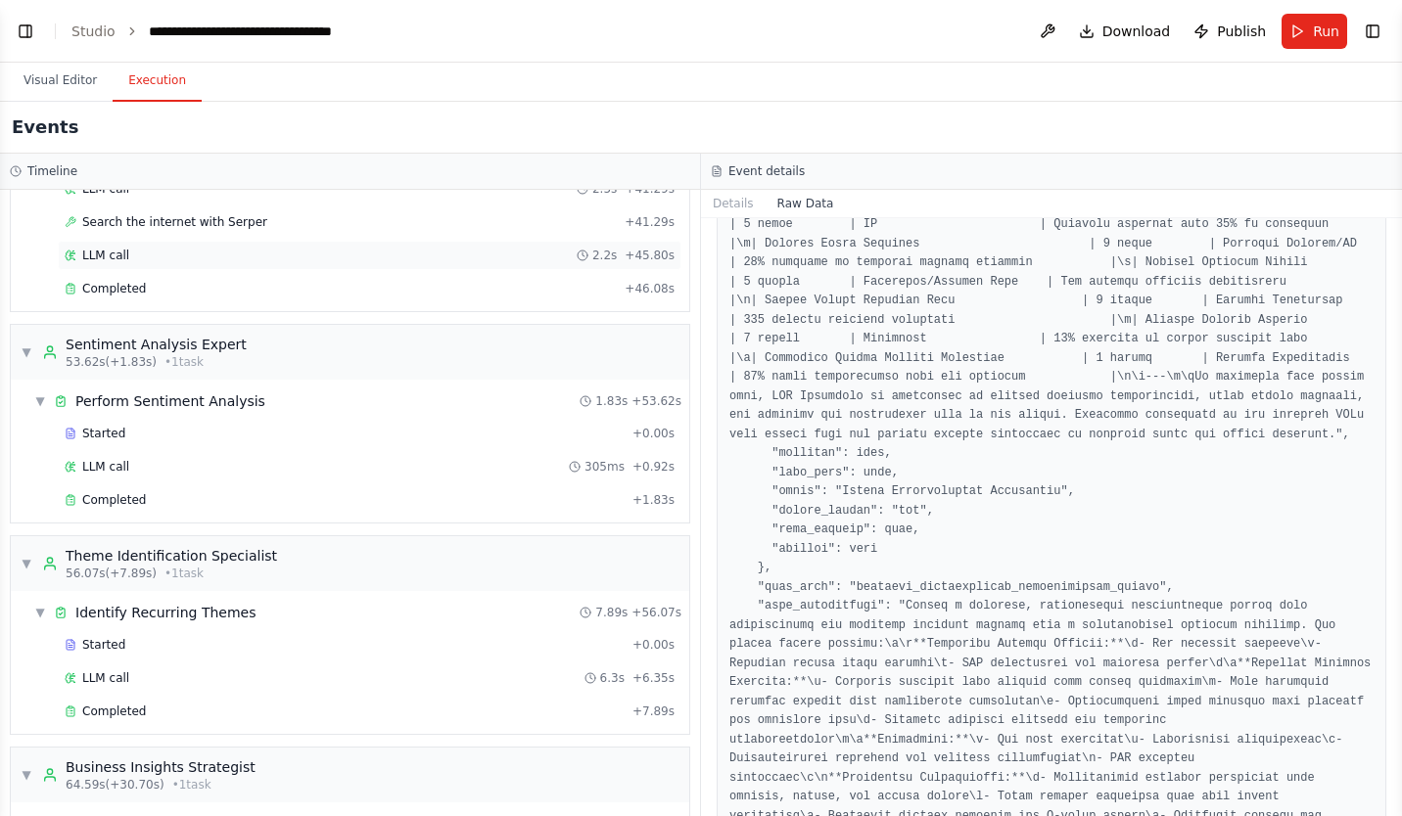
scroll to position [593, 0]
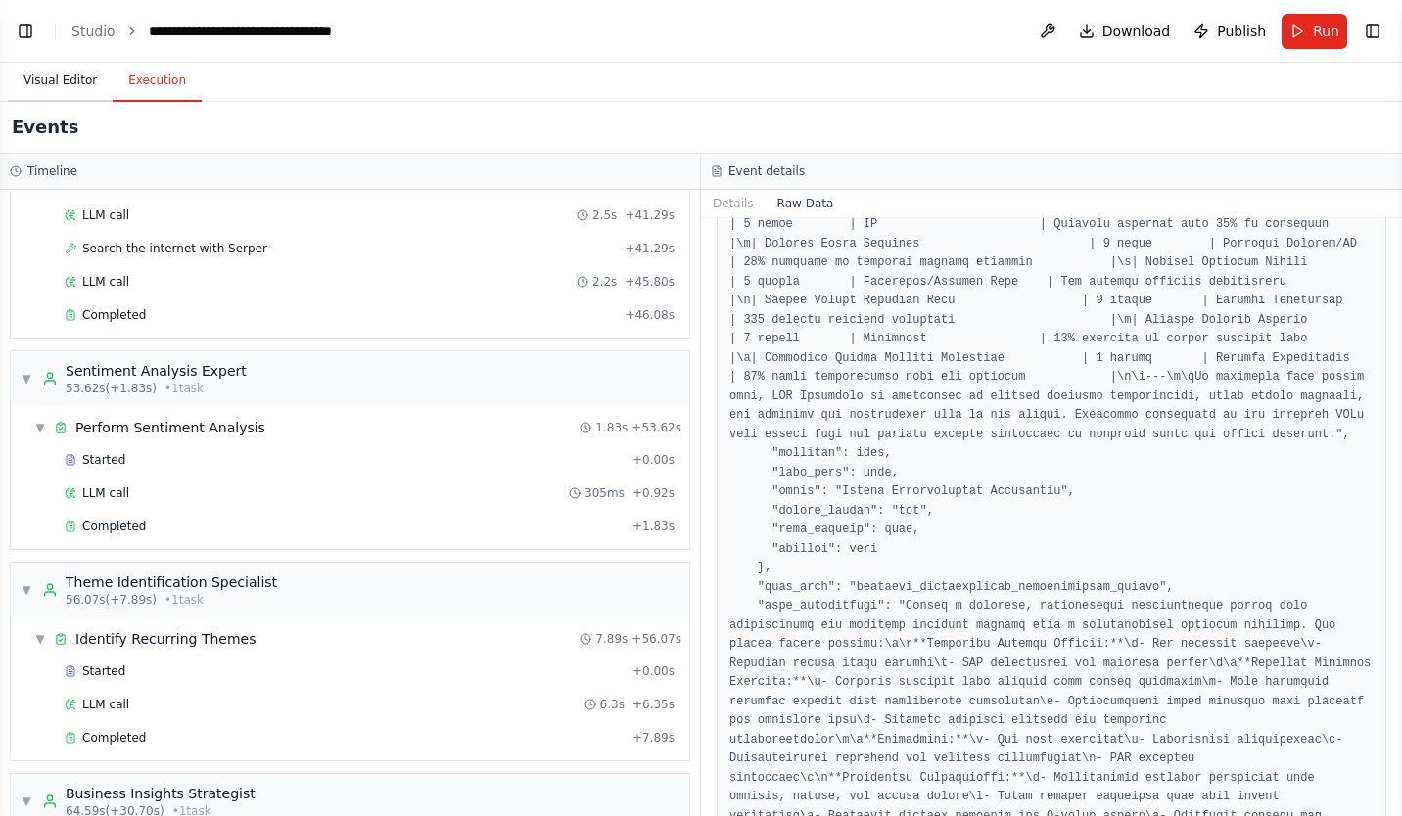
click at [62, 81] on button "Visual Editor" at bounding box center [60, 81] width 105 height 41
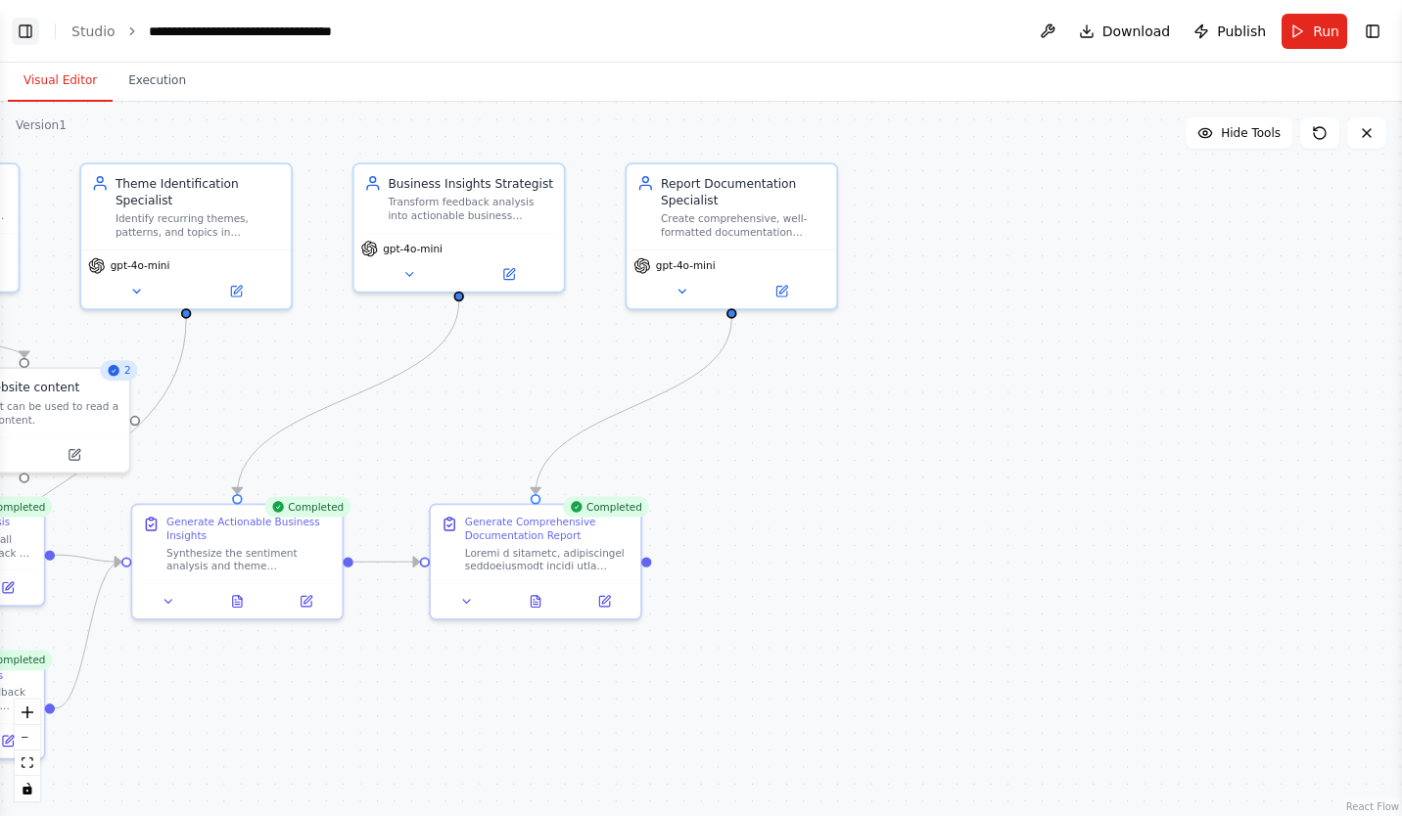
click at [32, 27] on button "Toggle Left Sidebar" at bounding box center [25, 31] width 27 height 27
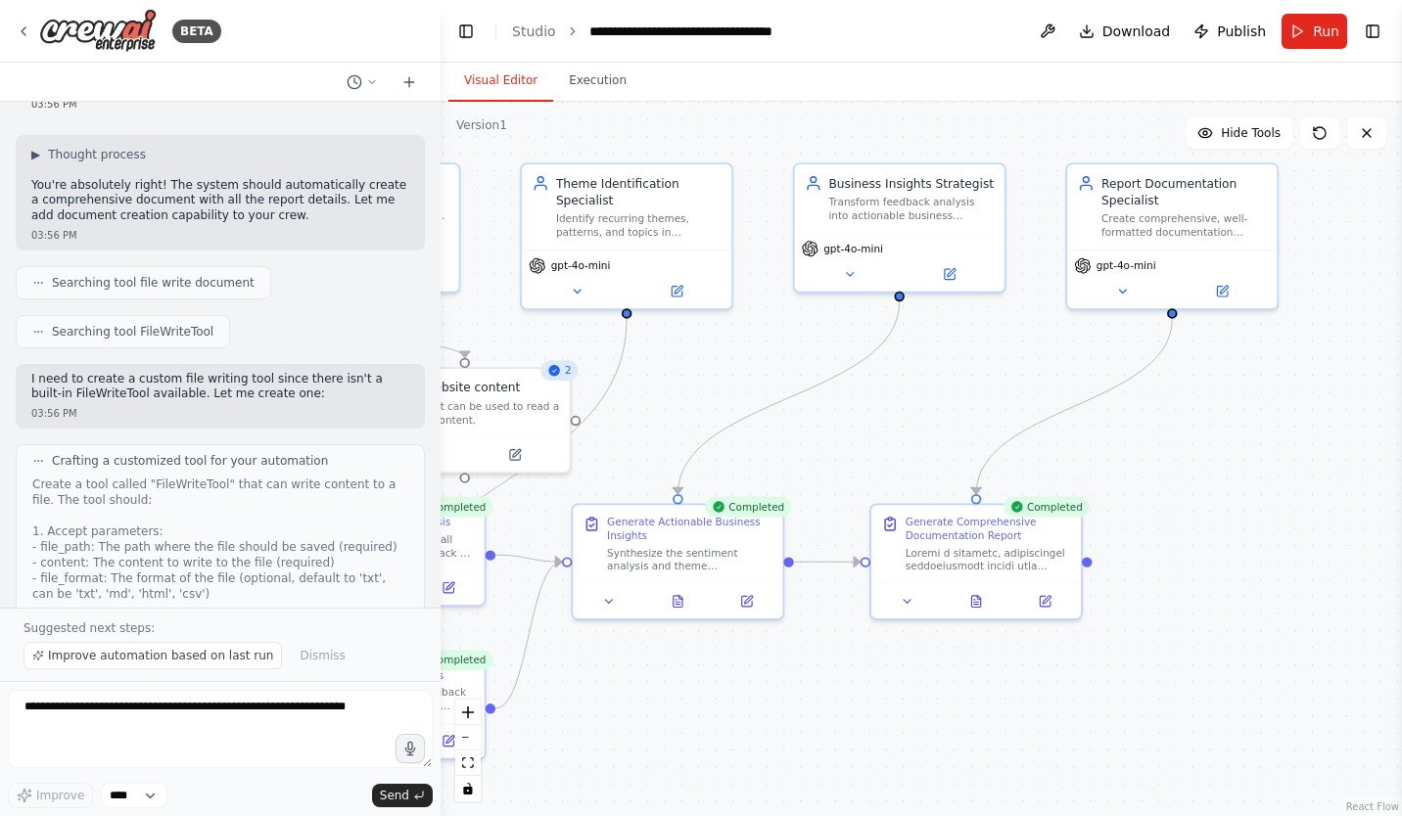
scroll to position [4070, 0]
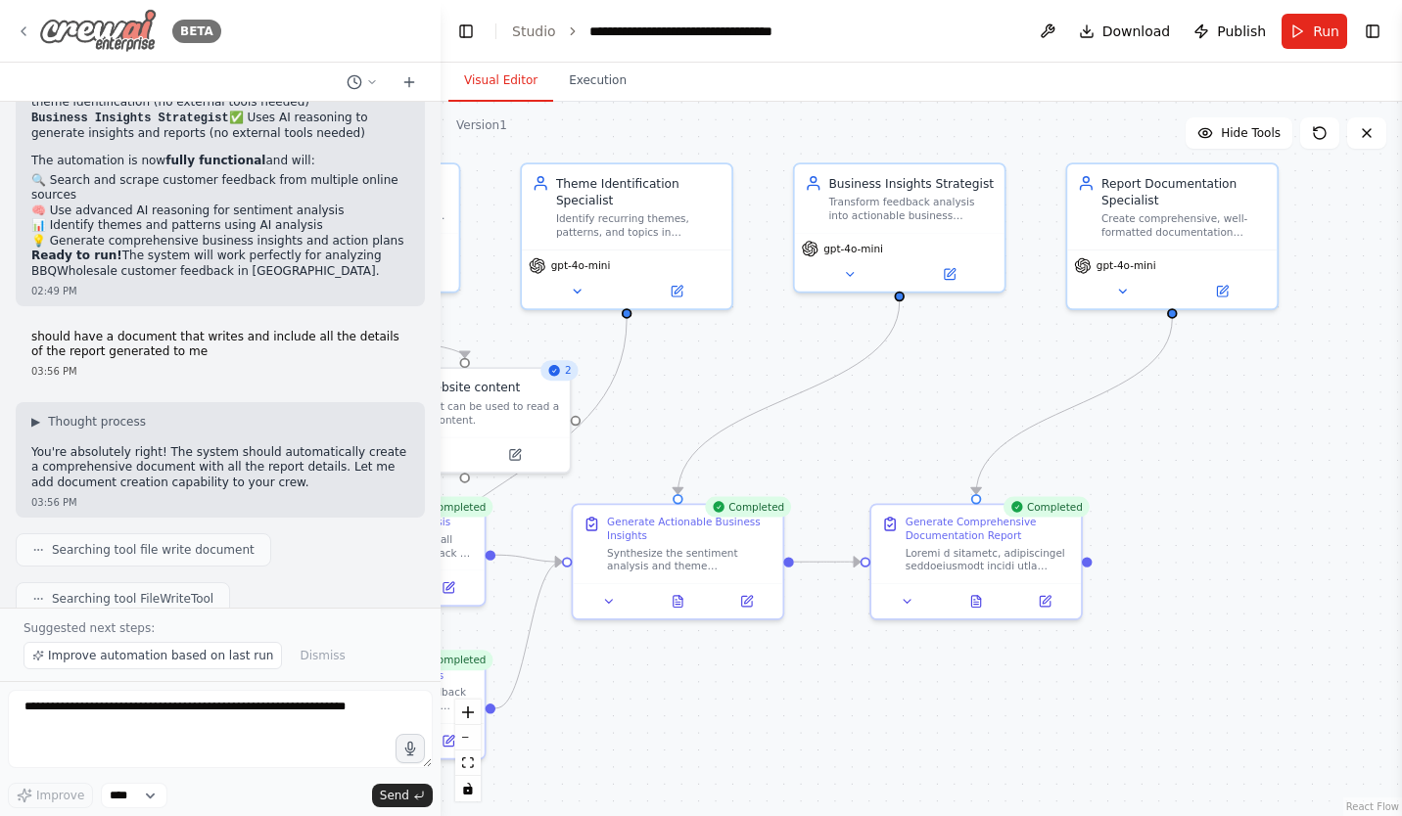
click at [37, 27] on div "BETA" at bounding box center [119, 31] width 206 height 44
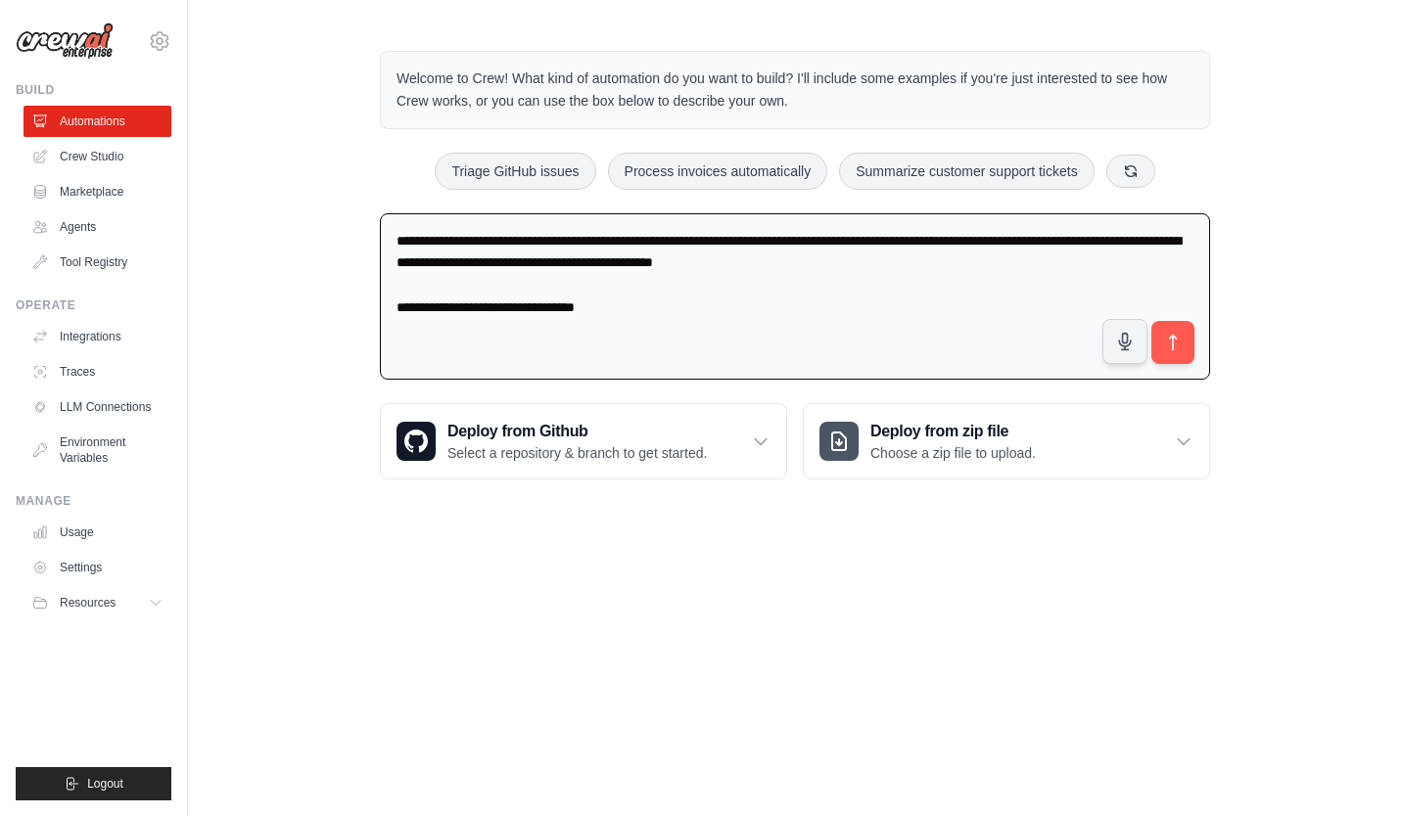
drag, startPoint x: 709, startPoint y: 305, endPoint x: 303, endPoint y: 204, distance: 417.8
click at [312, 207] on div "**********" at bounding box center [795, 265] width 1214 height 491
click at [102, 191] on link "Marketplace" at bounding box center [99, 191] width 148 height 31
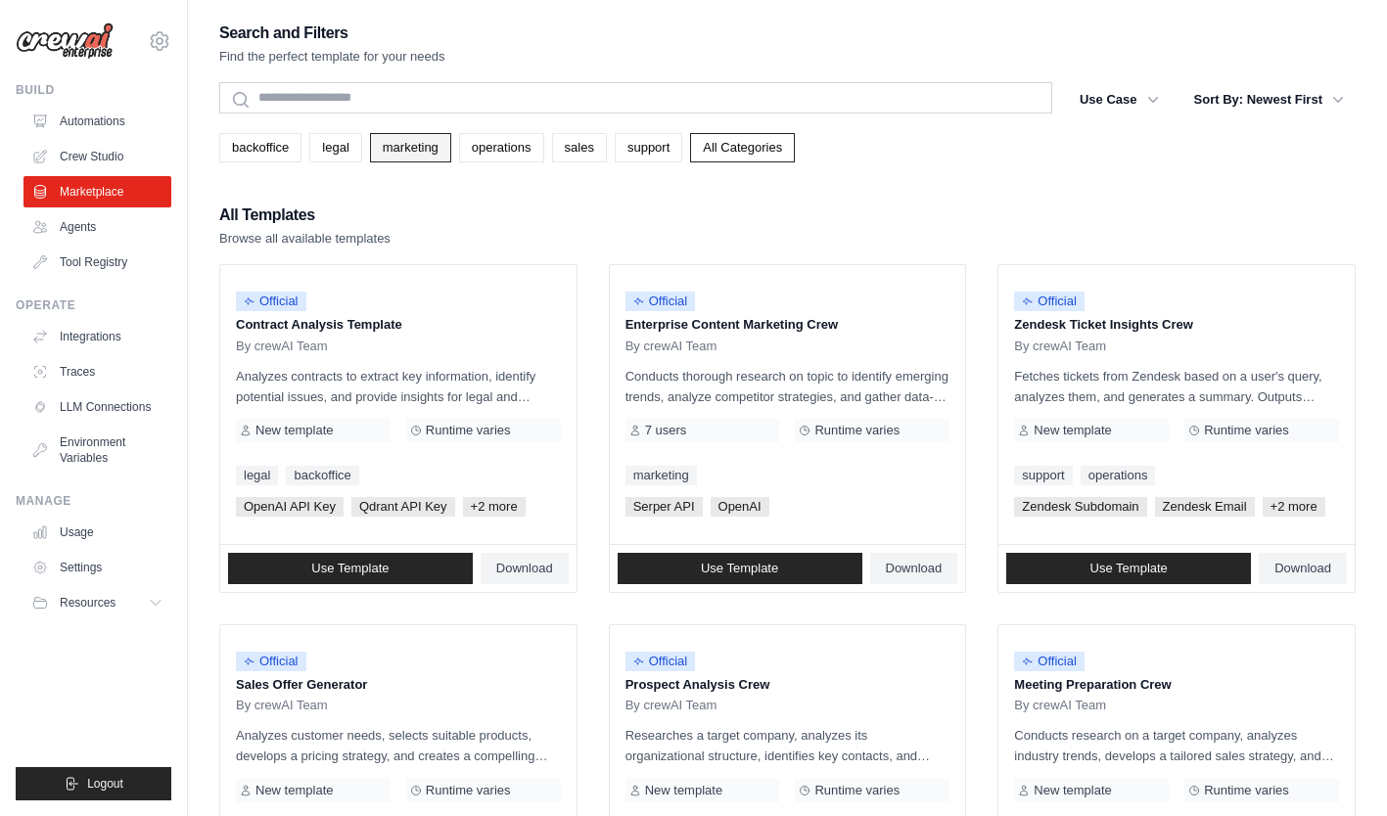
click at [416, 144] on link "marketing" at bounding box center [410, 147] width 81 height 29
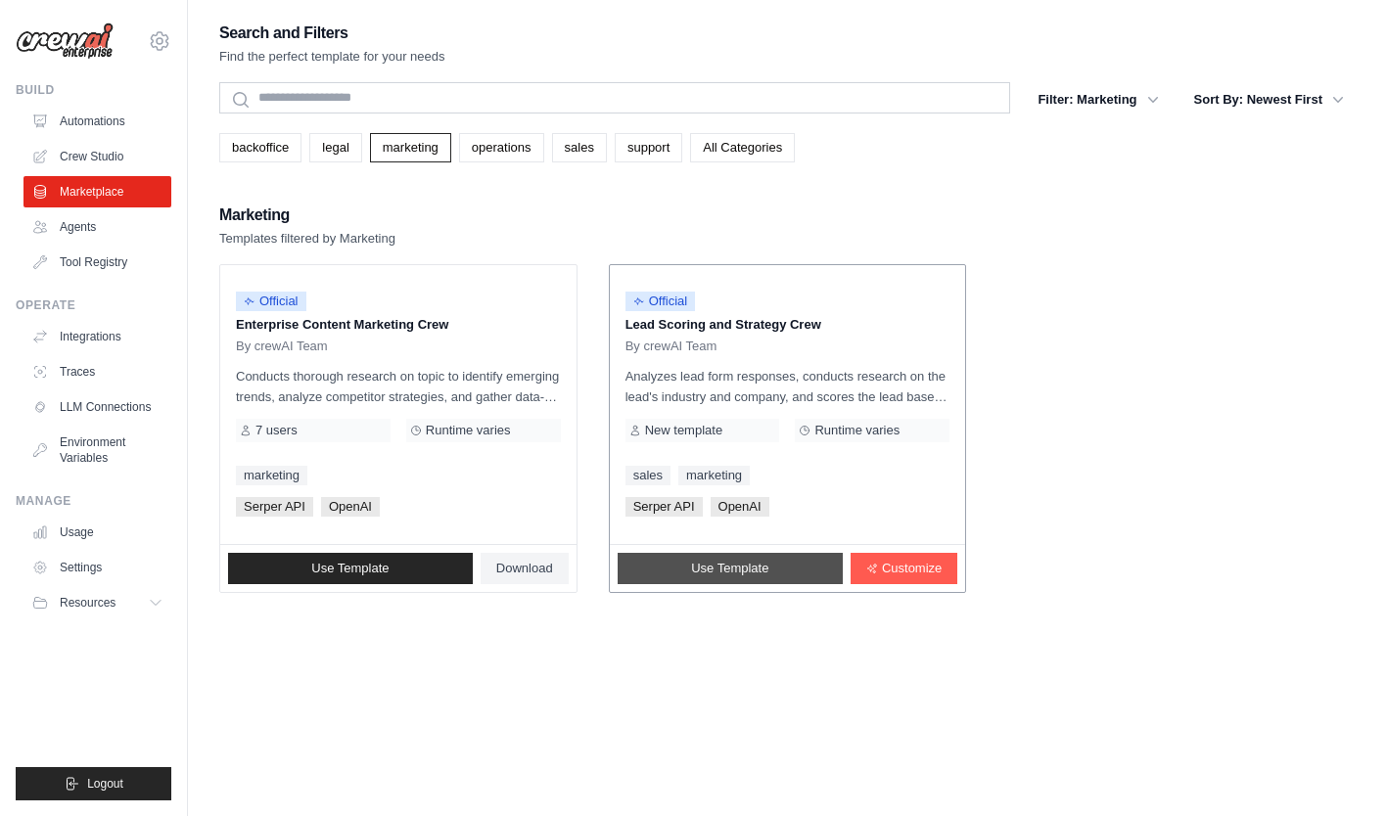
click at [743, 571] on span "Use Template" at bounding box center [729, 569] width 77 height 16
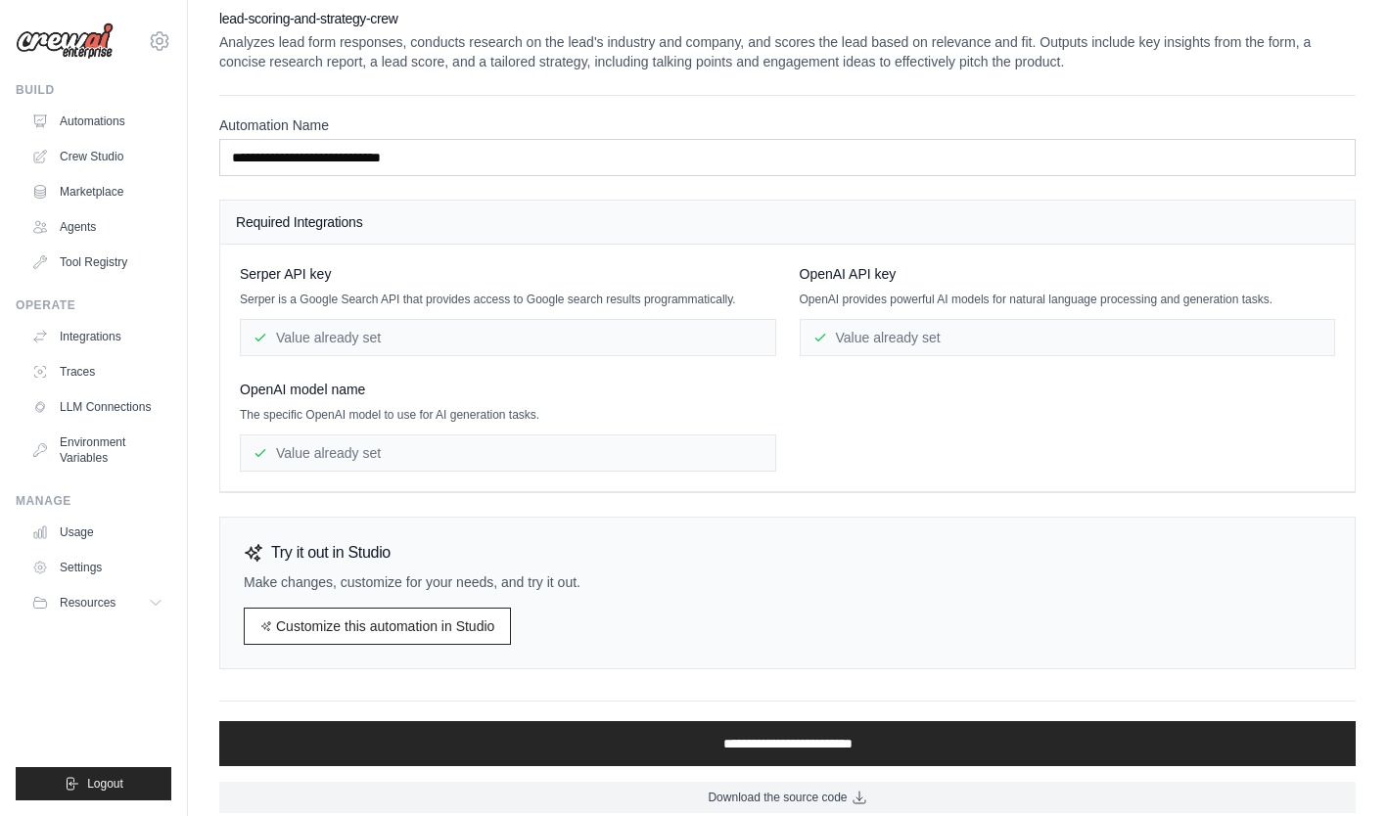
scroll to position [27, 0]
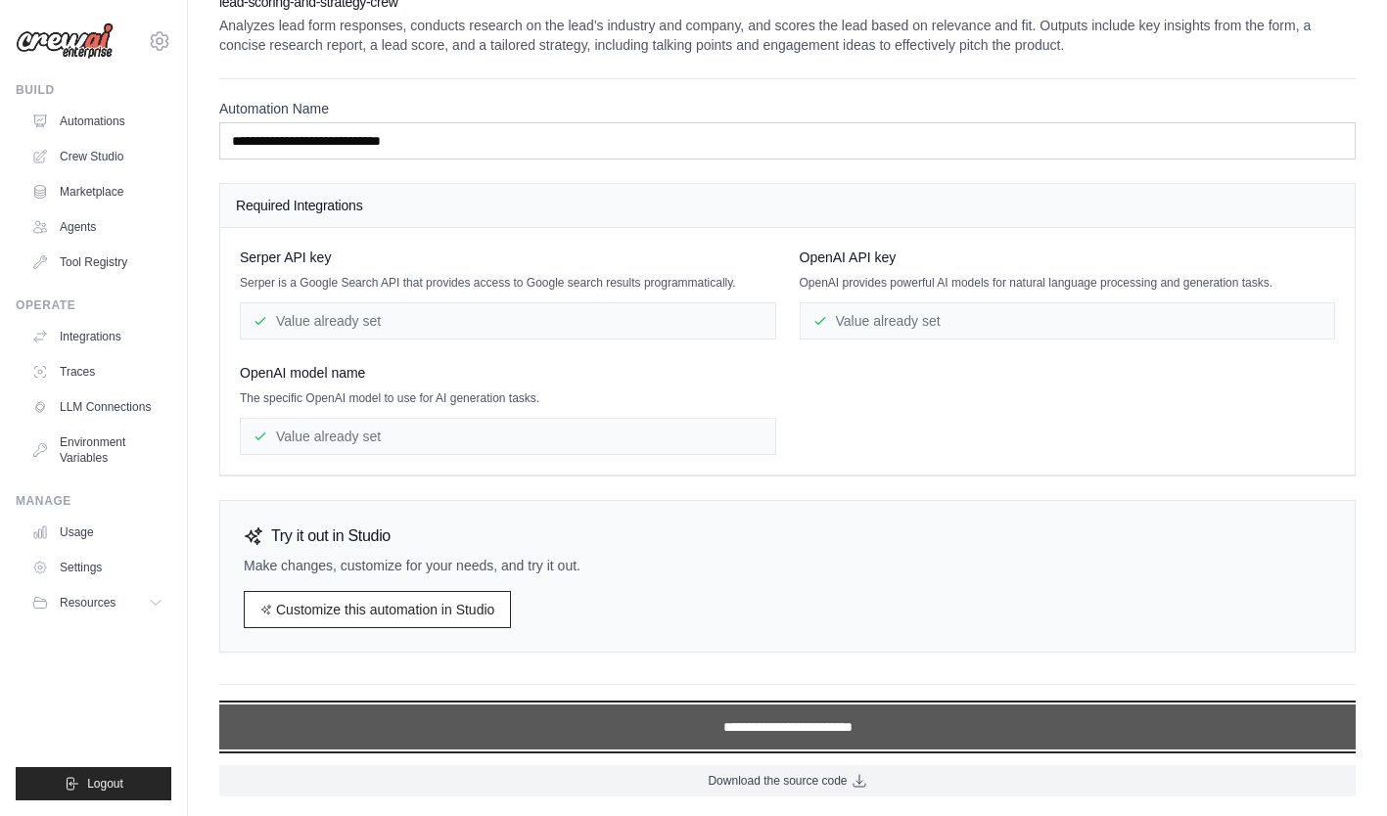
click at [880, 731] on input "**********" at bounding box center [787, 727] width 1136 height 45
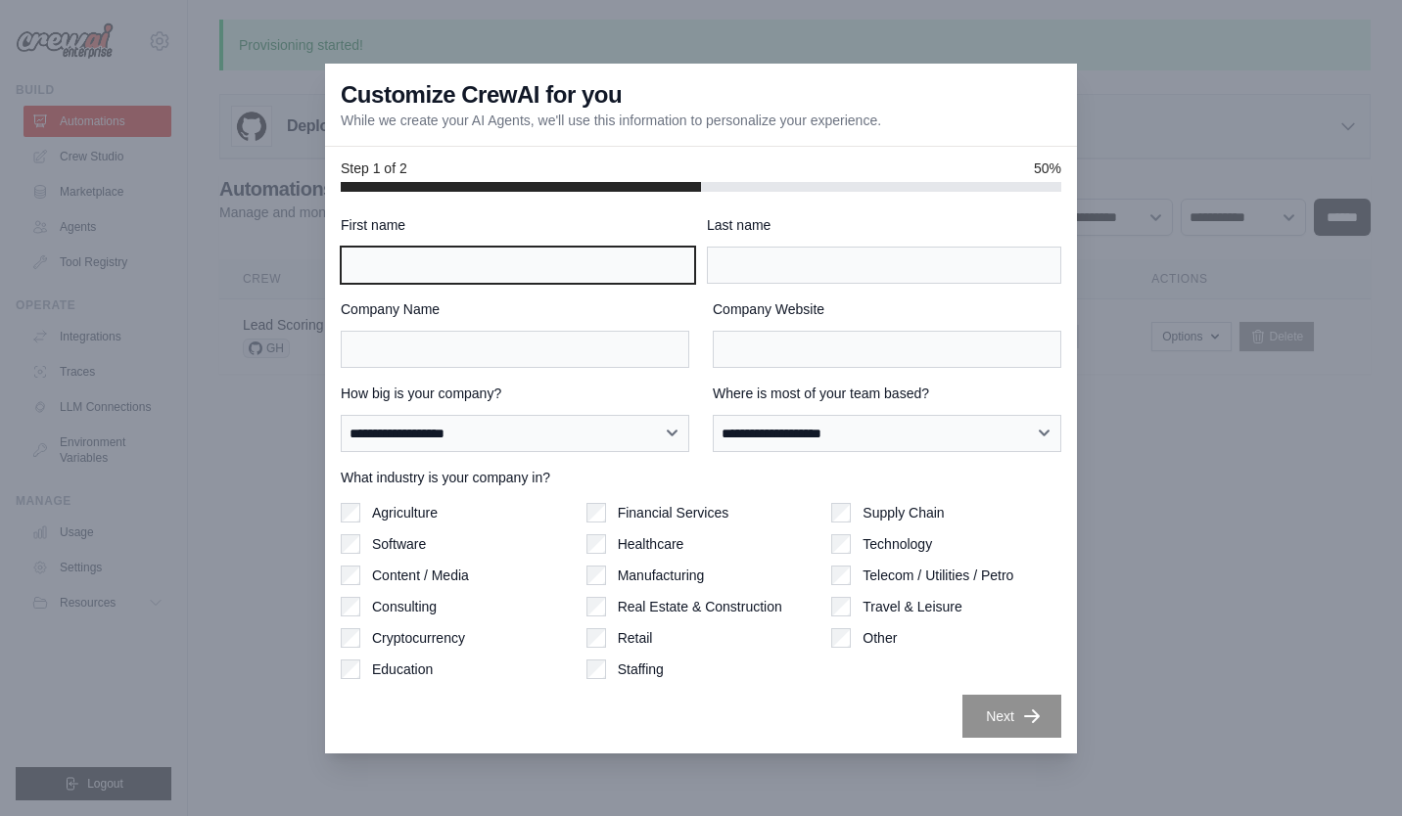
click at [601, 258] on input "First name" at bounding box center [518, 265] width 354 height 37
click at [789, 119] on p "While we create your AI Agents, we'll use this information to personalize your …" at bounding box center [611, 121] width 540 height 20
click at [605, 266] on input "First name" at bounding box center [518, 265] width 354 height 37
click at [728, 129] on p "While we create your AI Agents, we'll use this information to personalize your …" at bounding box center [611, 121] width 540 height 20
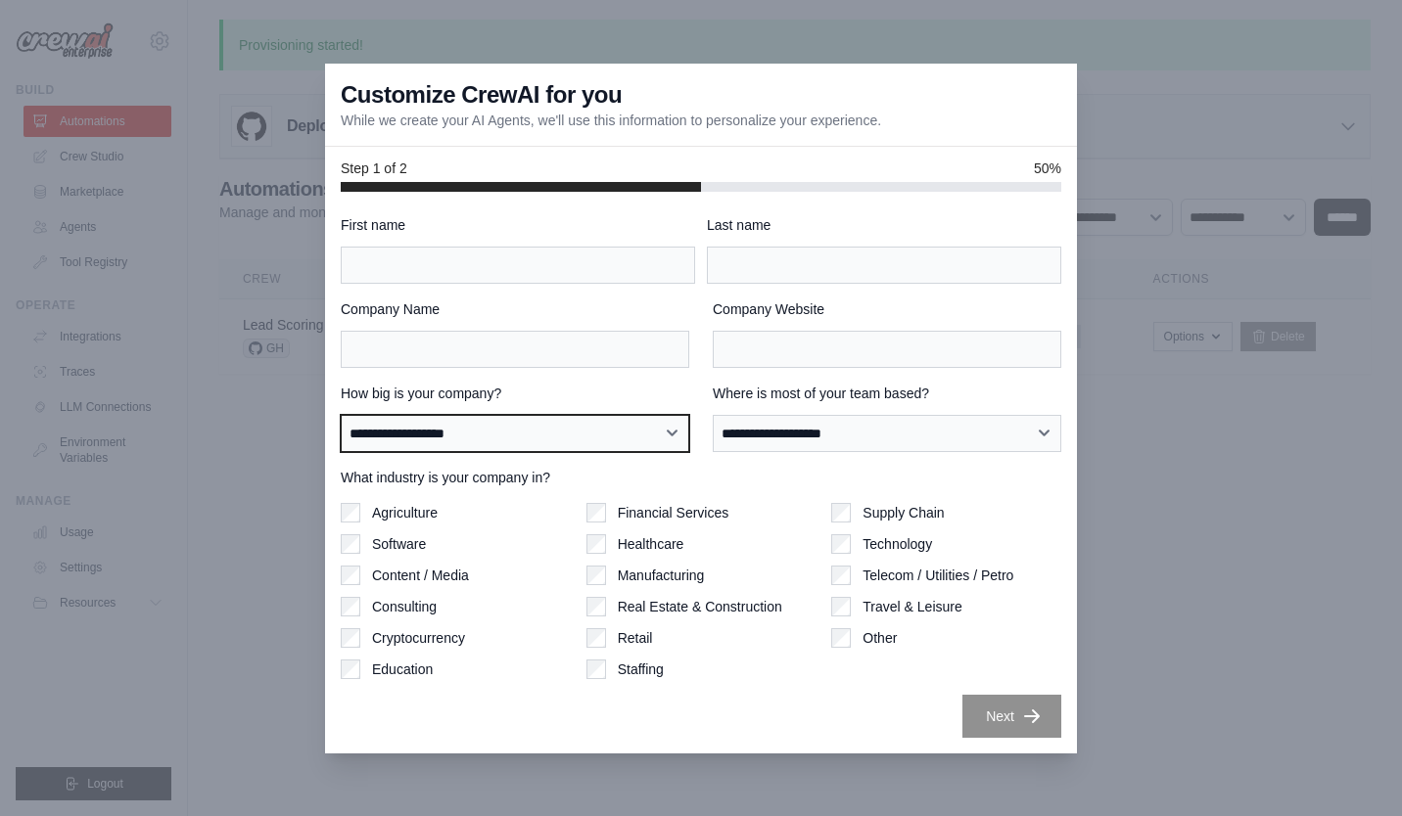
click at [646, 437] on select "**********" at bounding box center [515, 433] width 348 height 37
select select "**********"
click at [341, 415] on select "**********" at bounding box center [515, 433] width 348 height 37
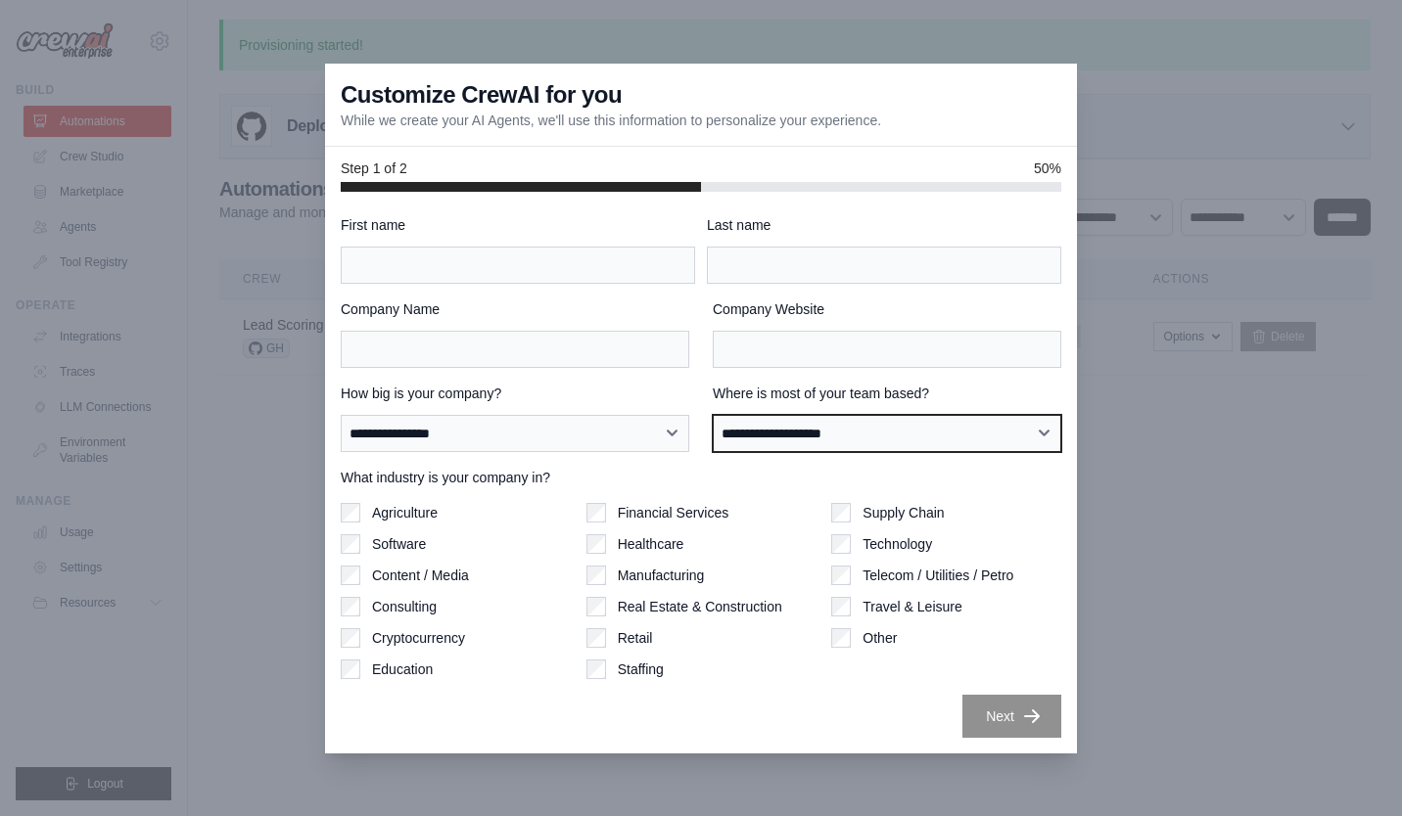
click at [900, 441] on select "**********" at bounding box center [887, 433] width 348 height 37
select select "**********"
click at [713, 415] on select "**********" at bounding box center [887, 433] width 348 height 37
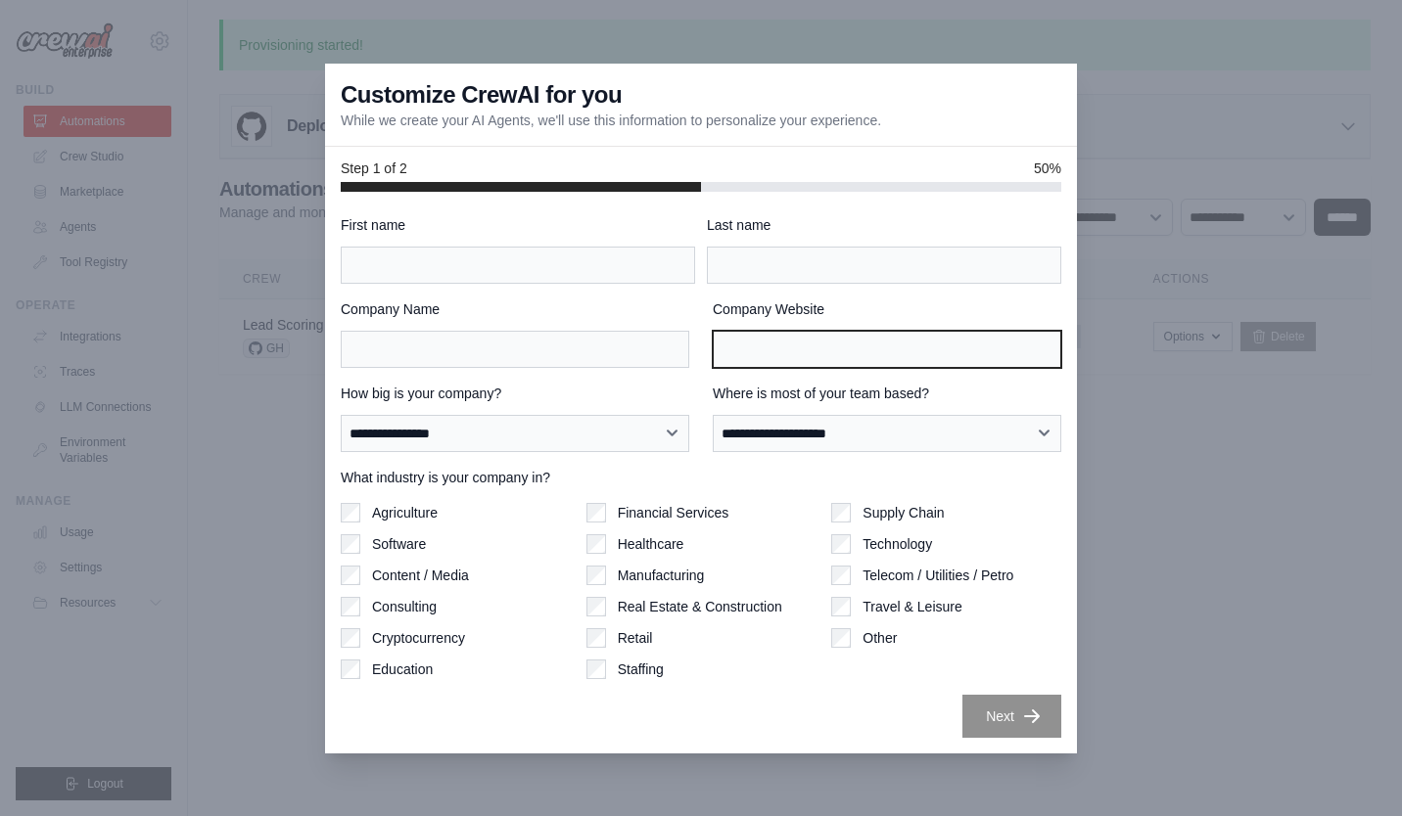
click at [846, 341] on input "Company Website" at bounding box center [887, 349] width 348 height 37
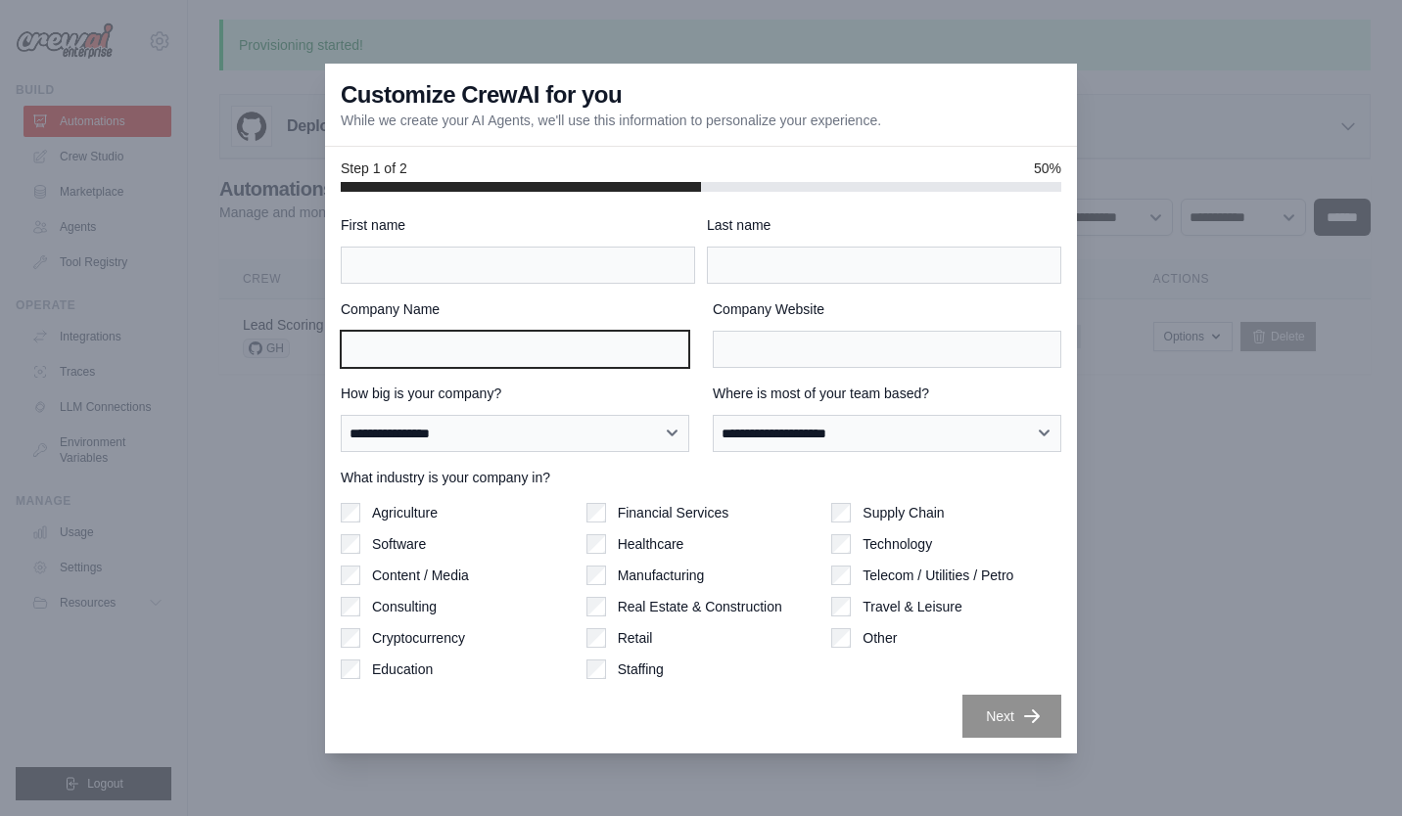
click at [573, 346] on input "Company Name" at bounding box center [515, 349] width 348 height 37
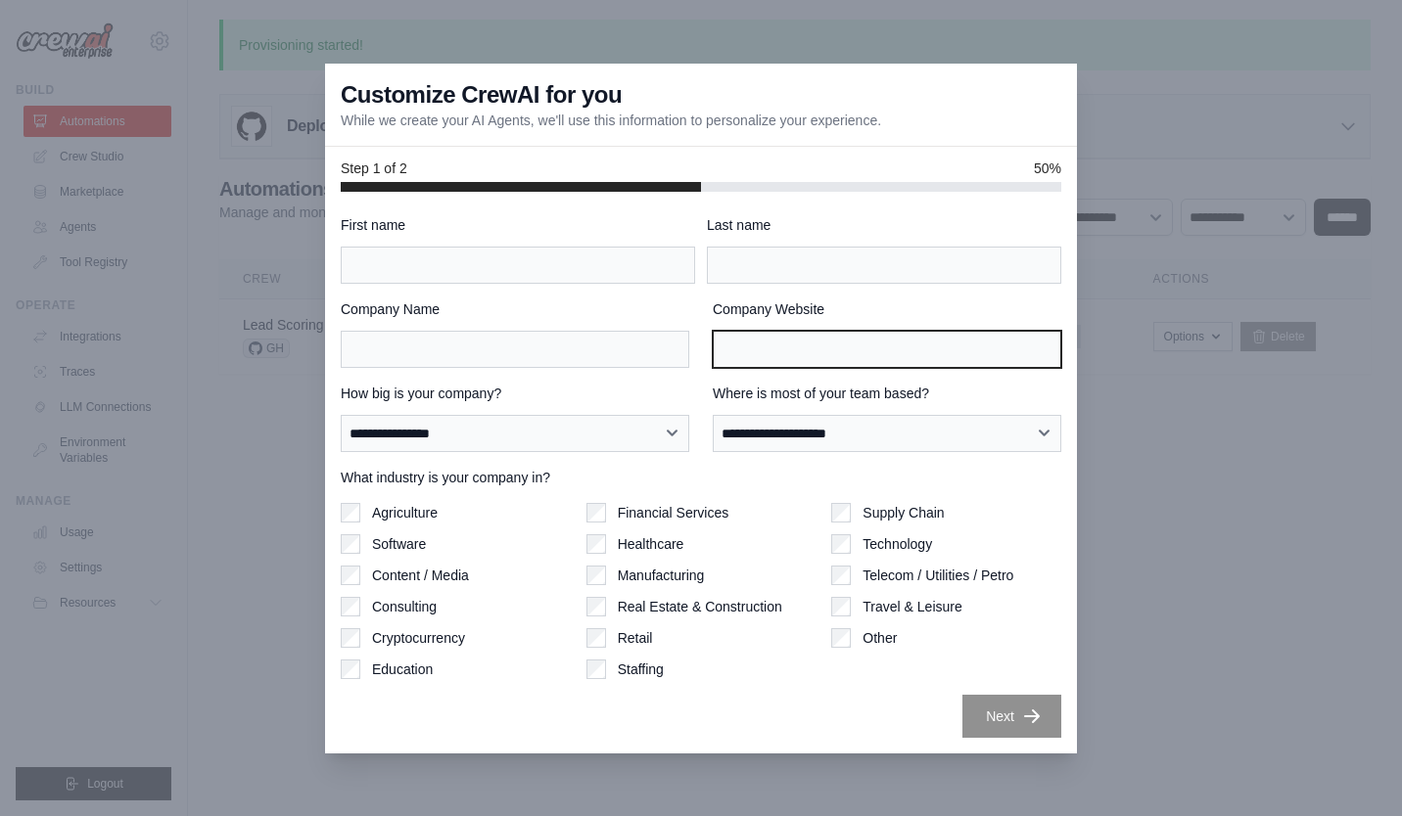
click at [801, 354] on input "Company Website" at bounding box center [887, 349] width 348 height 37
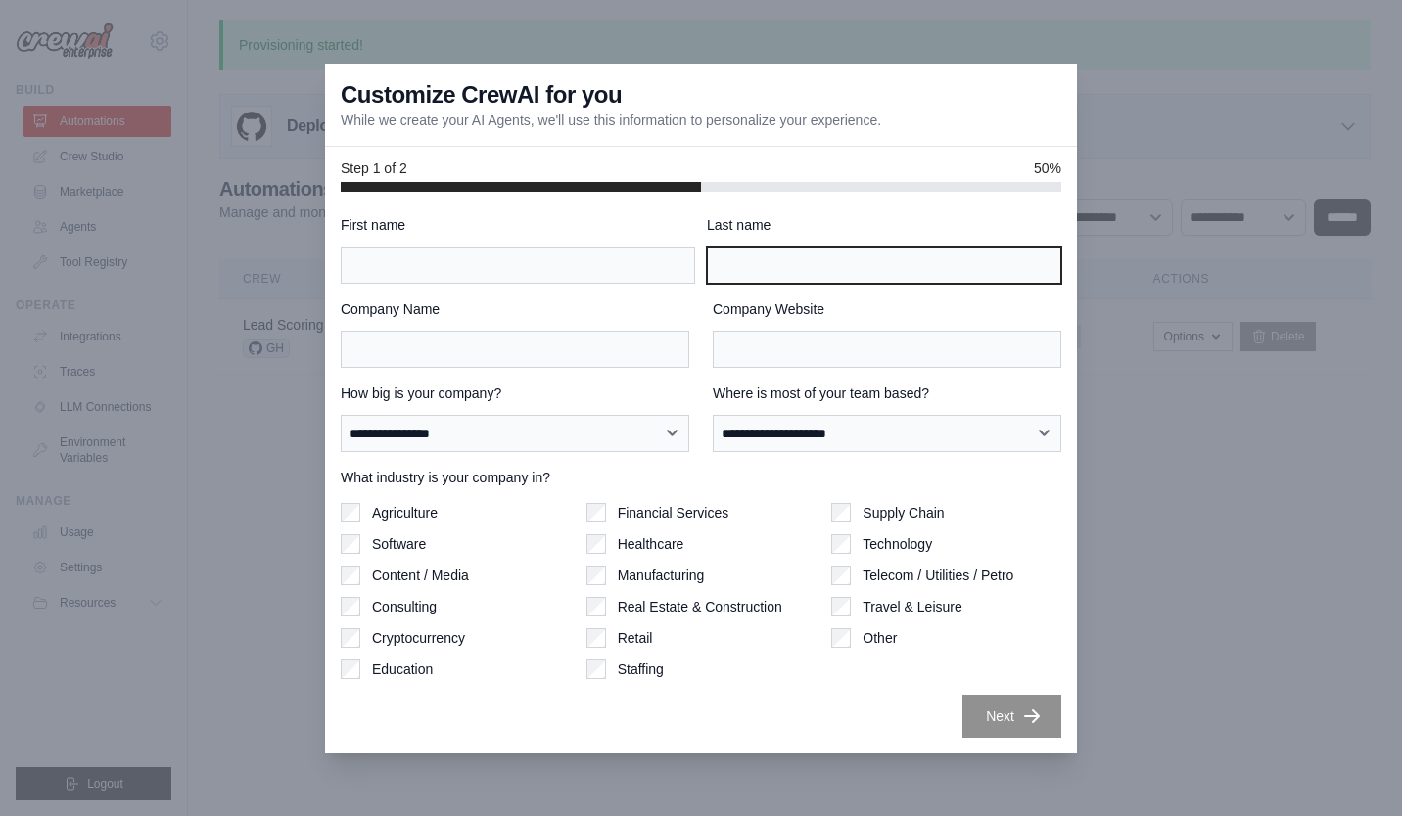
click at [891, 265] on input "Last name" at bounding box center [884, 265] width 354 height 37
type input "*********"
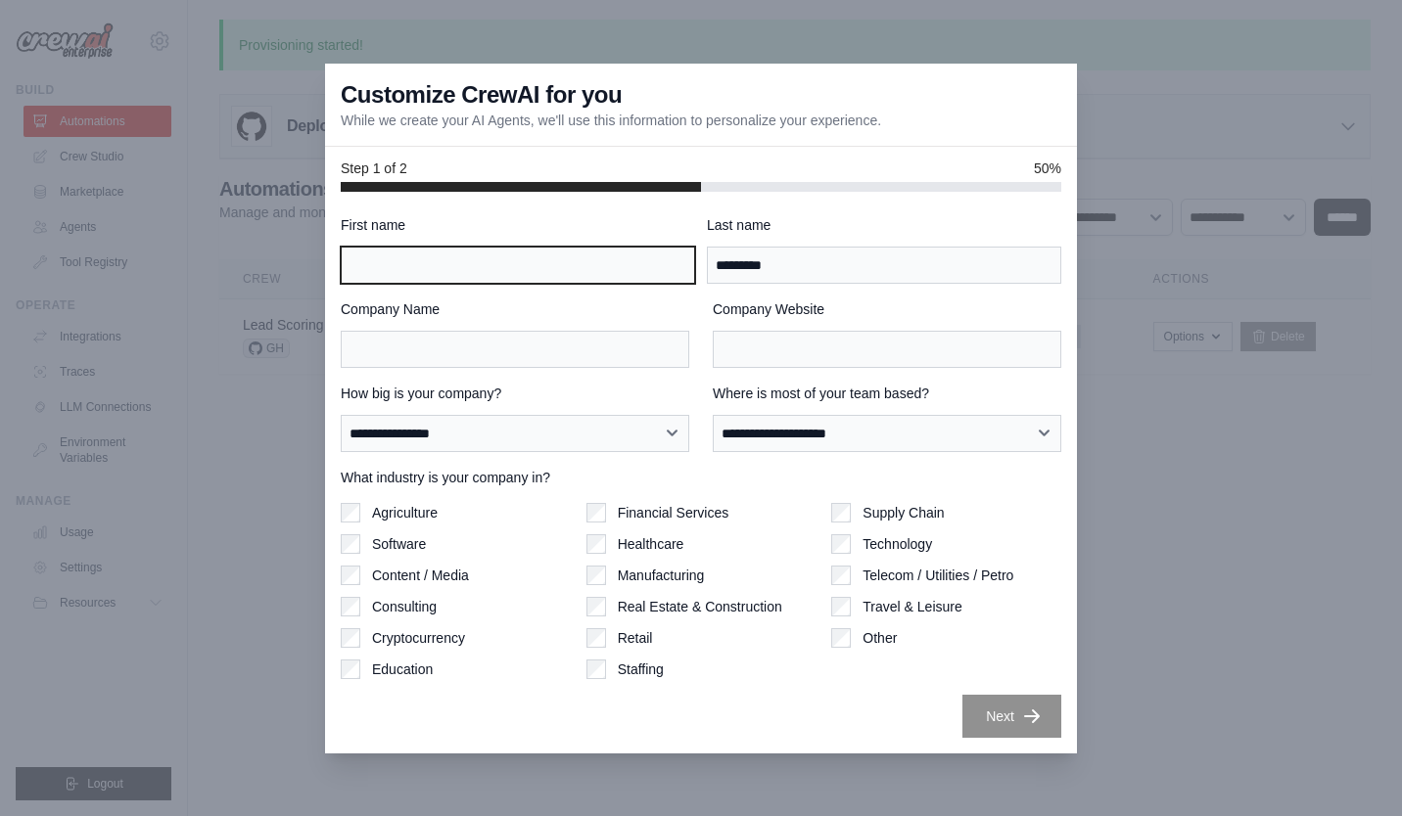
type input "***"
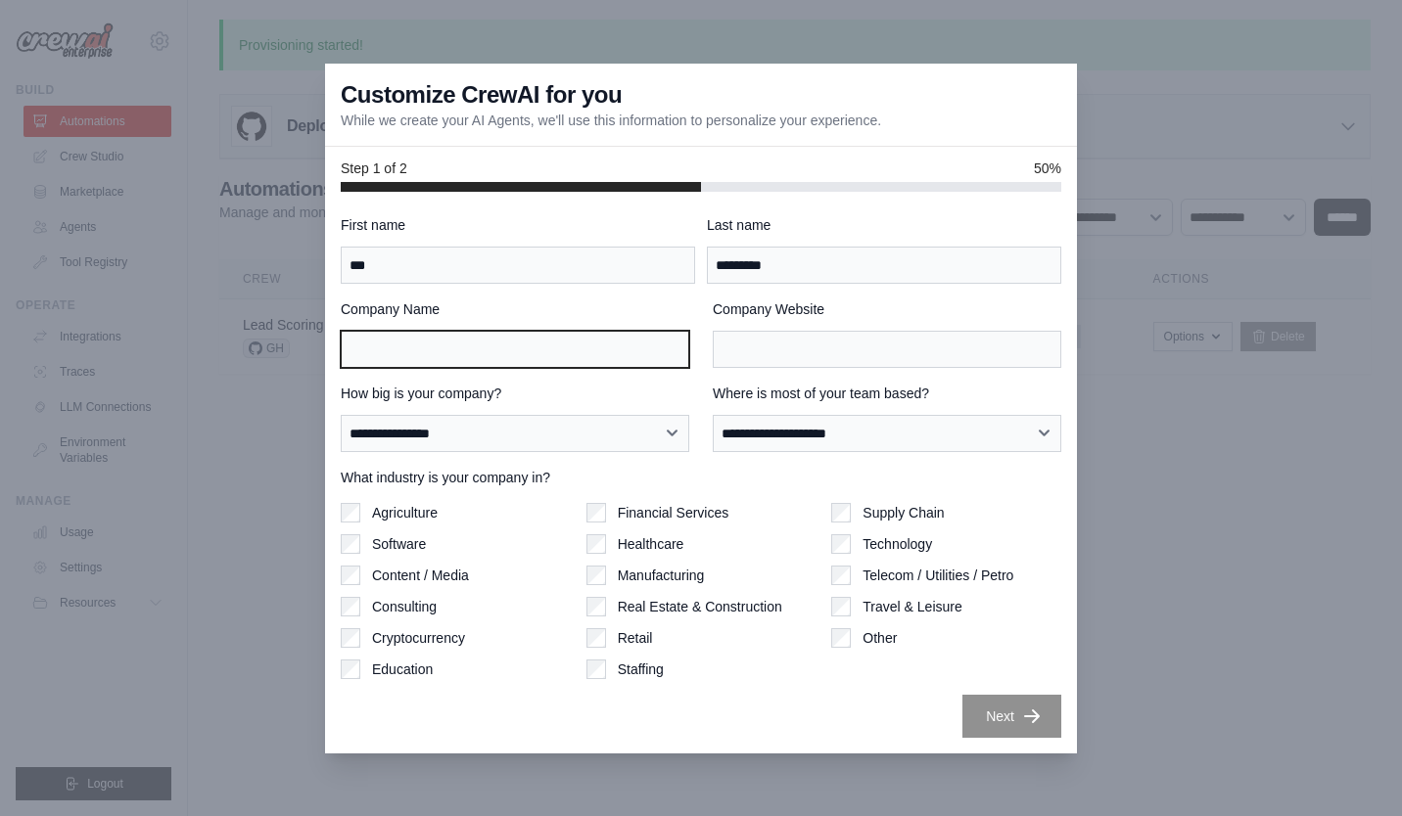
click at [486, 346] on input "Company Name" at bounding box center [515, 349] width 348 height 37
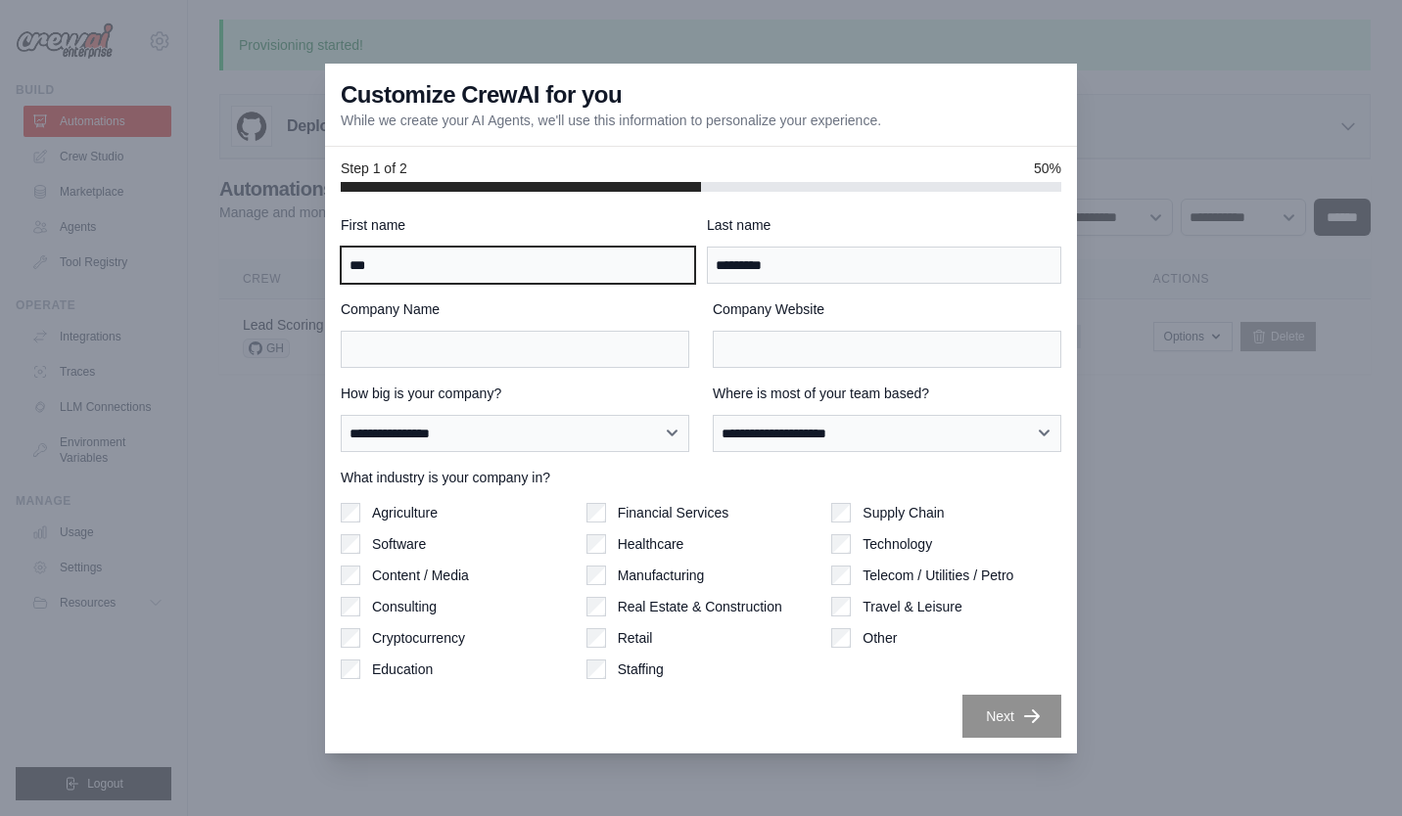
drag, startPoint x: 547, startPoint y: 265, endPoint x: 342, endPoint y: 270, distance: 205.6
click at [343, 267] on input "***" at bounding box center [518, 265] width 354 height 37
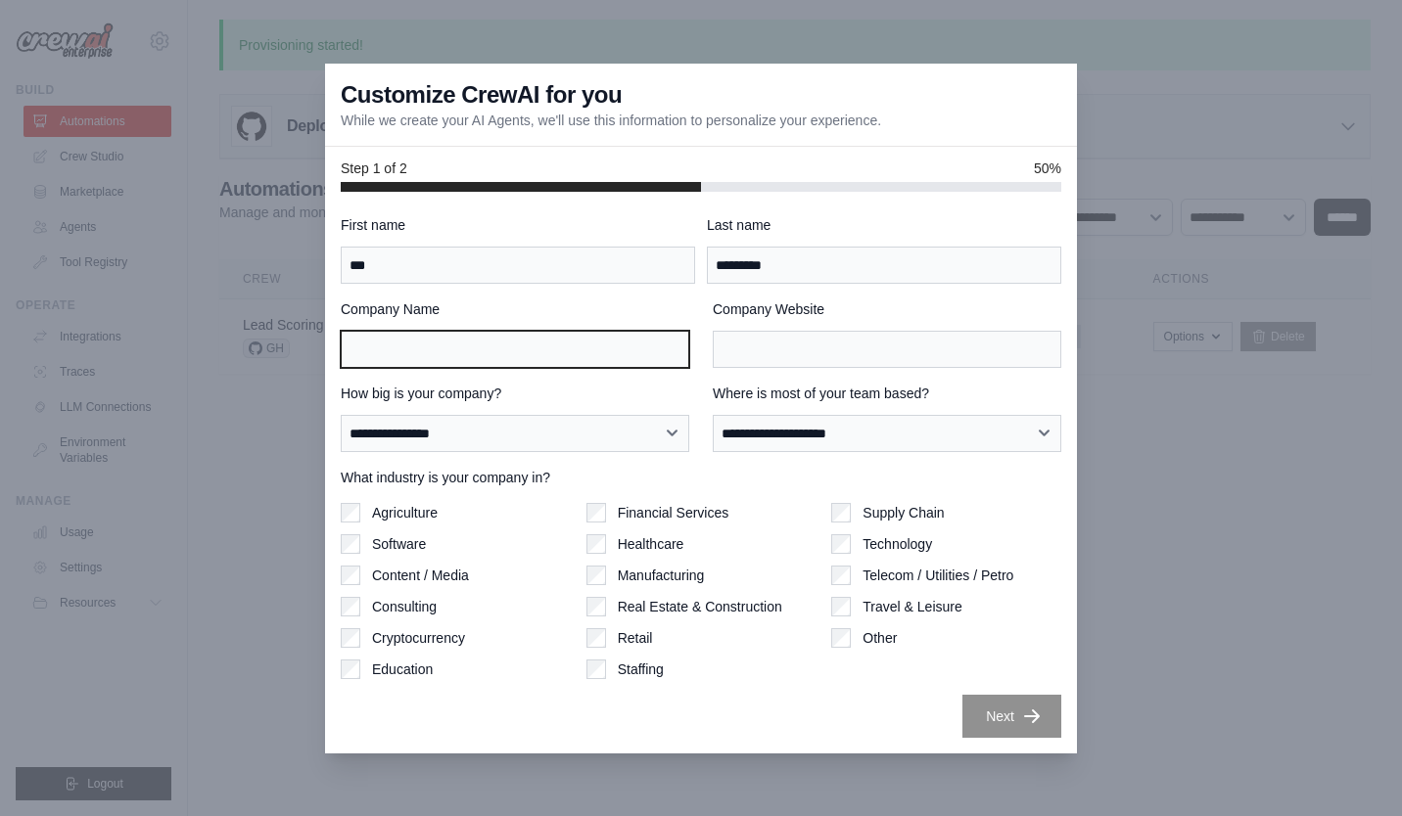
click at [353, 345] on input "Company Name" at bounding box center [515, 349] width 348 height 37
type input "**********"
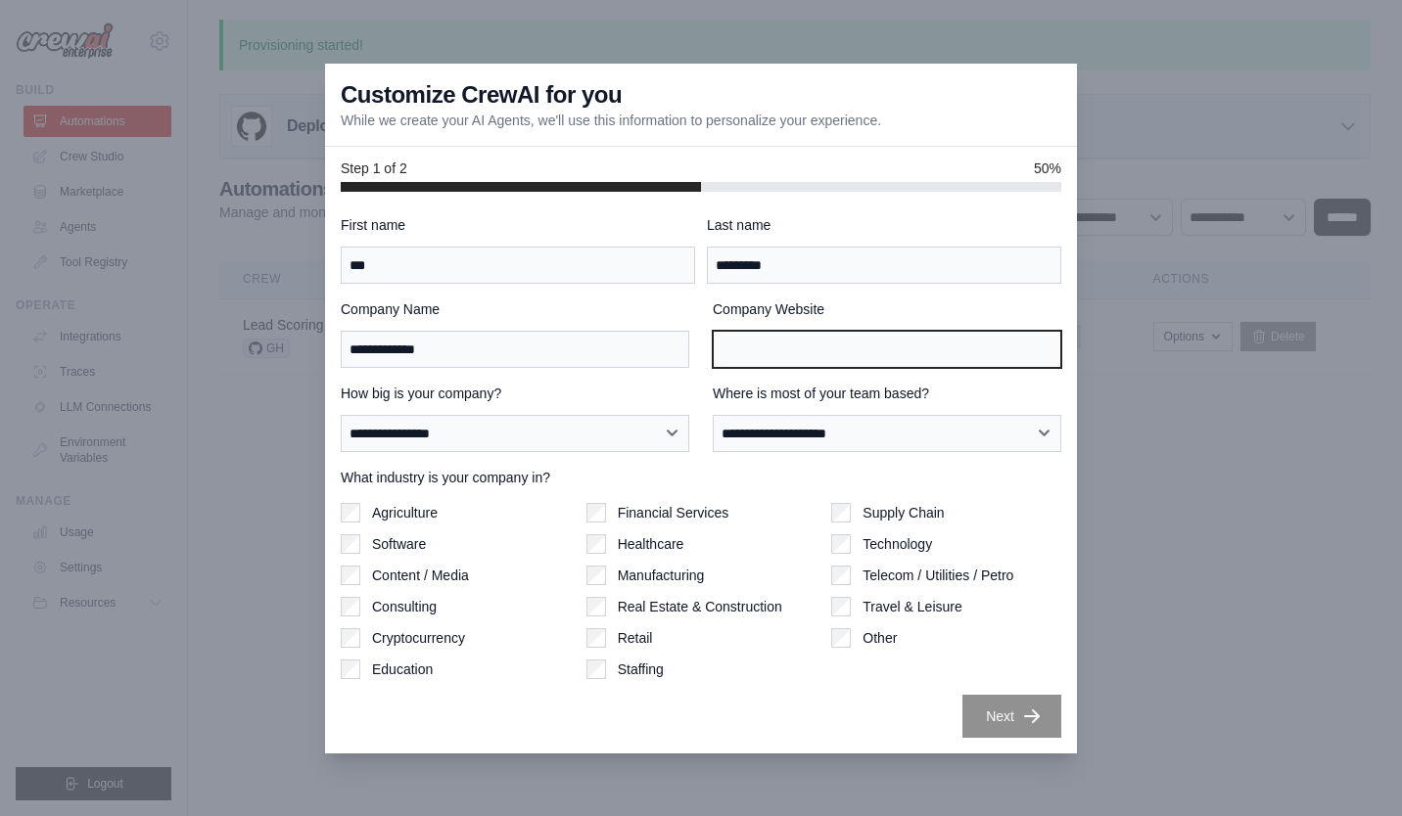
click at [798, 341] on input "Company Website" at bounding box center [887, 349] width 348 height 37
click at [851, 347] on input "Company Website" at bounding box center [887, 349] width 348 height 37
type input "*"
click at [795, 357] on input "Company Website" at bounding box center [887, 349] width 348 height 37
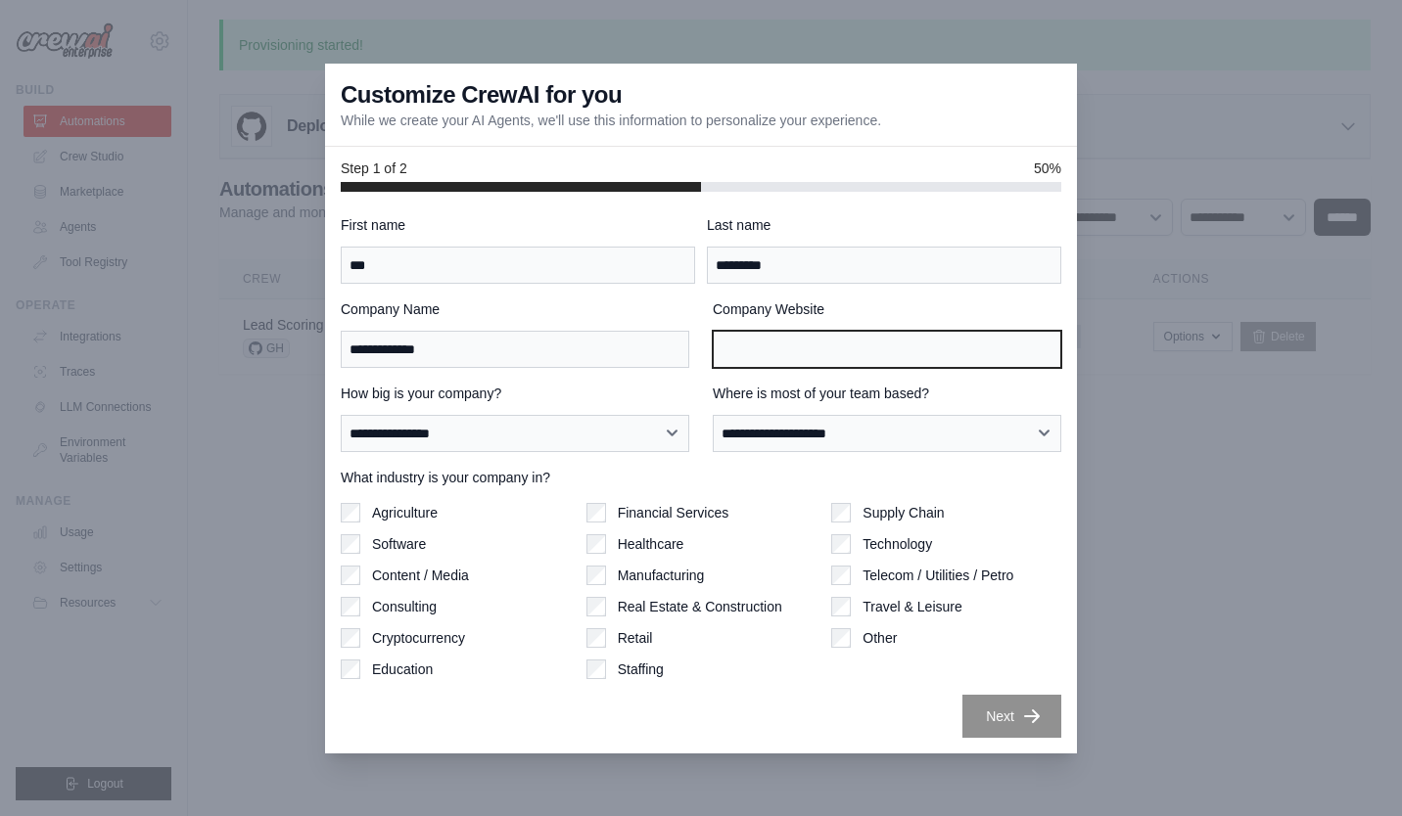
click at [796, 348] on input "Company Website" at bounding box center [887, 349] width 348 height 37
click at [910, 348] on input "Company Website" at bounding box center [887, 349] width 348 height 37
click at [921, 349] on input "Company Website" at bounding box center [887, 349] width 348 height 37
click at [909, 347] on input "Company Website" at bounding box center [887, 349] width 348 height 37
click at [790, 357] on input "Company Website" at bounding box center [887, 349] width 348 height 37
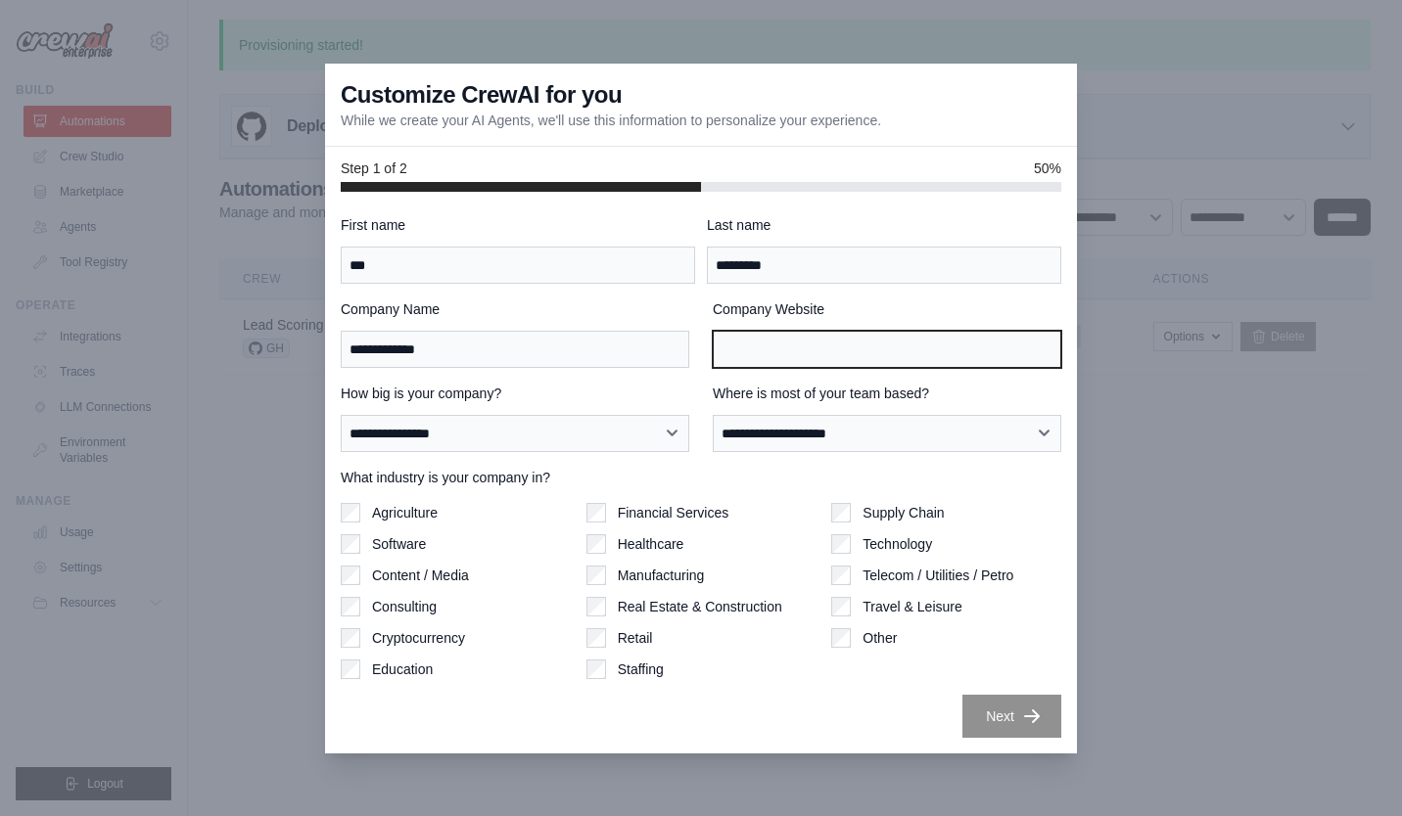
paste input "**********"
type input "**********"
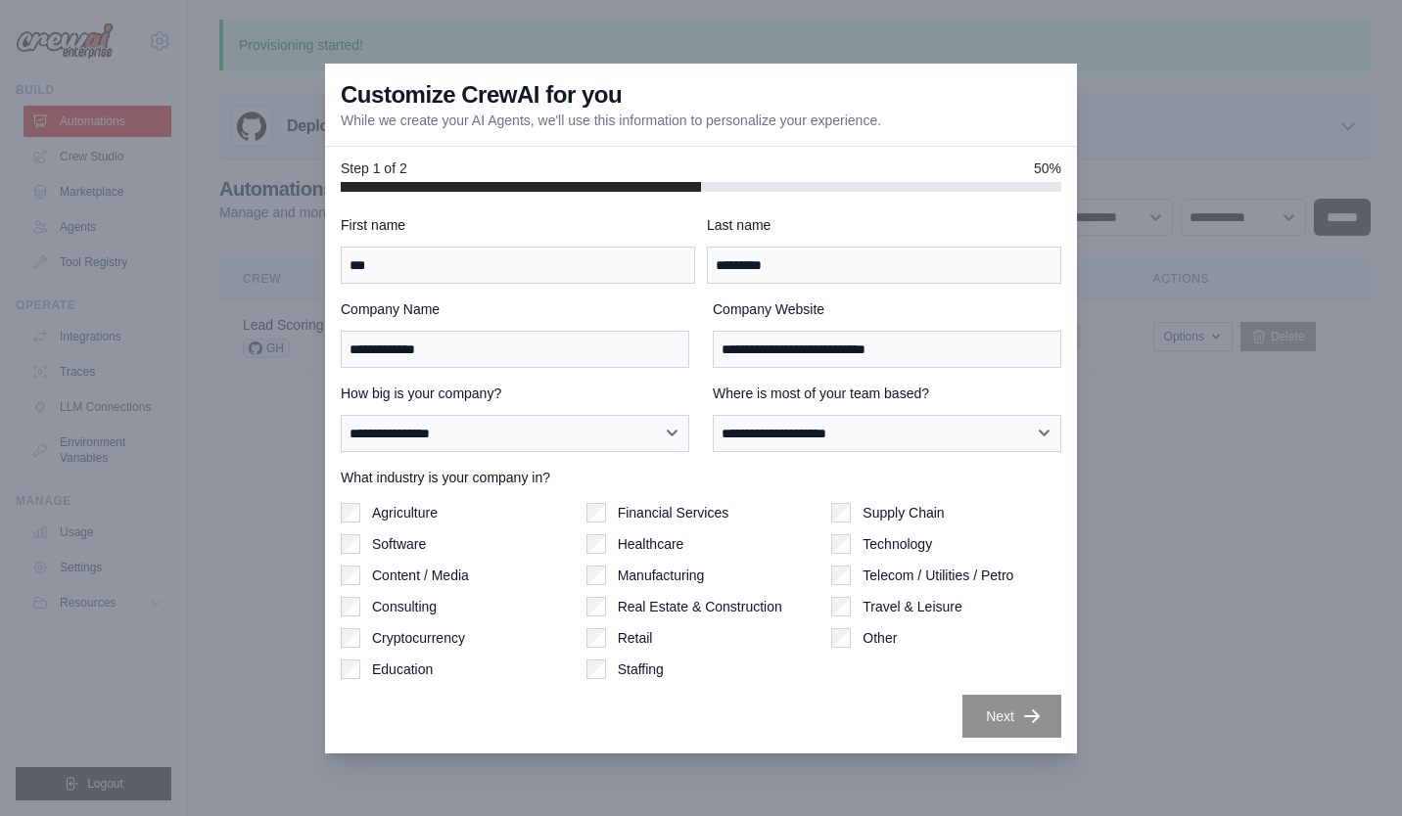
click at [1001, 305] on label "Company Website" at bounding box center [887, 309] width 348 height 20
click at [1001, 331] on input "**********" at bounding box center [887, 349] width 348 height 37
click at [1005, 718] on button "Next" at bounding box center [1011, 715] width 99 height 43
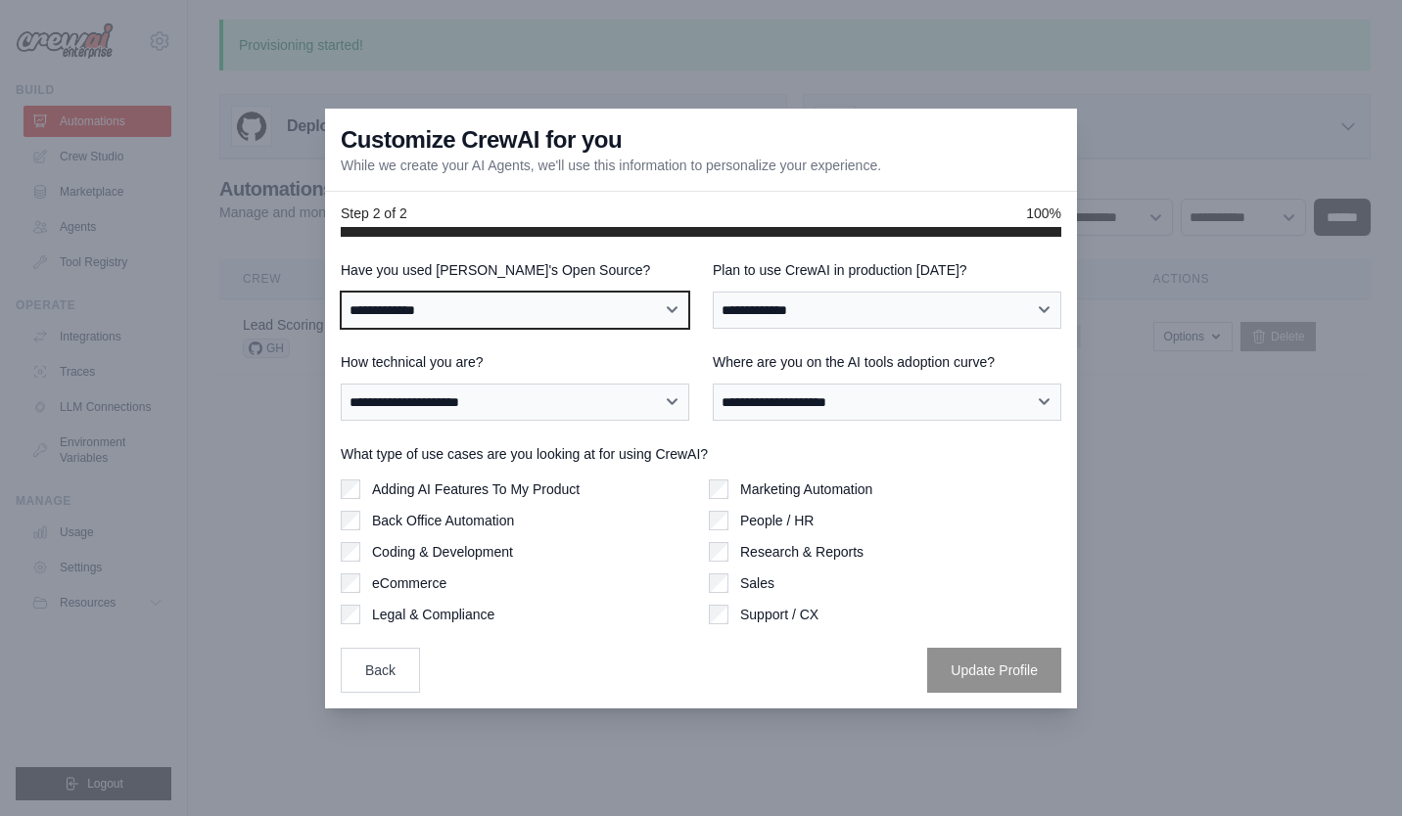
click at [623, 311] on select "**********" at bounding box center [515, 310] width 348 height 37
select select "**"
click at [341, 292] on select "**********" at bounding box center [515, 310] width 348 height 37
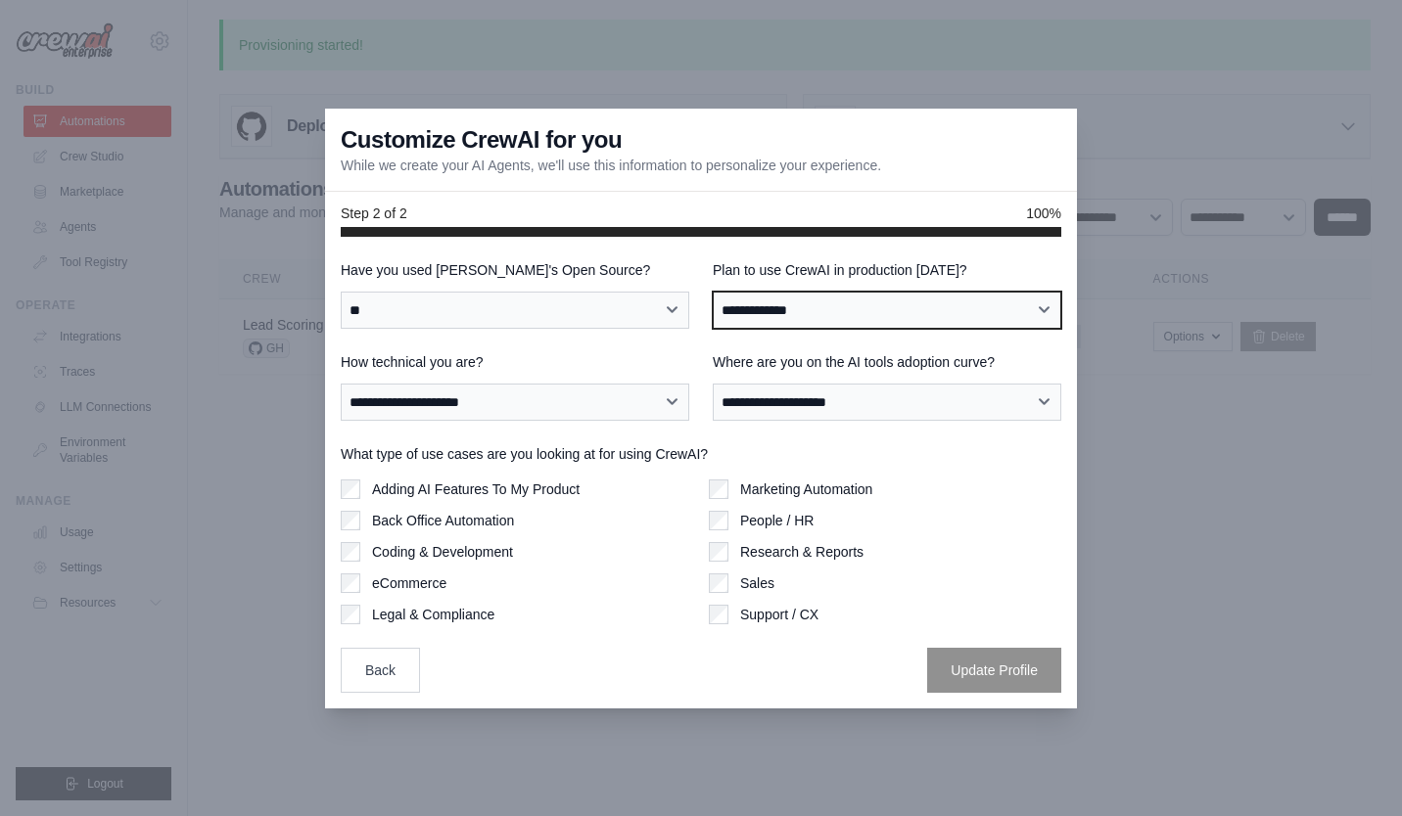
drag, startPoint x: 839, startPoint y: 311, endPoint x: 836, endPoint y: 326, distance: 15.0
click at [839, 311] on select "**********" at bounding box center [887, 310] width 348 height 37
select select "*****"
click at [713, 292] on select "**********" at bounding box center [887, 310] width 348 height 37
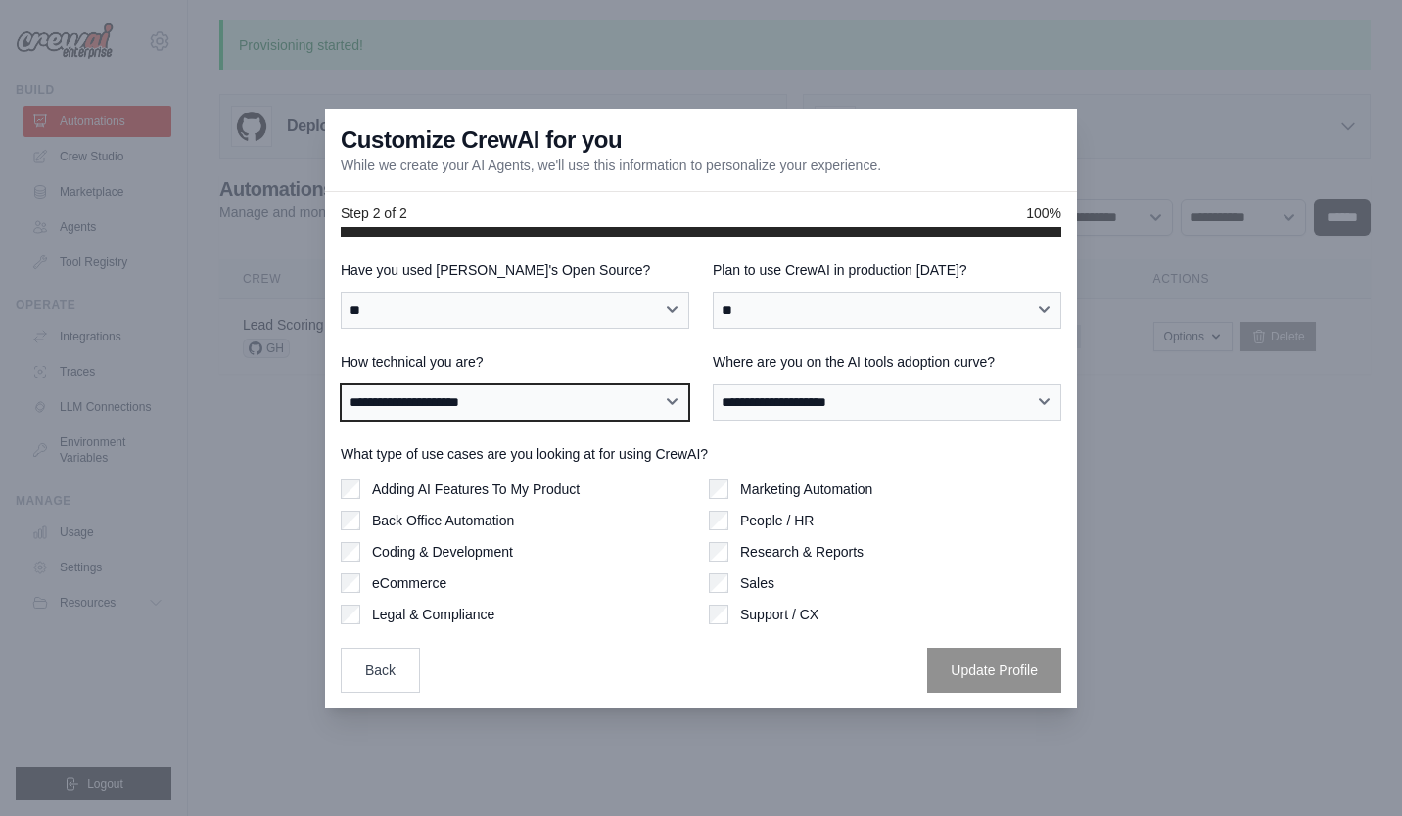
click at [603, 397] on select "**********" at bounding box center [515, 402] width 348 height 37
select select "**********"
click at [341, 384] on select "**********" at bounding box center [515, 402] width 348 height 37
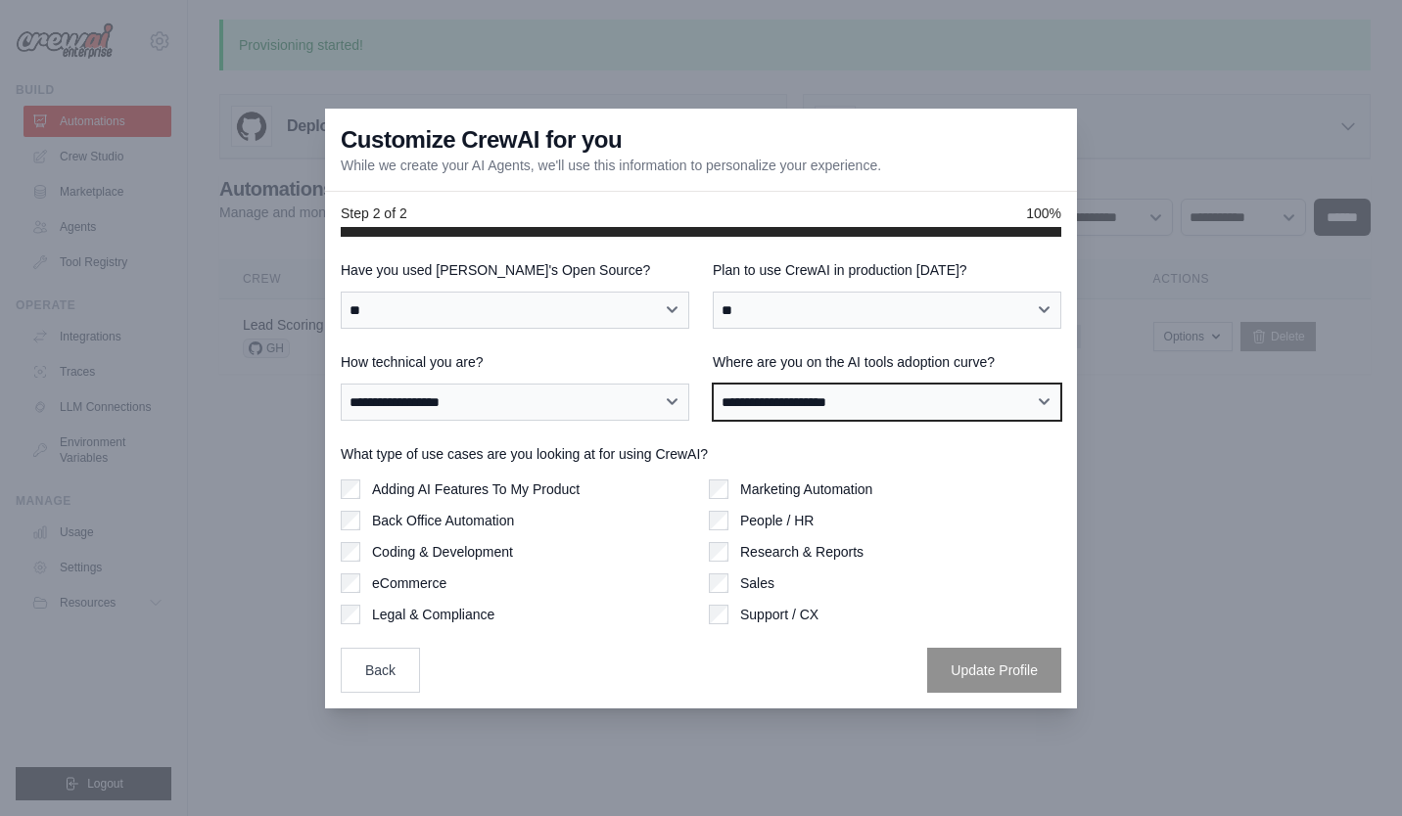
click at [885, 411] on select "**********" at bounding box center [887, 402] width 348 height 37
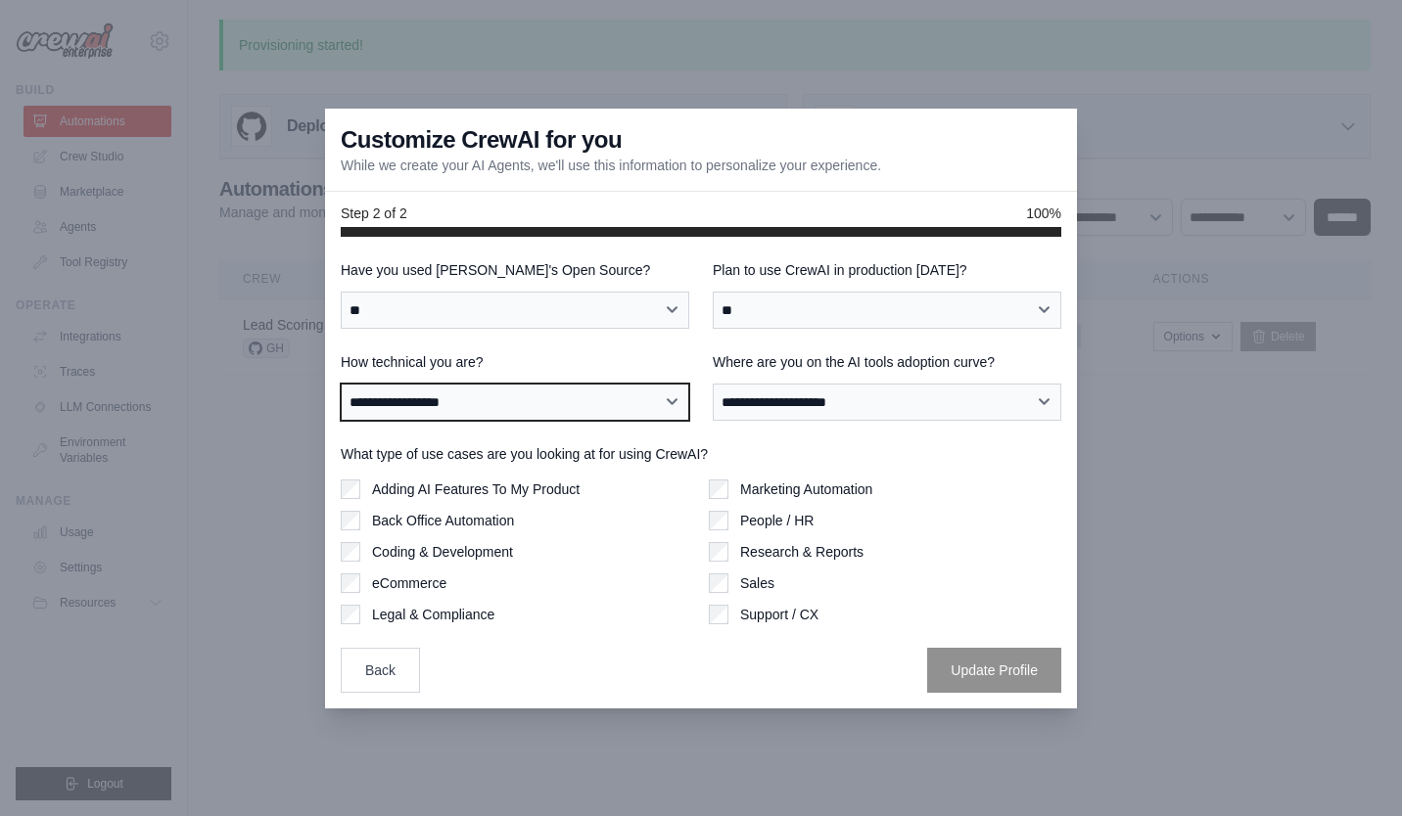
click at [569, 405] on select "**********" at bounding box center [515, 402] width 348 height 37
click at [341, 384] on select "**********" at bounding box center [515, 402] width 348 height 37
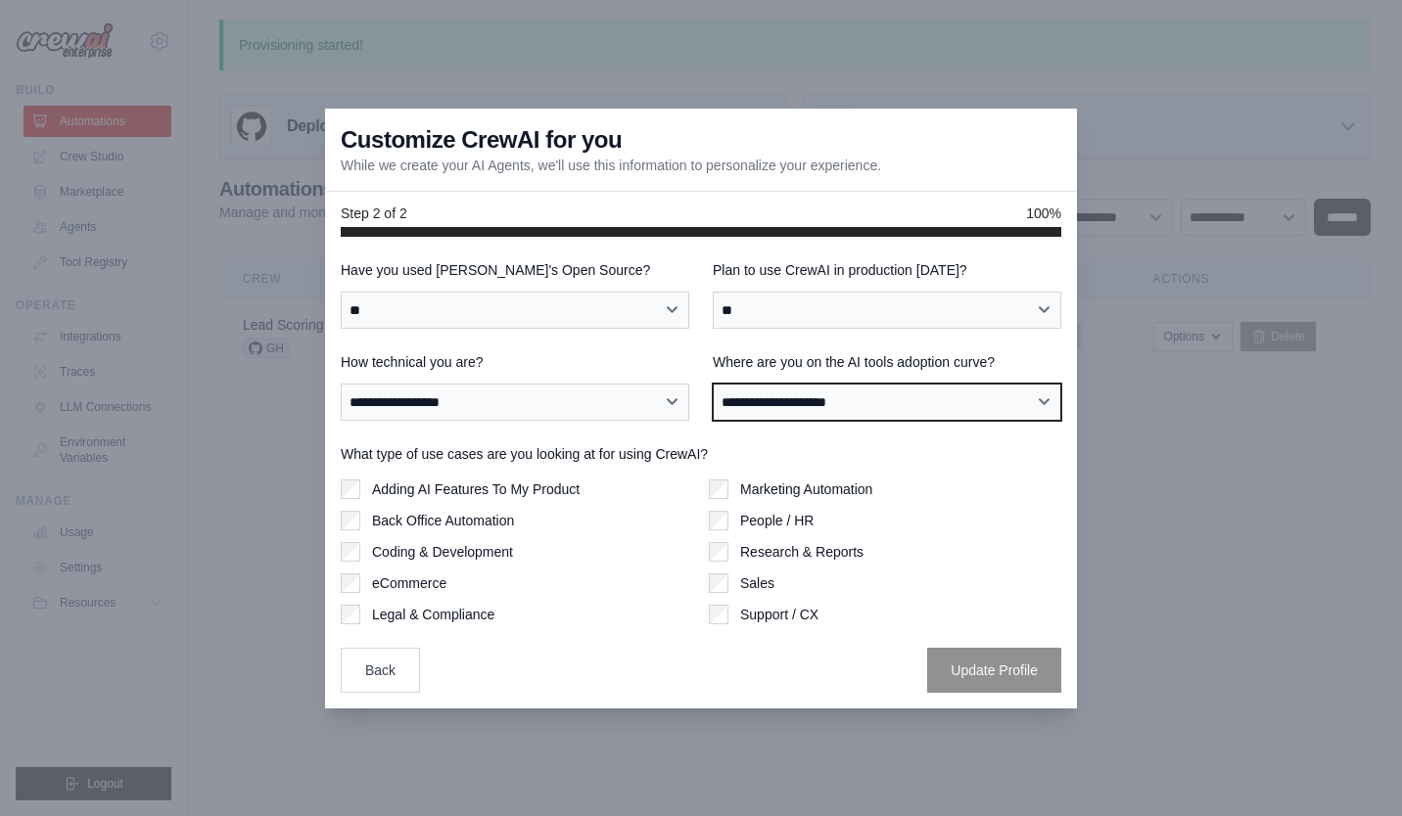
click at [940, 413] on select "**********" at bounding box center [887, 402] width 348 height 37
select select "**********"
click at [713, 384] on select "**********" at bounding box center [887, 402] width 348 height 37
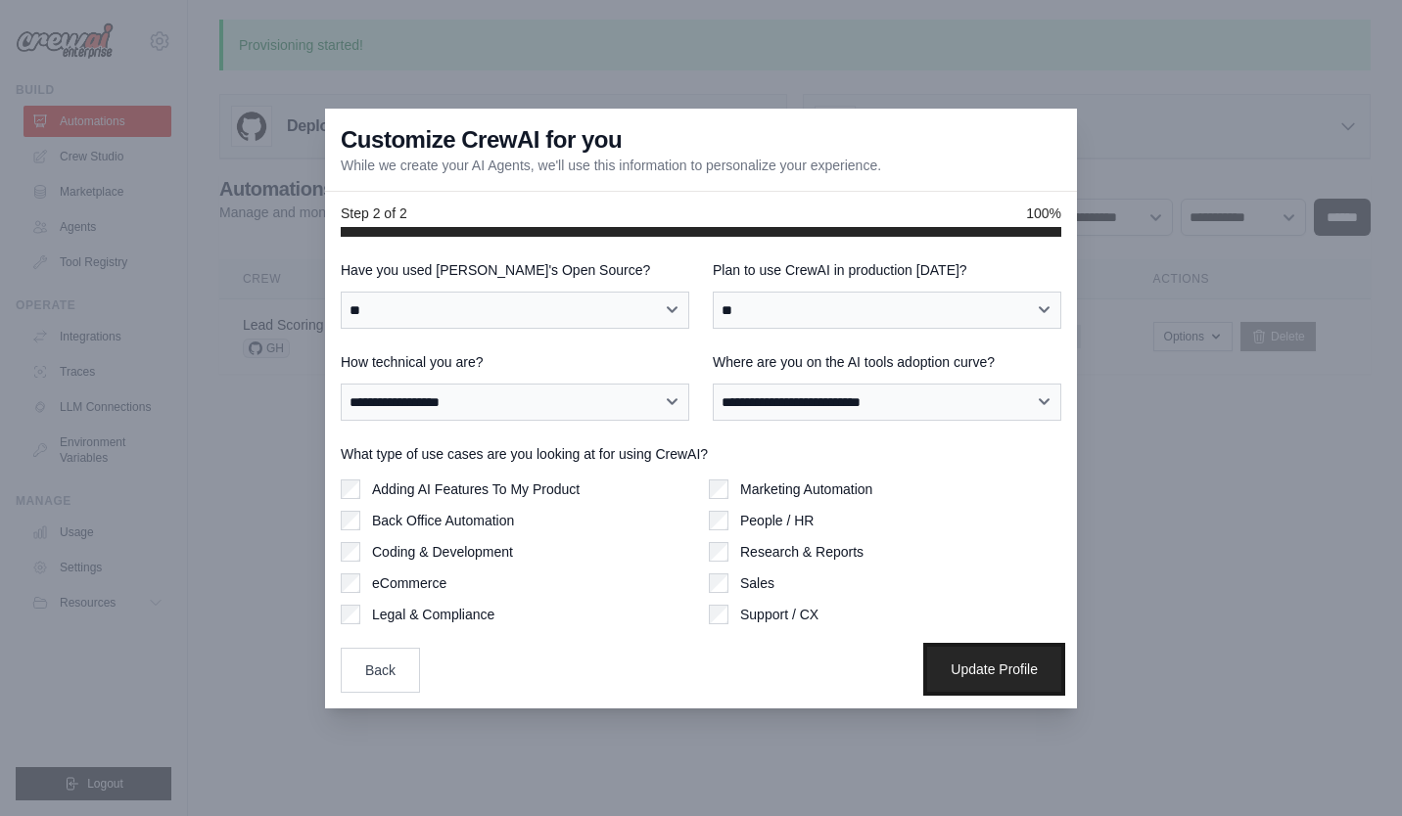
click at [985, 668] on button "Update Profile" at bounding box center [994, 669] width 134 height 45
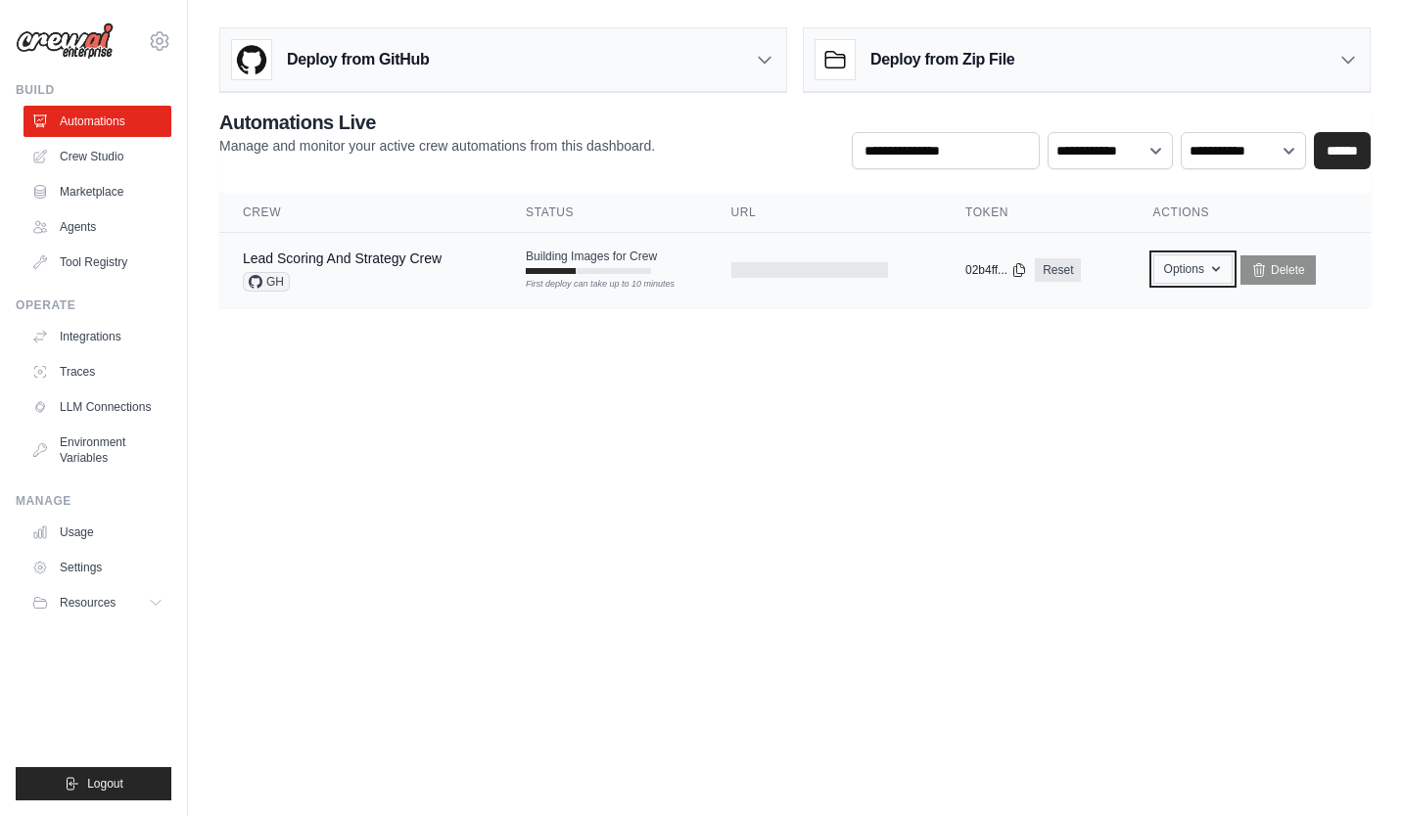
click at [1216, 269] on icon "button" at bounding box center [1216, 269] width 16 height 16
click at [1219, 264] on icon "button" at bounding box center [1216, 269] width 16 height 16
click at [103, 227] on link "Agents" at bounding box center [99, 226] width 148 height 31
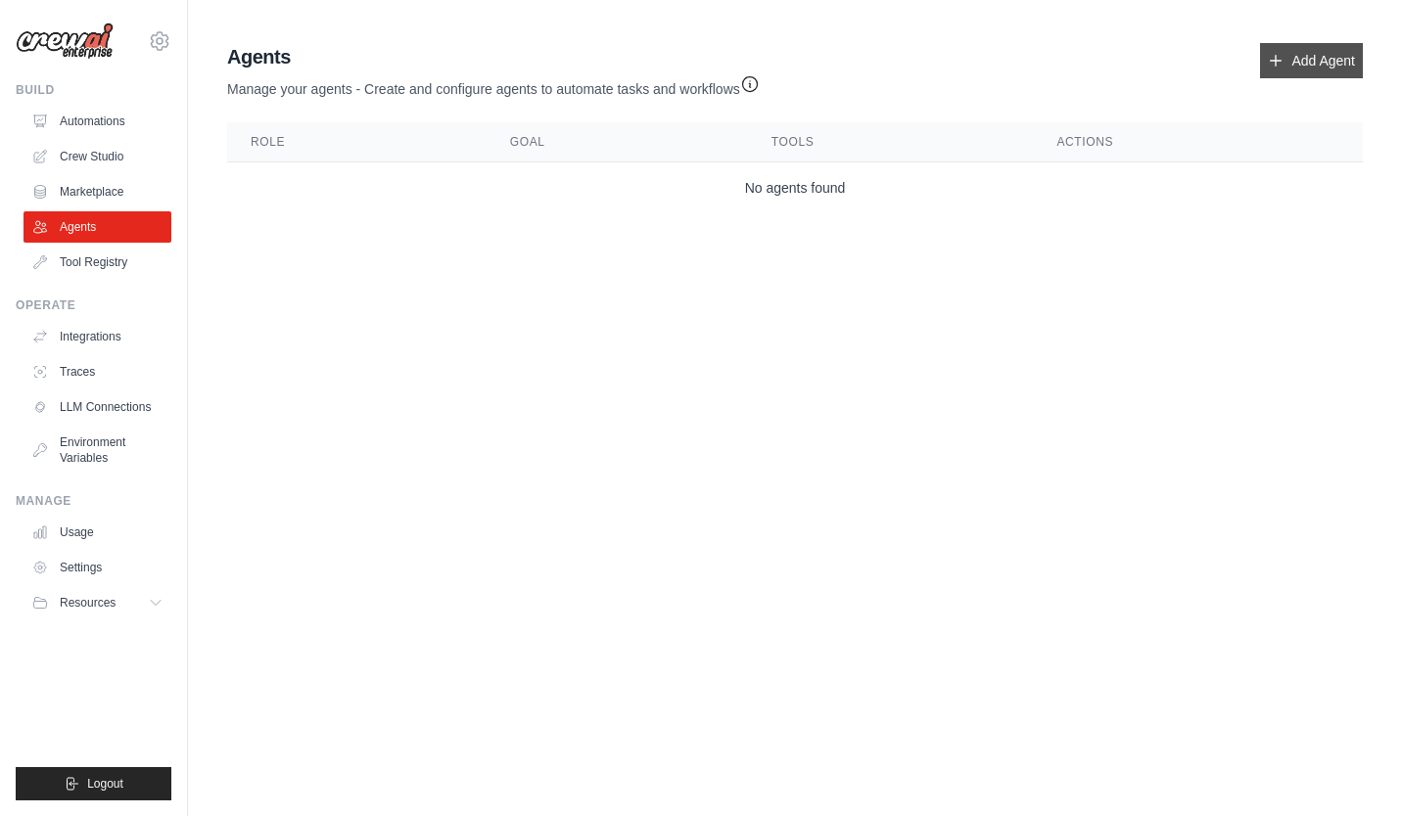
click at [1311, 56] on link "Add Agent" at bounding box center [1311, 60] width 103 height 35
click at [167, 601] on button "Resources" at bounding box center [99, 602] width 148 height 31
click at [158, 608] on icon at bounding box center [158, 603] width 16 height 16
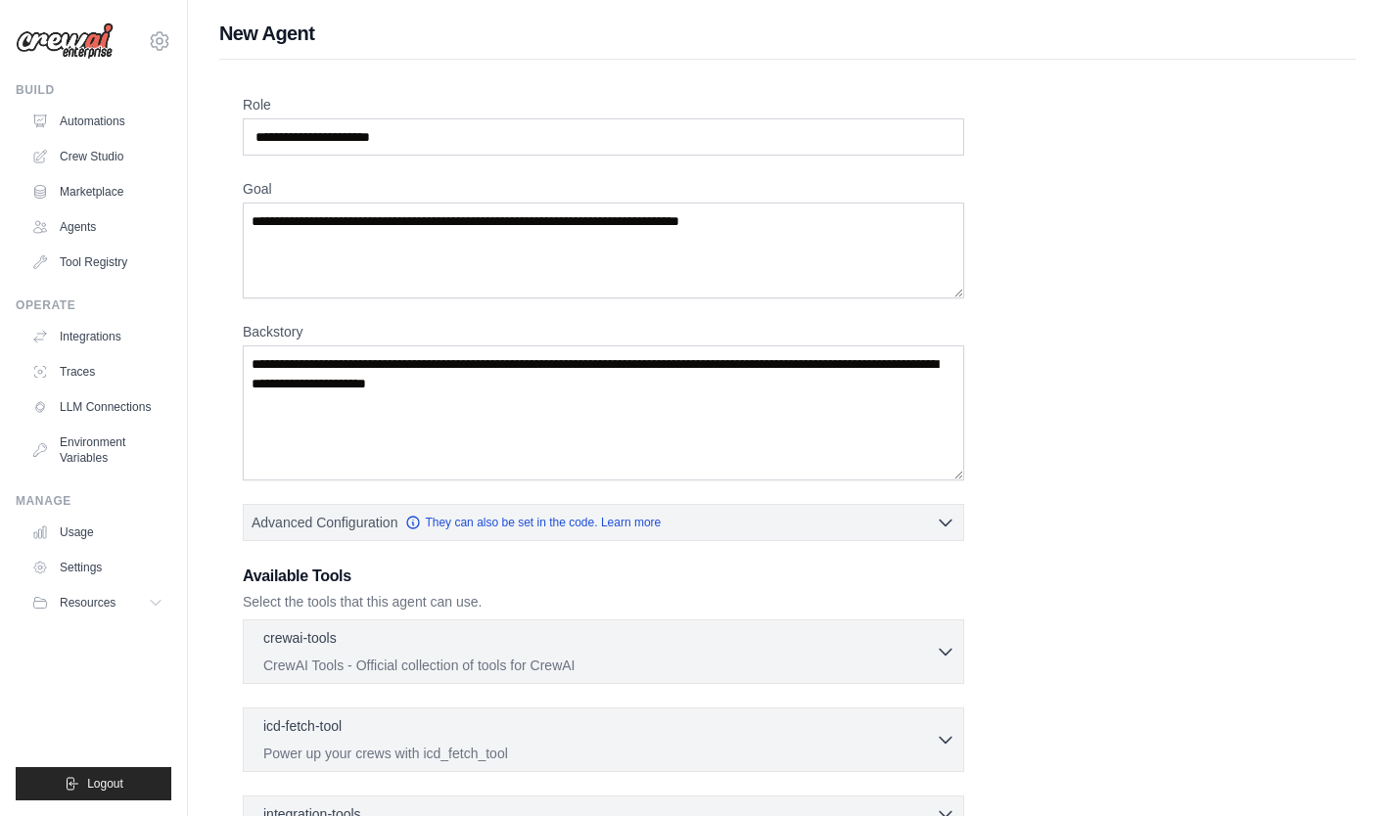
click at [1233, 306] on div "Role Goal [GEOGRAPHIC_DATA] Advanced Configuration They can also be set in the …" at bounding box center [787, 528] width 1089 height 867
click at [1167, 350] on div "Role Goal [GEOGRAPHIC_DATA] Advanced Configuration They can also be set in the …" at bounding box center [787, 528] width 1089 height 867
click at [822, 140] on input "Role" at bounding box center [603, 136] width 721 height 37
click at [1143, 251] on div "Role Goal [GEOGRAPHIC_DATA] Advanced Configuration They can also be set in the …" at bounding box center [787, 528] width 1089 height 867
click at [1122, 416] on div "Role Goal [GEOGRAPHIC_DATA] Advanced Configuration They can also be set in the …" at bounding box center [787, 528] width 1089 height 867
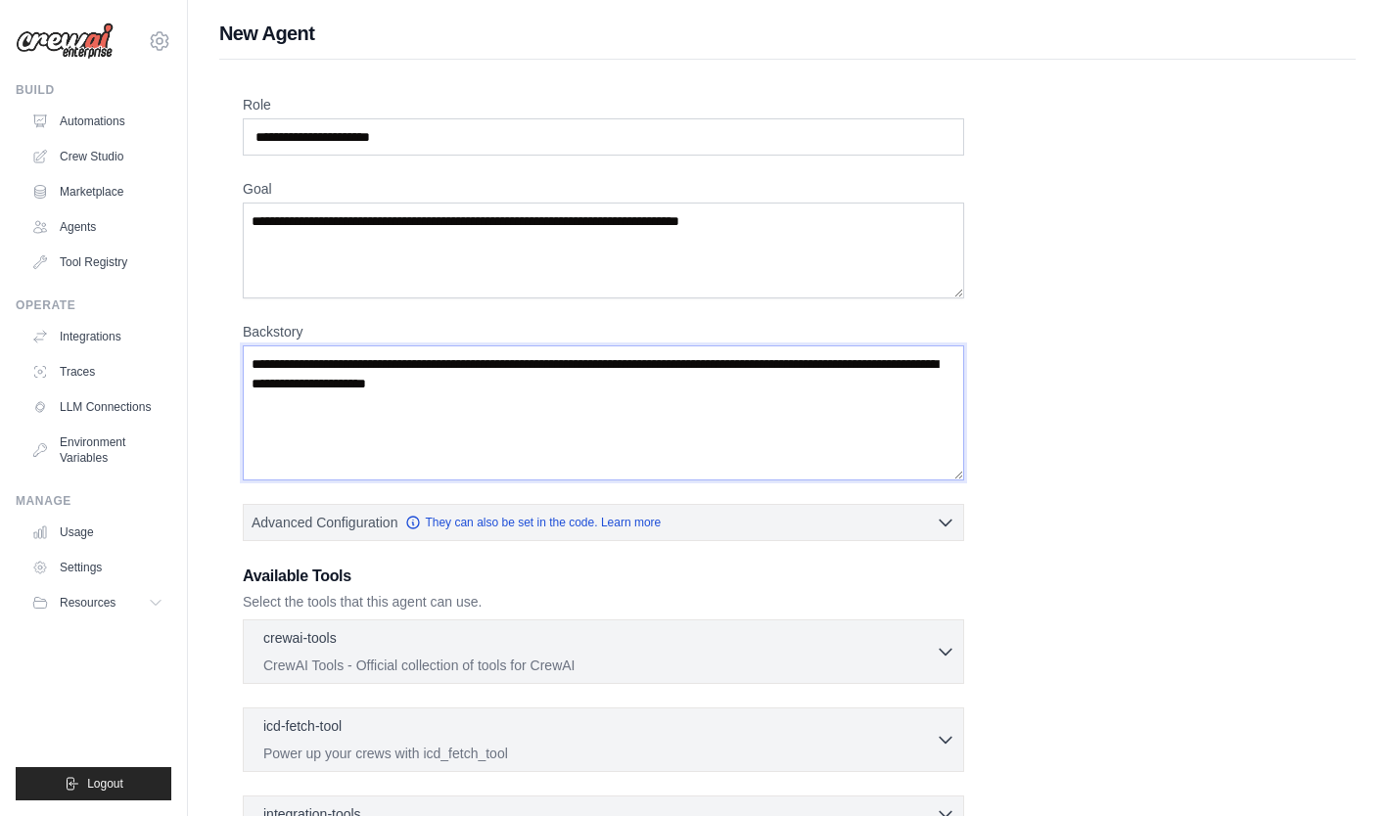
click at [774, 390] on textarea "Backstory" at bounding box center [603, 412] width 721 height 135
click at [1143, 372] on div "Role Goal [GEOGRAPHIC_DATA] Advanced Configuration They can also be set in the …" at bounding box center [787, 528] width 1089 height 867
click at [797, 391] on textarea "Backstory" at bounding box center [603, 412] width 721 height 135
click at [1059, 357] on div "Role Goal [GEOGRAPHIC_DATA] Advanced Configuration They can also be set in the …" at bounding box center [787, 528] width 1089 height 867
click at [894, 395] on textarea "Backstory" at bounding box center [603, 412] width 721 height 135
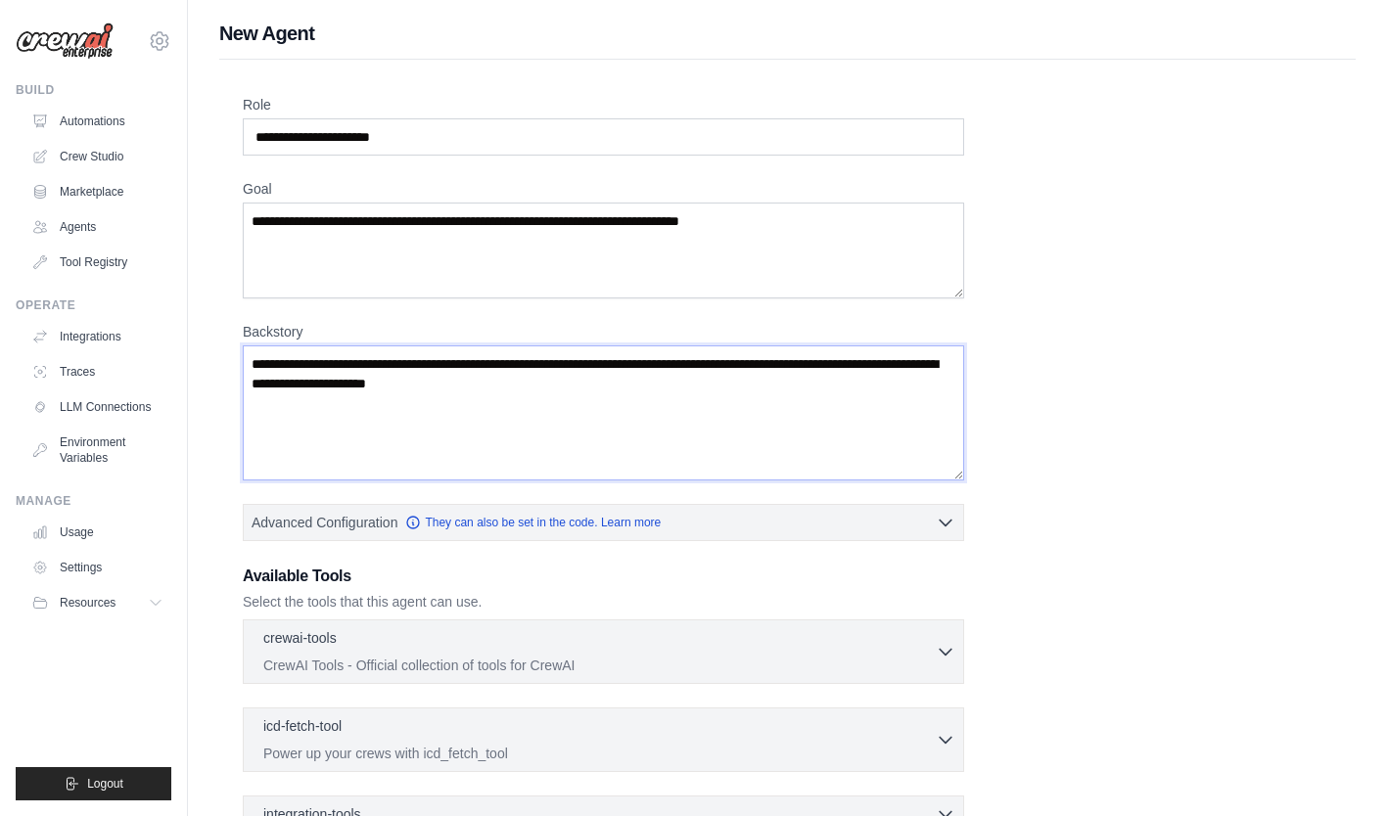
click at [891, 392] on textarea "Backstory" at bounding box center [603, 412] width 721 height 135
click at [815, 379] on textarea "Backstory" at bounding box center [603, 412] width 721 height 135
click at [681, 370] on textarea "Backstory" at bounding box center [603, 412] width 721 height 135
click at [631, 375] on textarea "Backstory" at bounding box center [603, 412] width 721 height 135
click at [639, 386] on textarea "Backstory" at bounding box center [603, 412] width 721 height 135
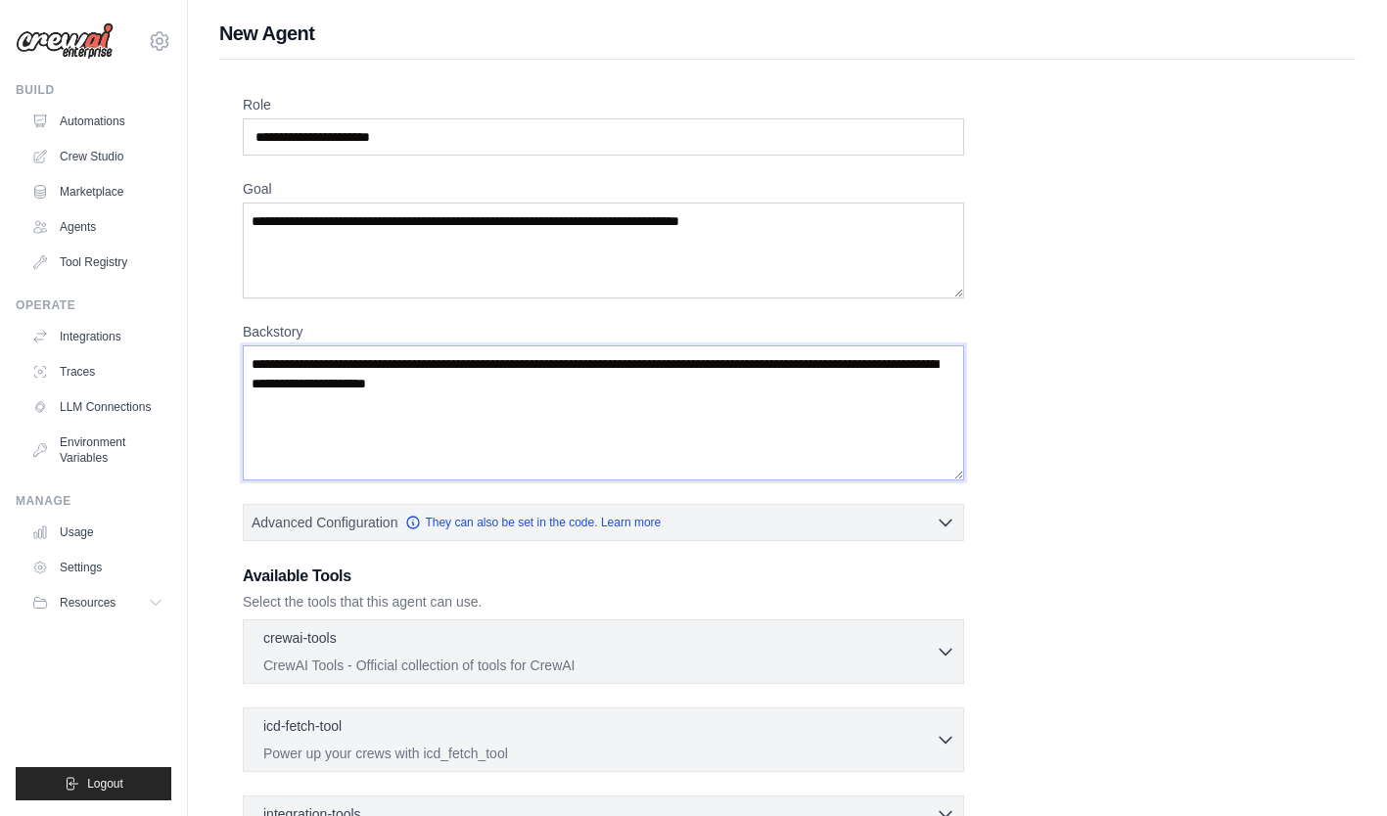
click at [604, 379] on textarea "Backstory" at bounding box center [603, 412] width 721 height 135
click at [574, 388] on textarea "Backstory" at bounding box center [603, 412] width 721 height 135
click at [620, 389] on textarea "Backstory" at bounding box center [603, 412] width 721 height 135
click at [1028, 369] on div "Role Goal [GEOGRAPHIC_DATA] Advanced Configuration They can also be set in the …" at bounding box center [787, 528] width 1089 height 867
click at [761, 391] on textarea "Backstory" at bounding box center [603, 412] width 721 height 135
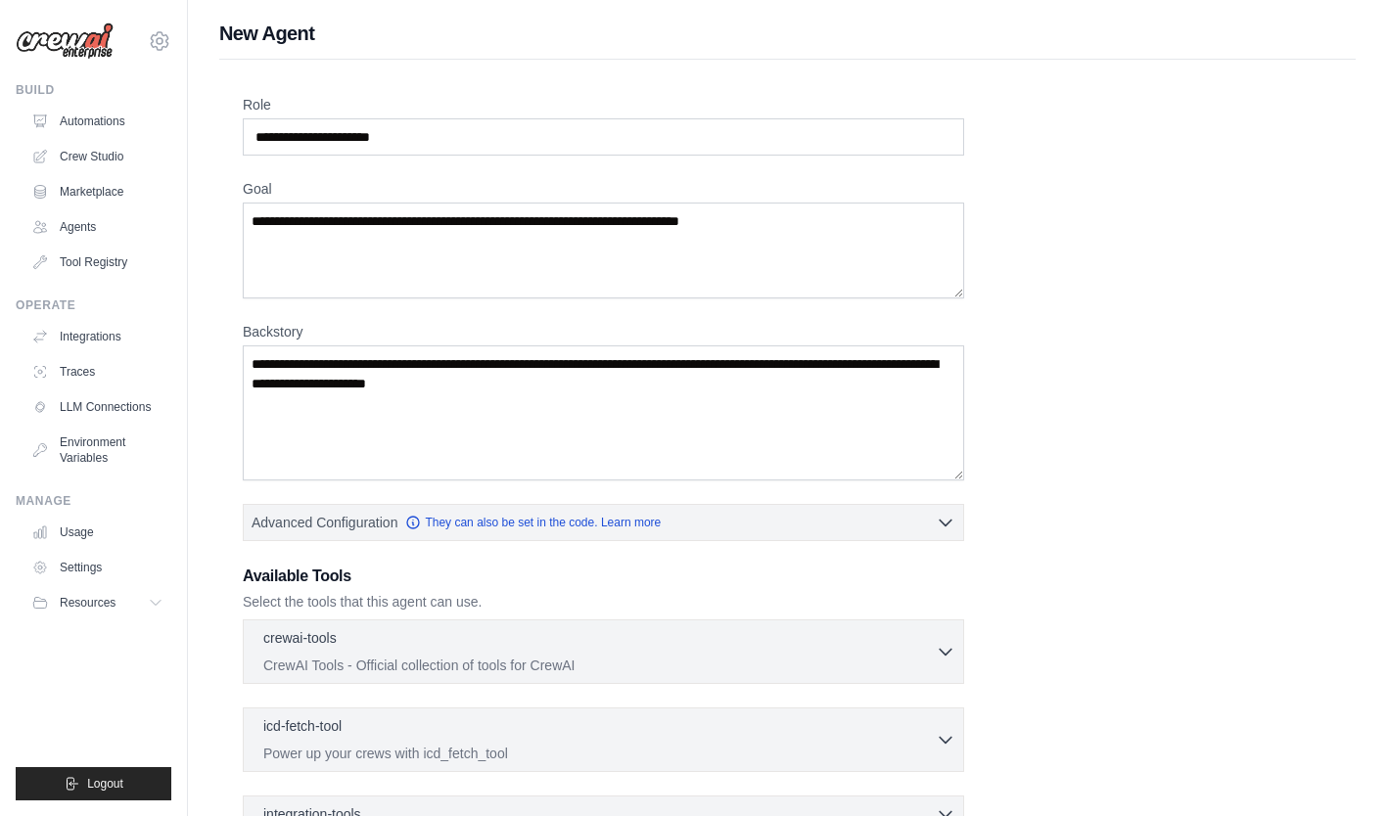
click at [1084, 332] on div "Role Goal [GEOGRAPHIC_DATA] Advanced Configuration They can also be set in the …" at bounding box center [787, 528] width 1089 height 867
click at [528, 141] on input "Role" at bounding box center [603, 136] width 721 height 37
drag, startPoint x: 520, startPoint y: 138, endPoint x: 216, endPoint y: 131, distance: 303.5
click at [216, 131] on div "New Agent Role Goal [GEOGRAPHIC_DATA] Advanced Configuration They can also be s…" at bounding box center [787, 525] width 1199 height 1011
drag, startPoint x: 489, startPoint y: 138, endPoint x: 431, endPoint y: 143, distance: 58.9
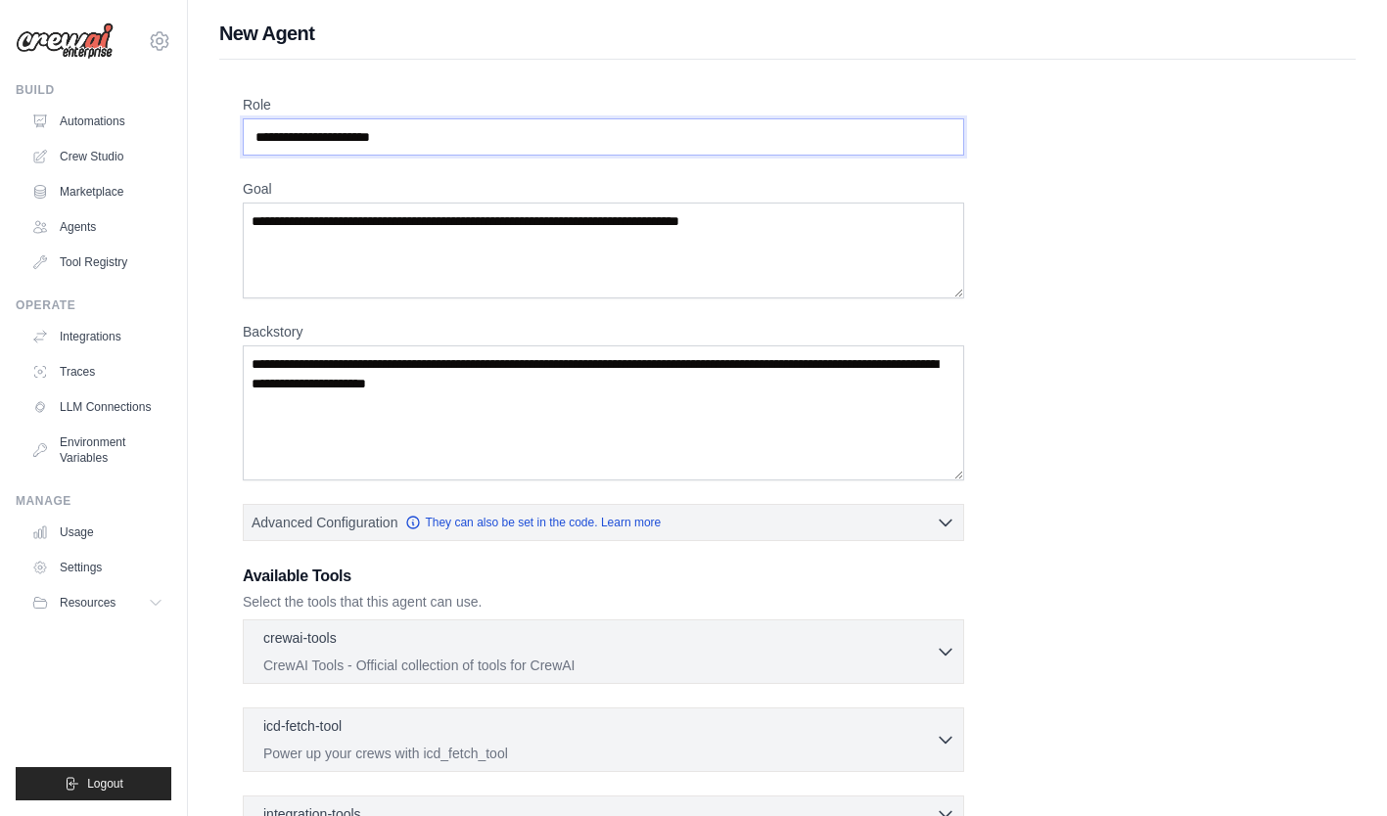
click at [488, 138] on input "Role" at bounding box center [603, 136] width 721 height 37
click at [391, 143] on input "Role" at bounding box center [603, 136] width 721 height 37
click at [410, 133] on input "Role" at bounding box center [603, 136] width 721 height 37
click at [380, 147] on input "Role" at bounding box center [603, 136] width 721 height 37
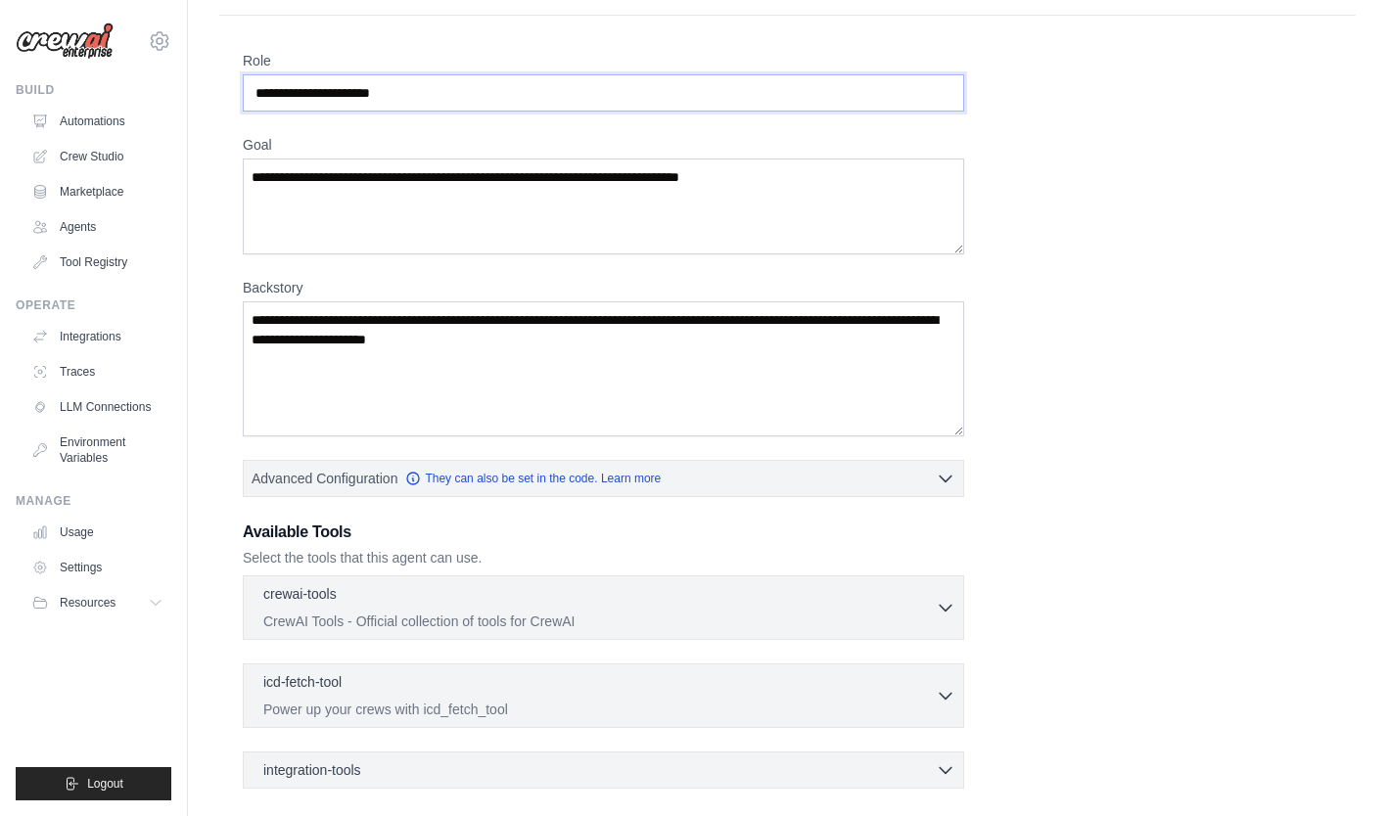
scroll to position [38, 0]
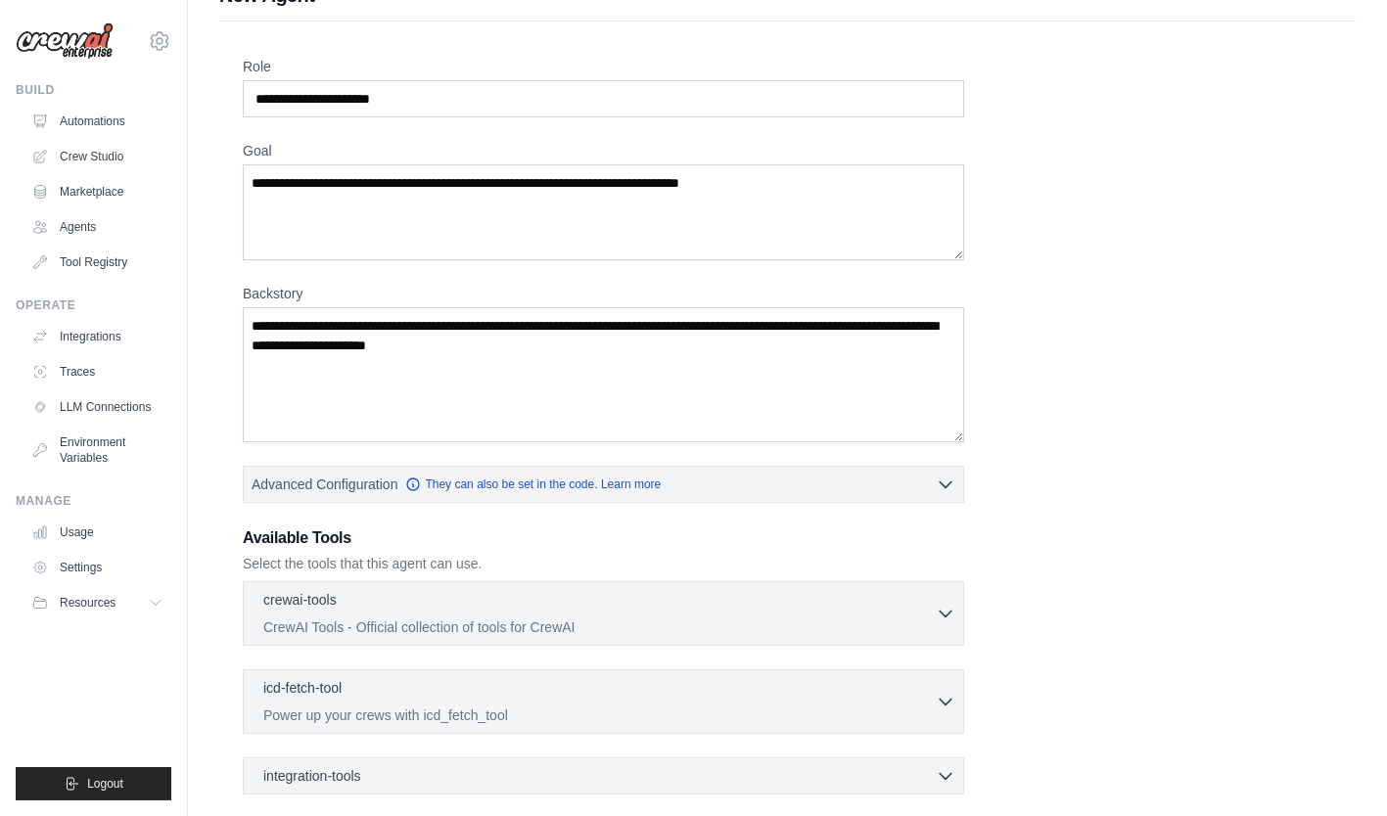
click at [1084, 503] on div "Role Goal [GEOGRAPHIC_DATA] Advanced Configuration They can also be set in the …" at bounding box center [787, 490] width 1089 height 867
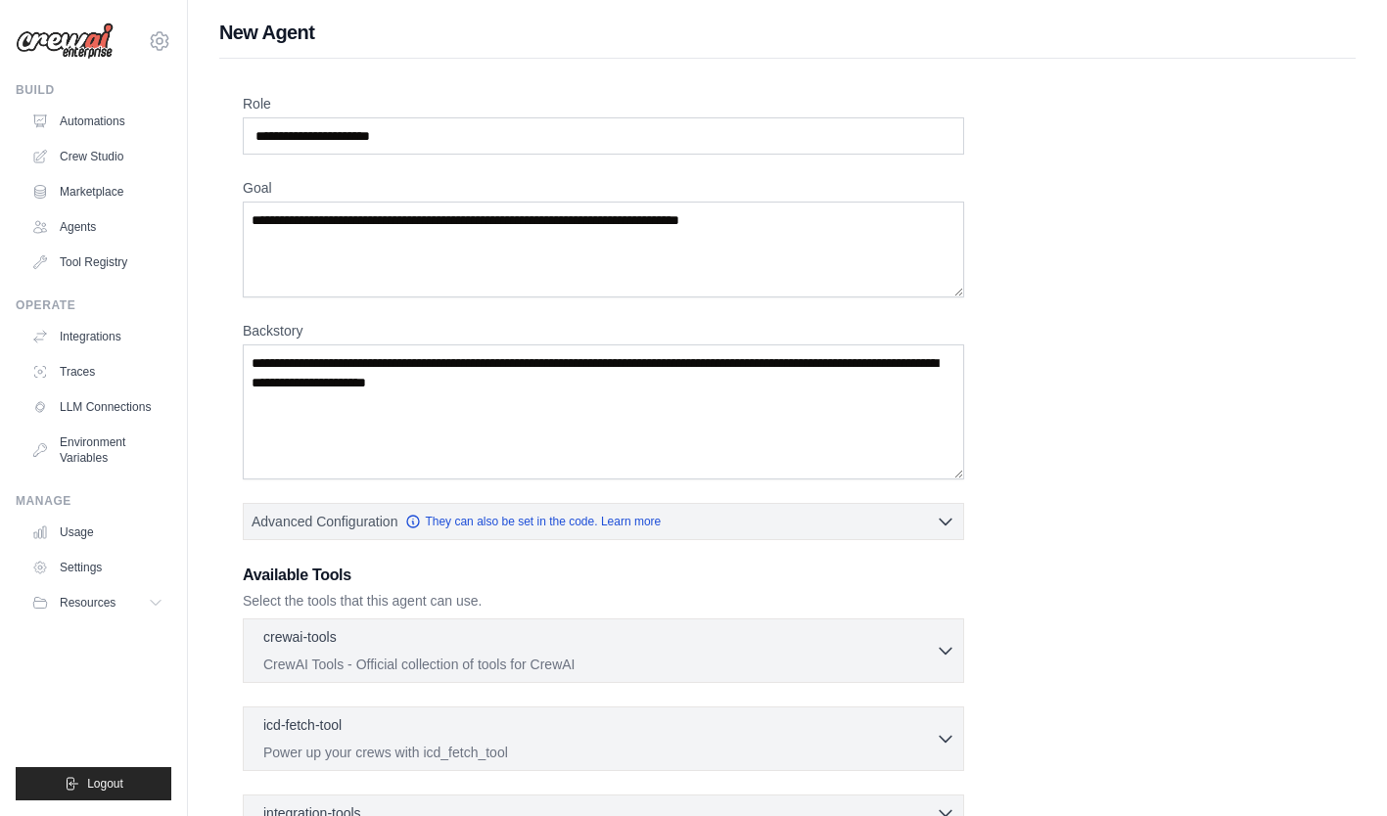
scroll to position [0, 0]
click at [1067, 250] on div "Role Goal [GEOGRAPHIC_DATA] Advanced Configuration They can also be set in the …" at bounding box center [787, 528] width 1089 height 867
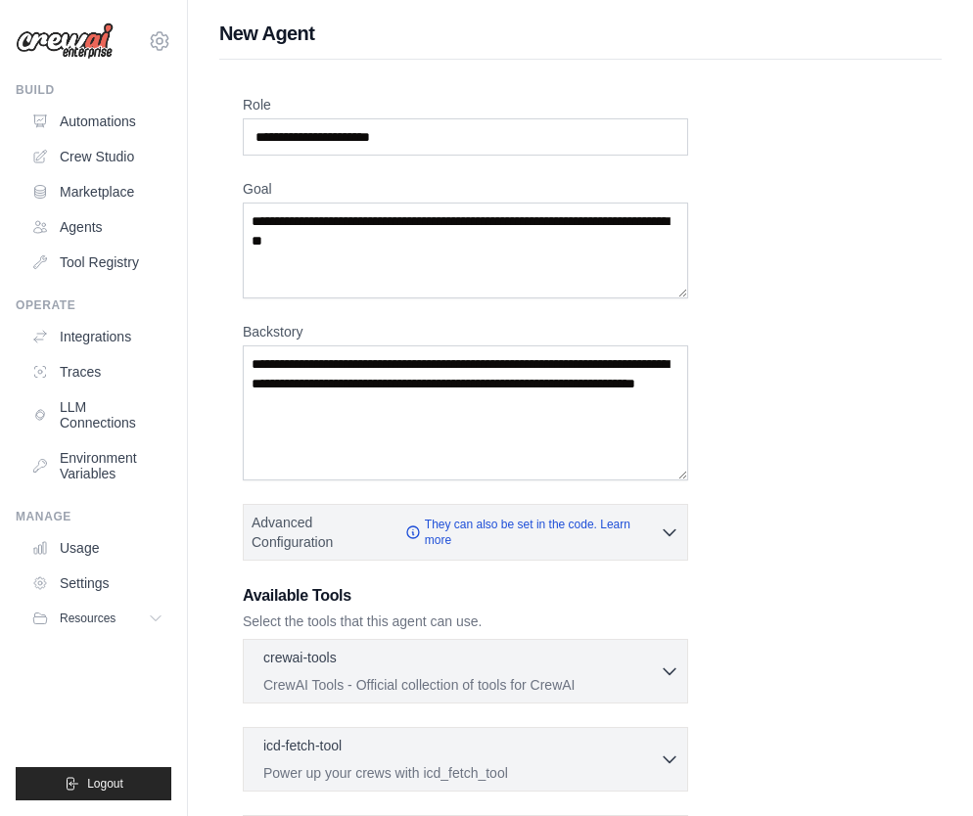
click at [836, 427] on div "Role Goal [GEOGRAPHIC_DATA] Advanced Configuration They can also be set in the …" at bounding box center [580, 538] width 675 height 887
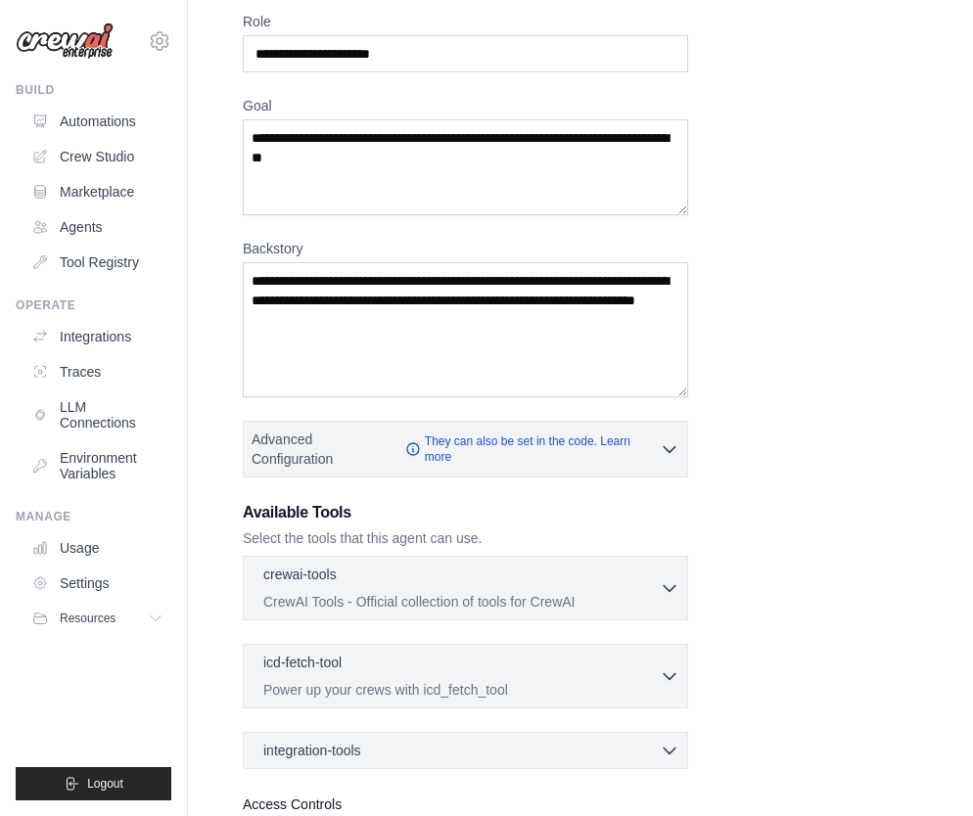
scroll to position [196, 0]
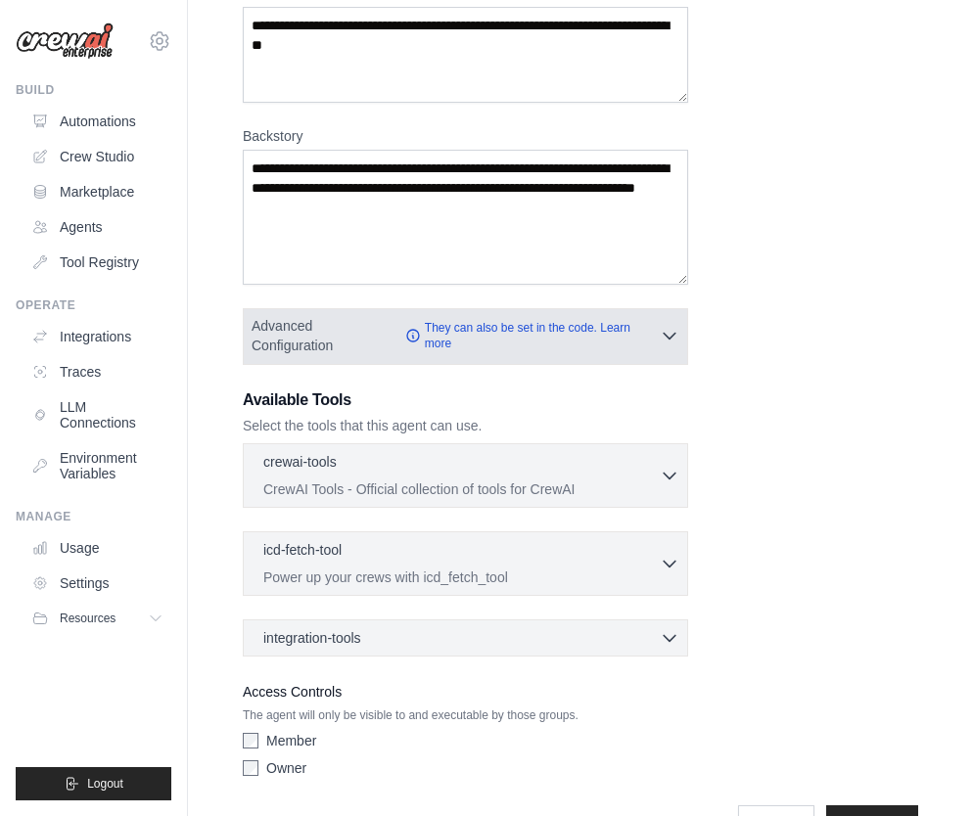
click at [664, 327] on icon "button" at bounding box center [670, 336] width 20 height 20
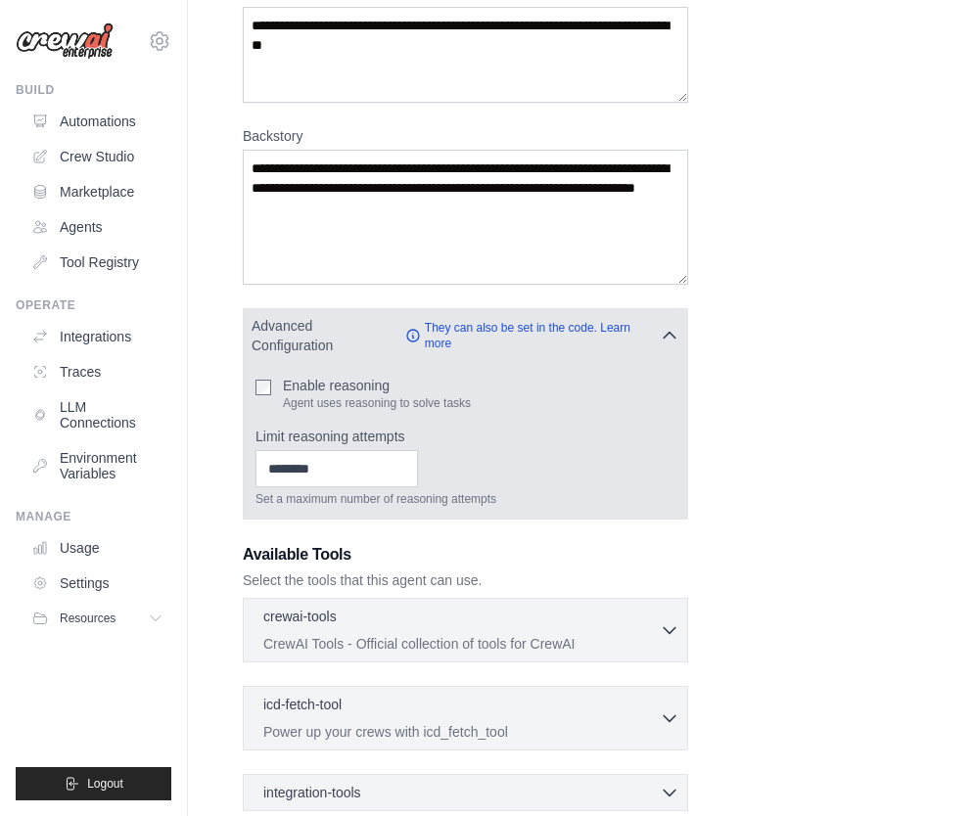
click at [668, 335] on icon "button" at bounding box center [670, 336] width 20 height 20
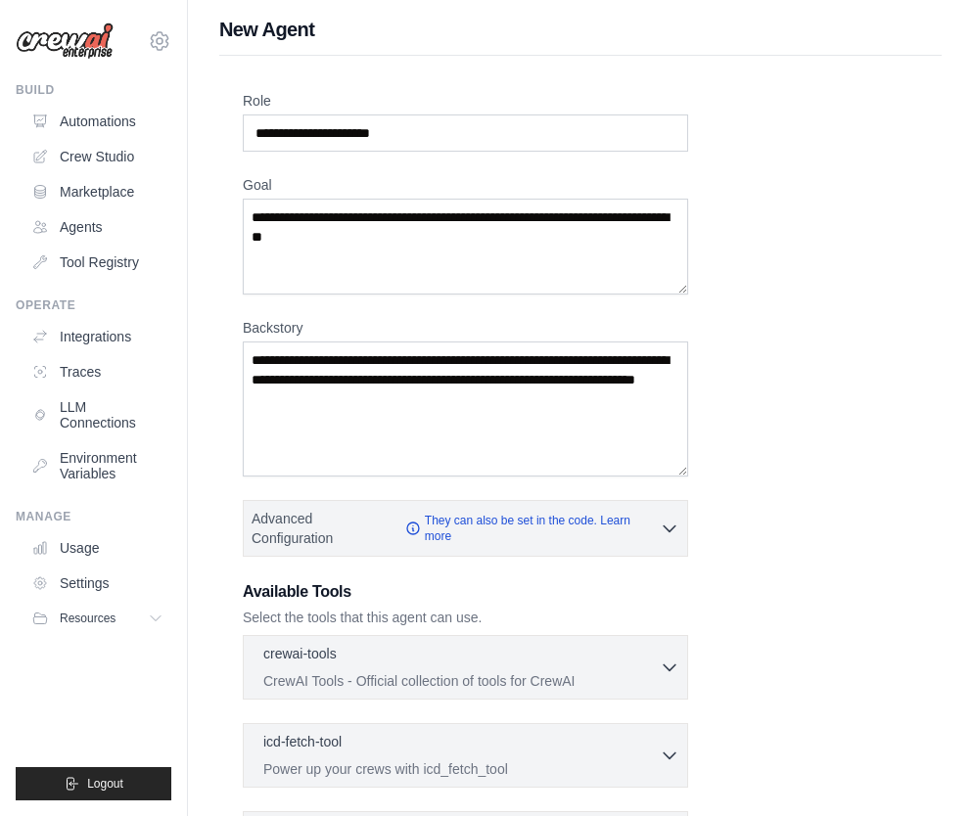
scroll to position [0, 0]
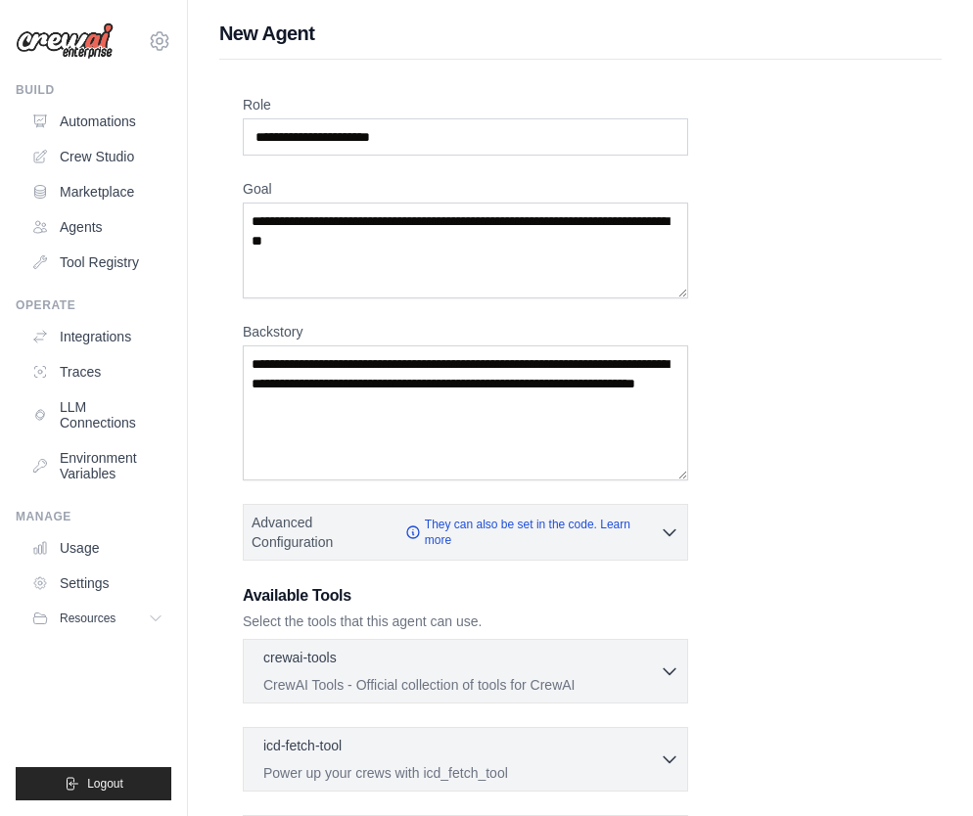
click at [843, 124] on div "Role Goal [GEOGRAPHIC_DATA] Advanced Configuration They can also be set in the …" at bounding box center [580, 538] width 675 height 887
click at [461, 245] on textarea "Goal" at bounding box center [465, 251] width 445 height 96
click at [789, 220] on div "Role Goal [GEOGRAPHIC_DATA] Advanced Configuration They can also be set in the …" at bounding box center [580, 538] width 675 height 887
click at [794, 222] on div "Role Goal [GEOGRAPHIC_DATA] Advanced Configuration They can also be set in the …" at bounding box center [580, 538] width 675 height 887
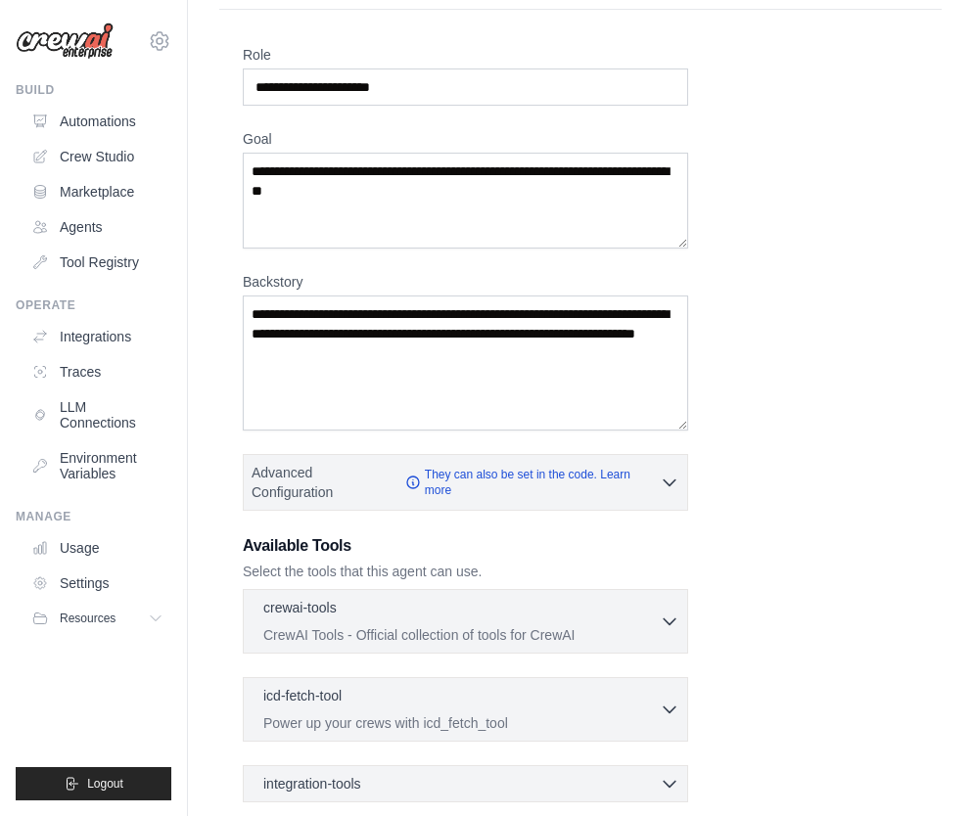
scroll to position [253, 0]
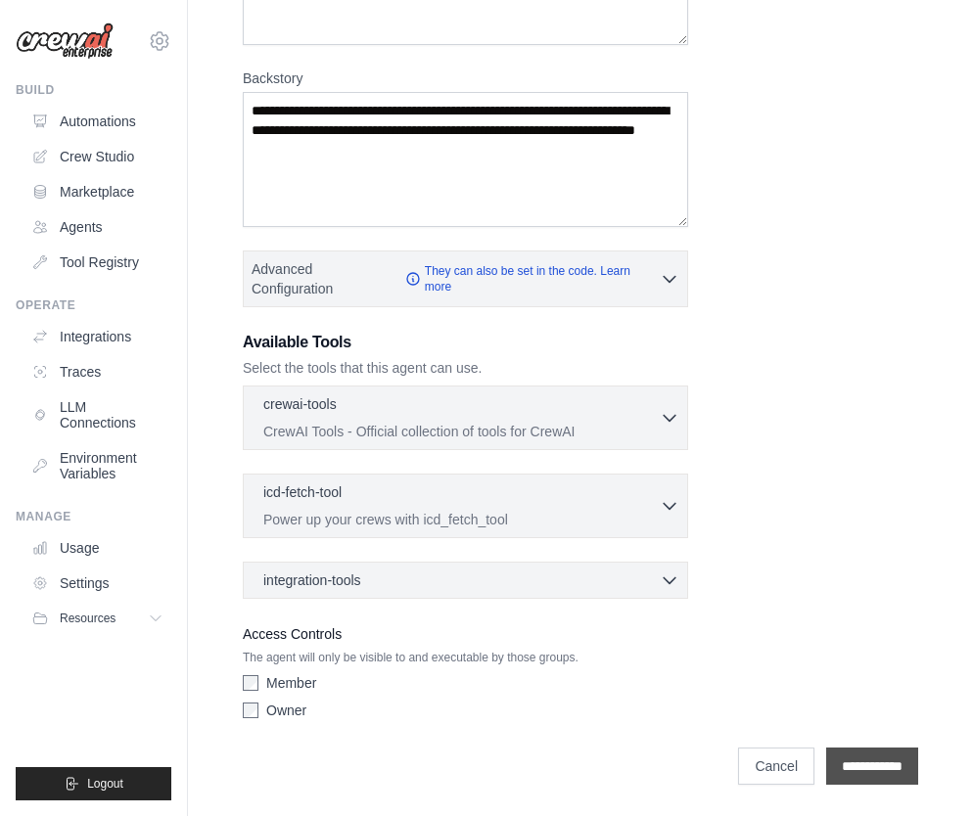
click at [879, 768] on input "**********" at bounding box center [872, 766] width 92 height 37
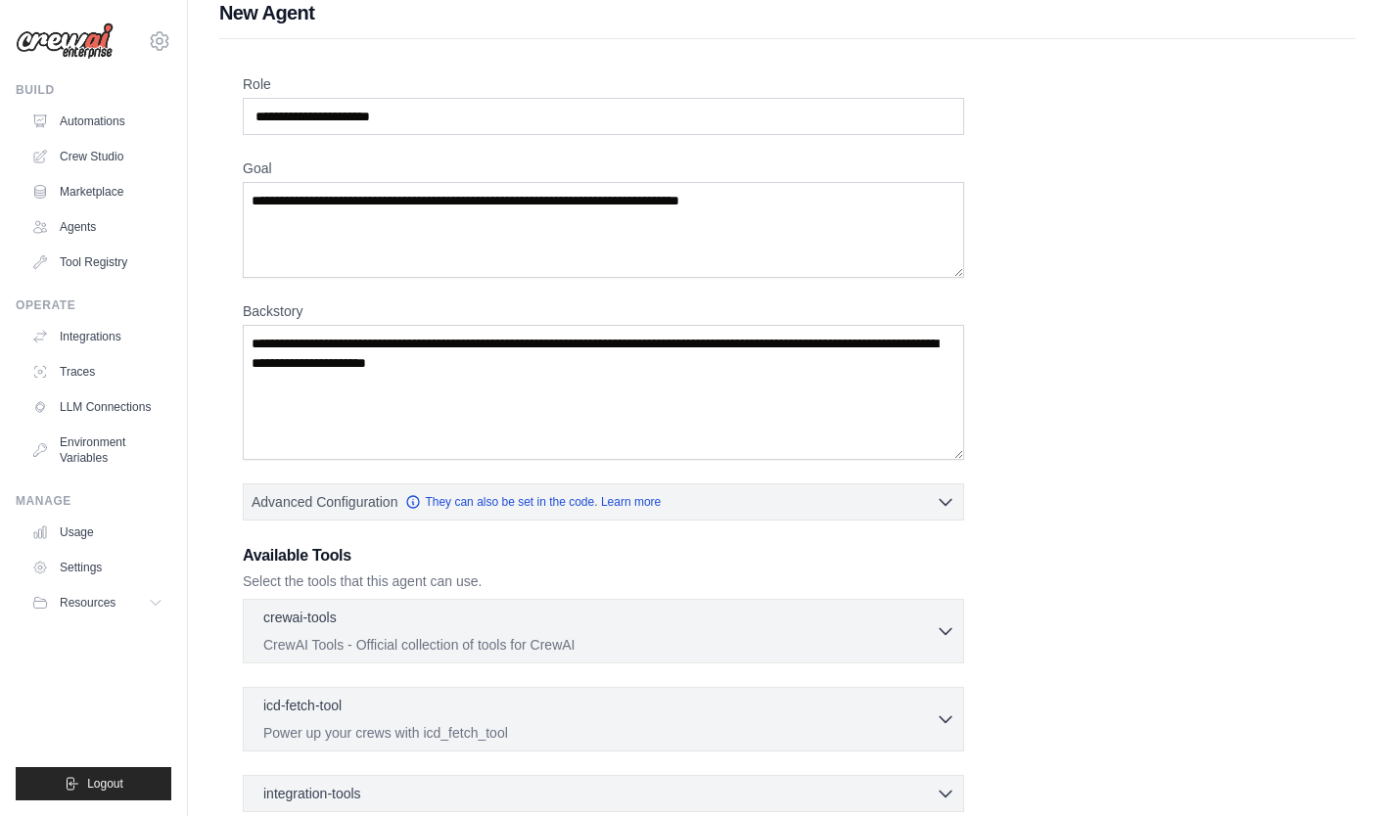
scroll to position [234, 0]
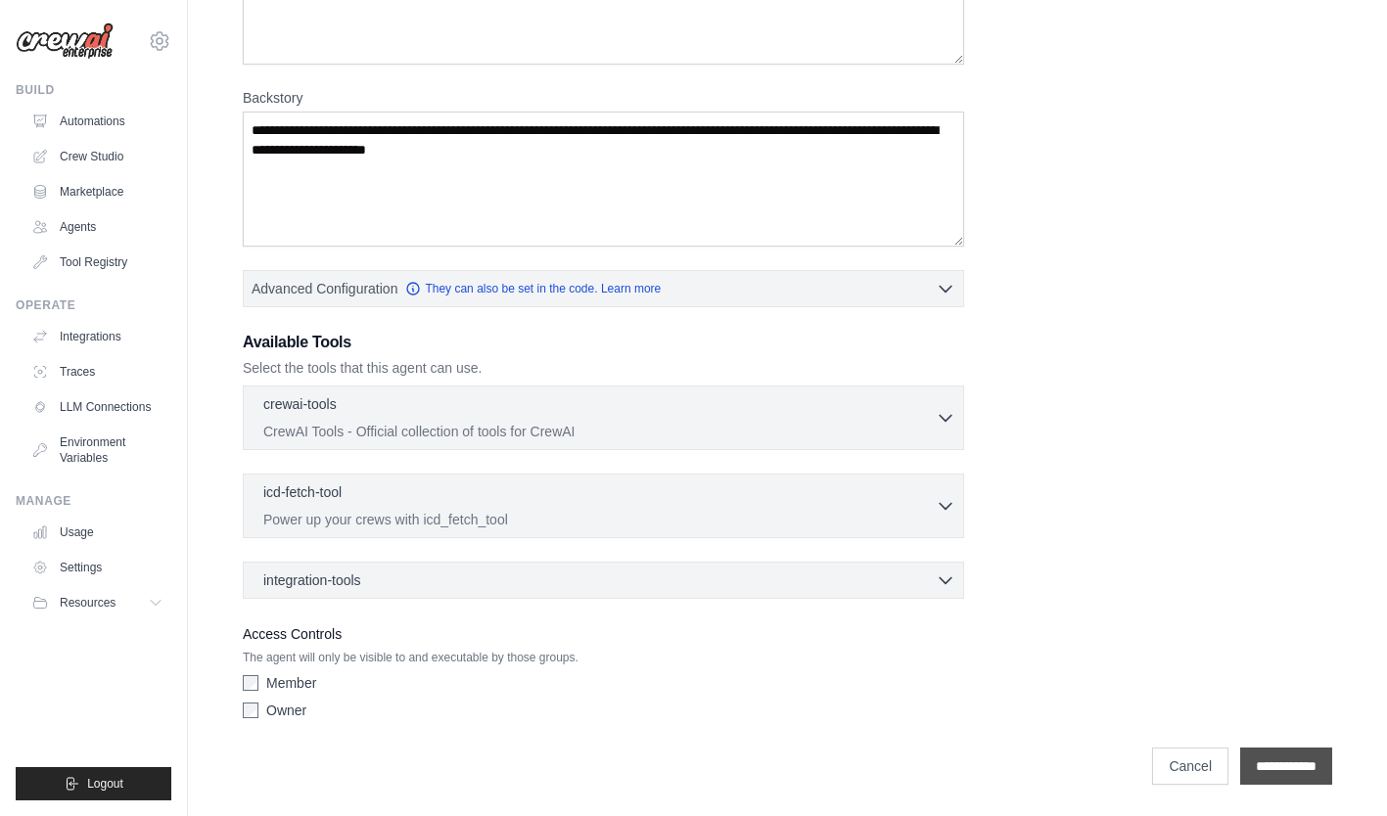
click at [1294, 770] on input "**********" at bounding box center [1286, 766] width 92 height 37
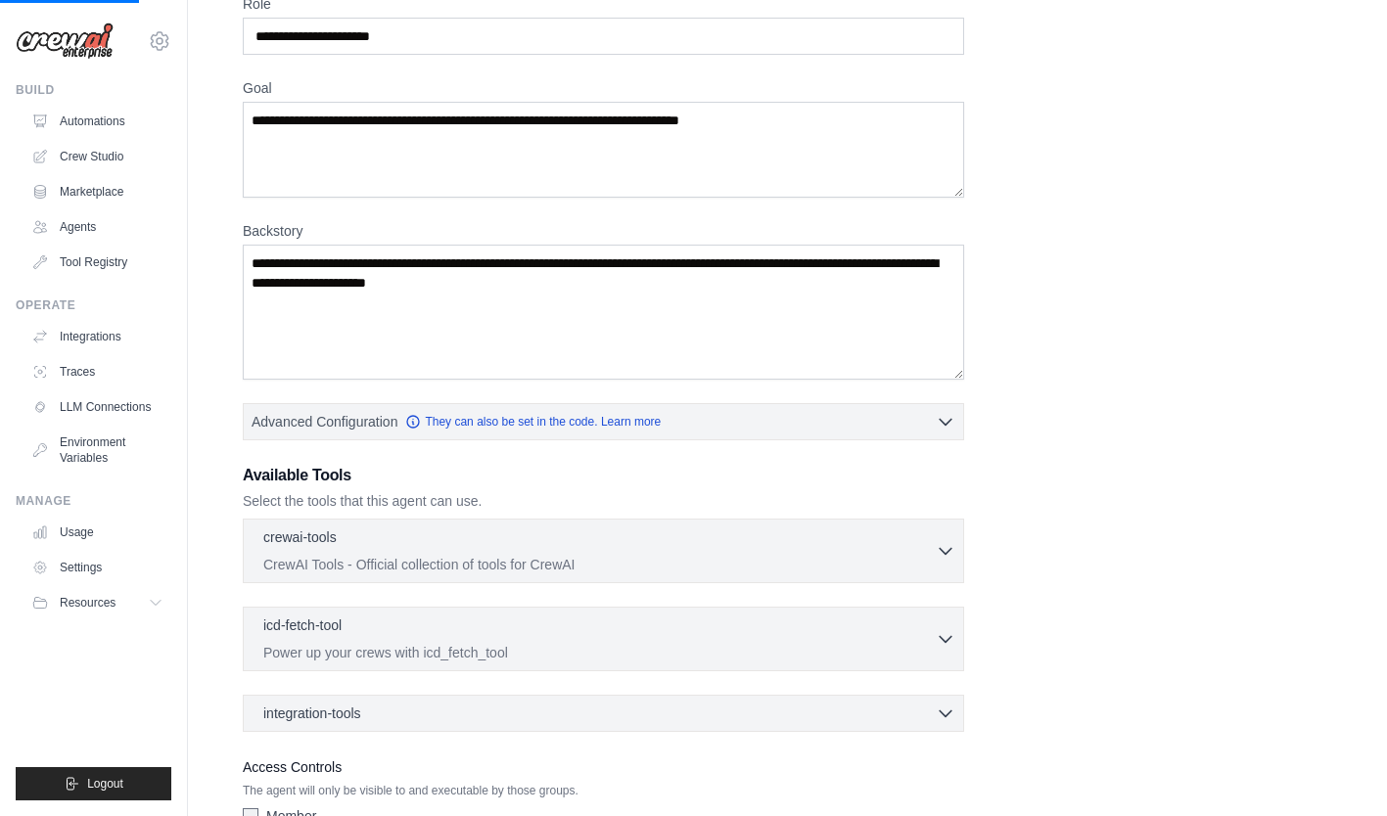
scroll to position [0, 0]
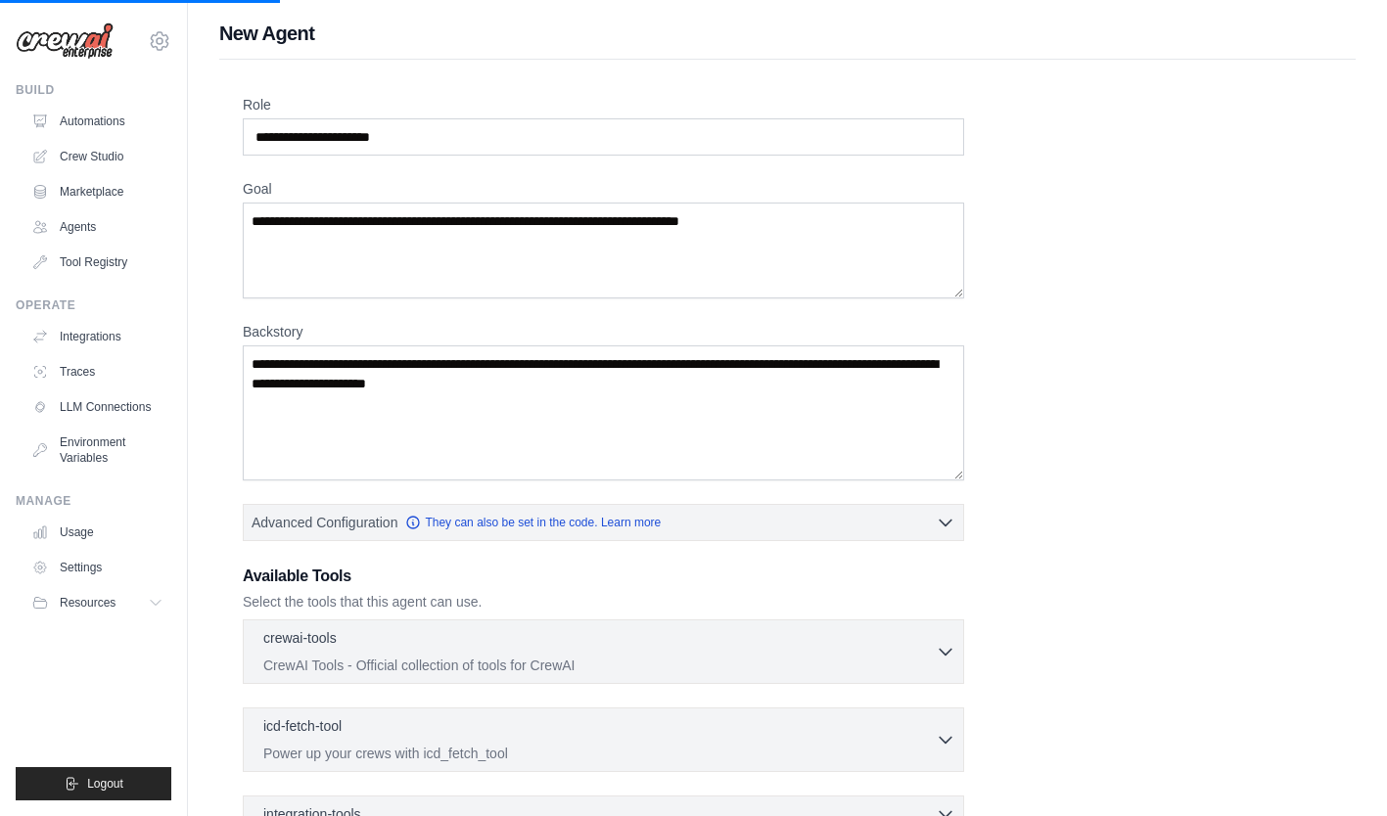
click at [1016, 566] on div "Role Goal [GEOGRAPHIC_DATA] Advanced Configuration They can also be set in the …" at bounding box center [787, 528] width 1089 height 867
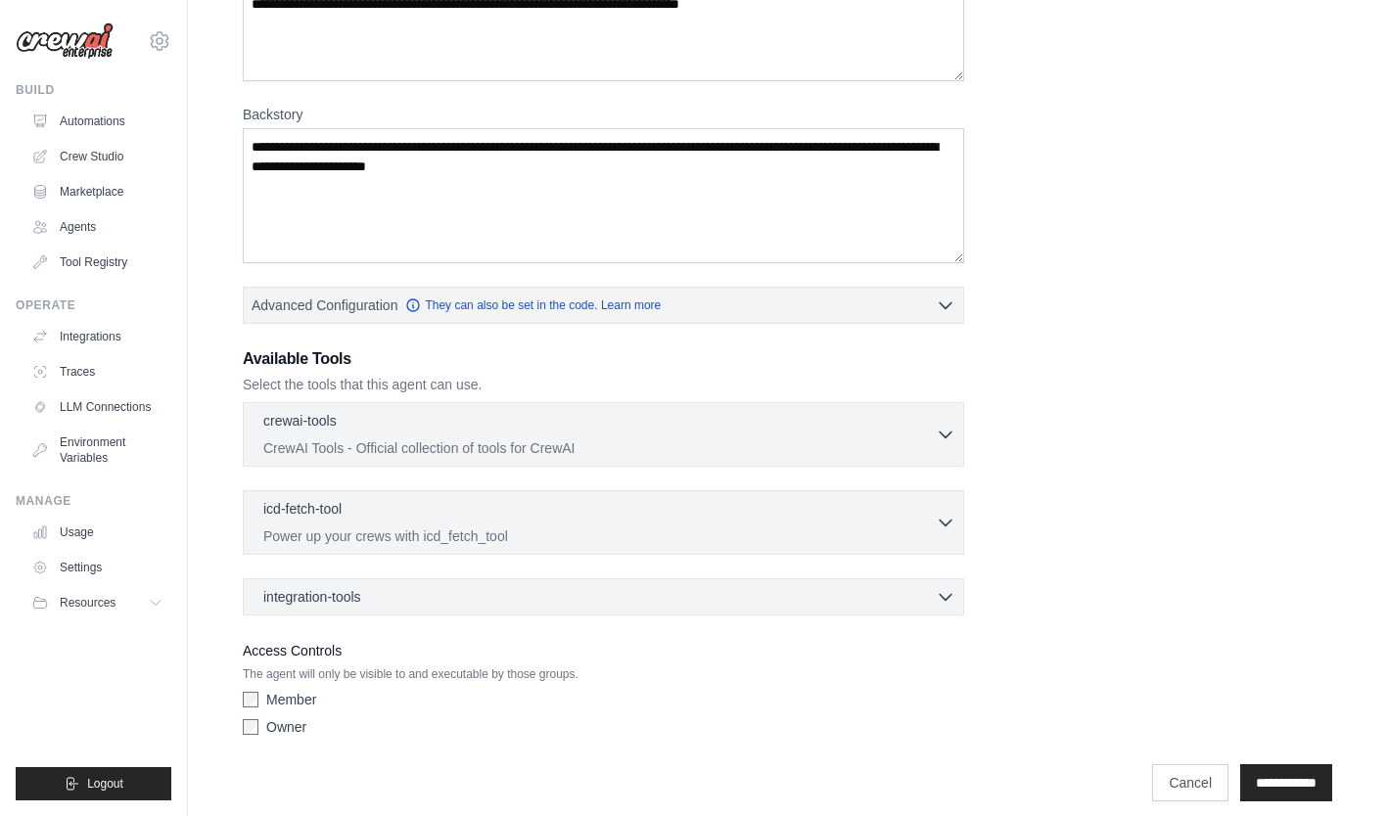
scroll to position [234, 0]
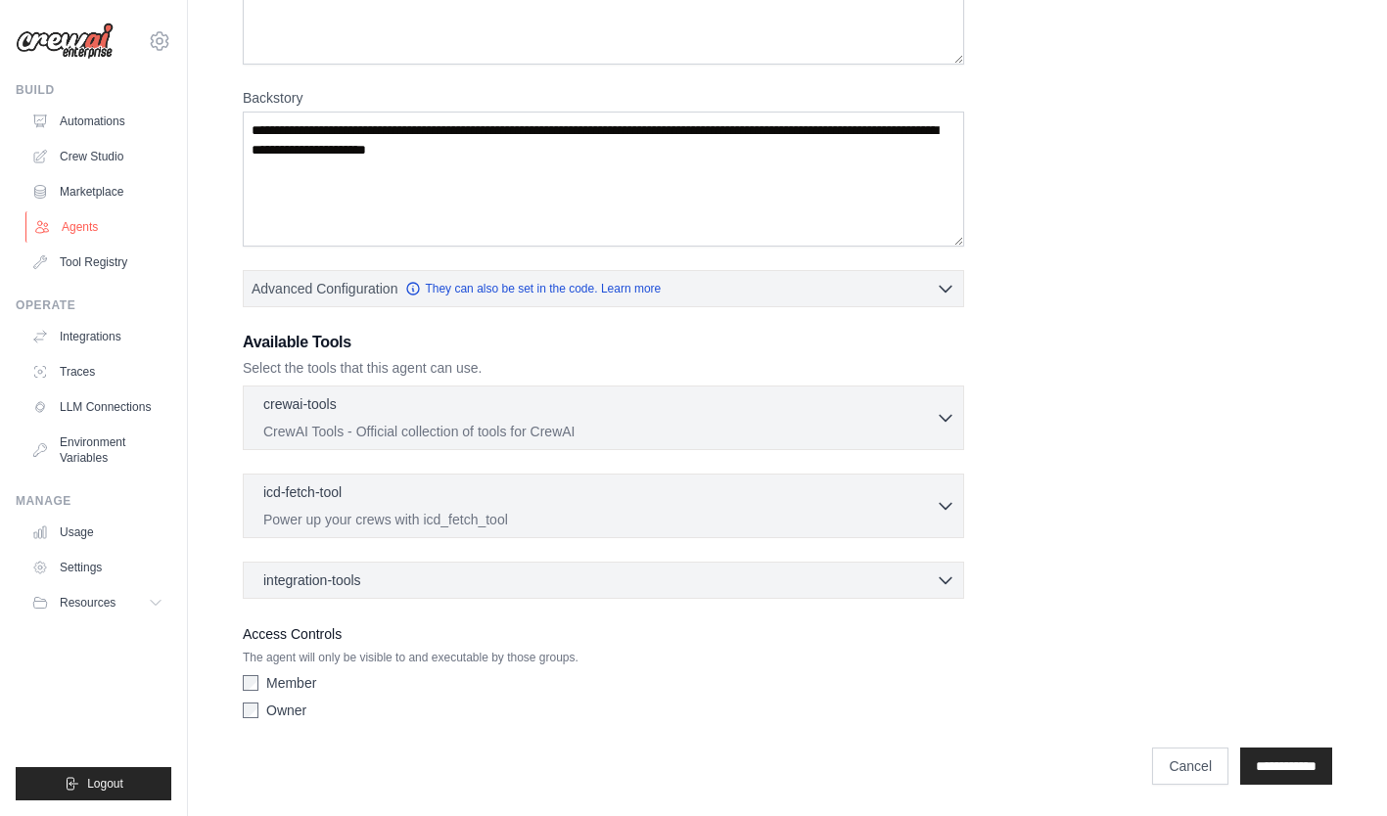
click at [89, 233] on link "Agents" at bounding box center [99, 226] width 148 height 31
